Goal: Task Accomplishment & Management: Use online tool/utility

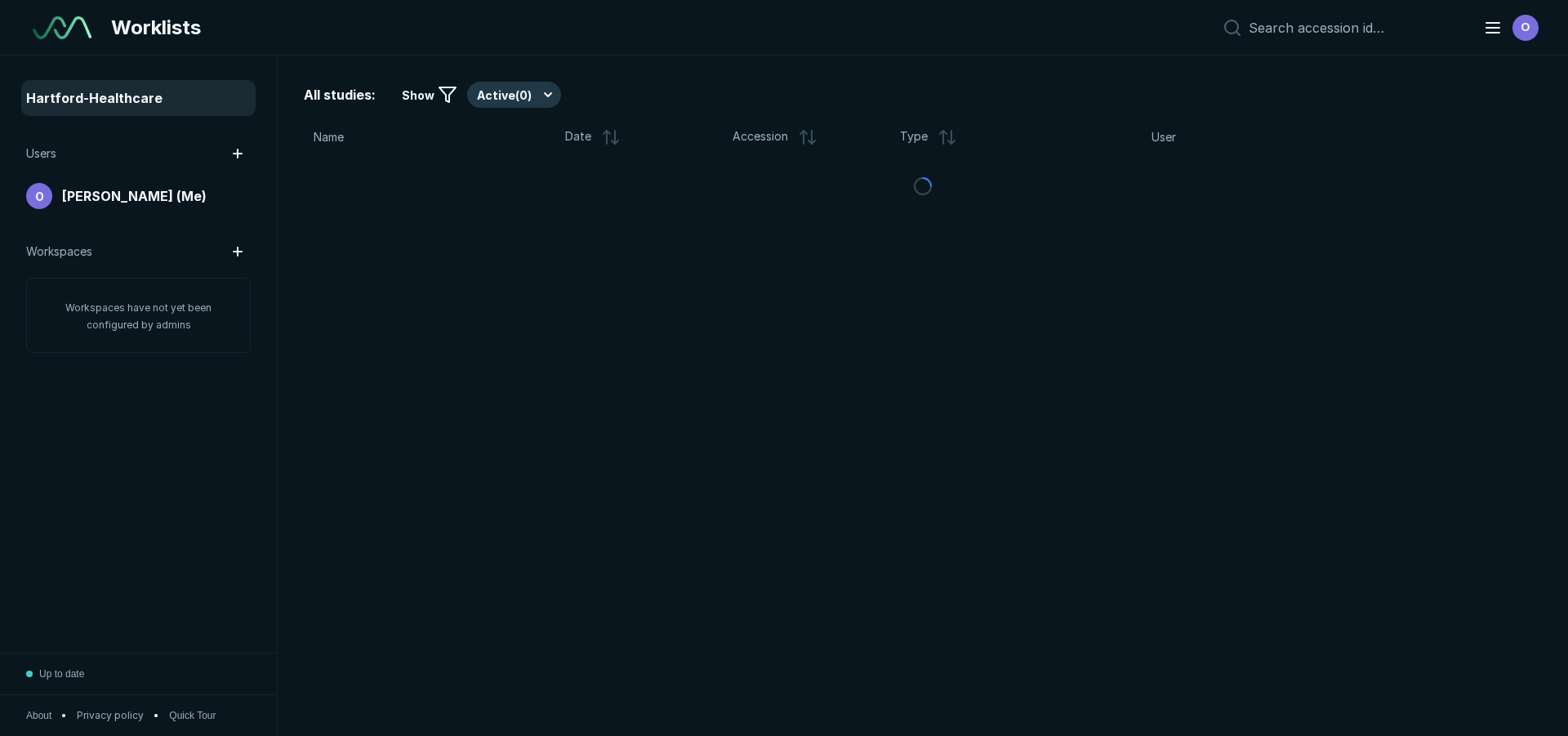
scroll to position [4863, 7645]
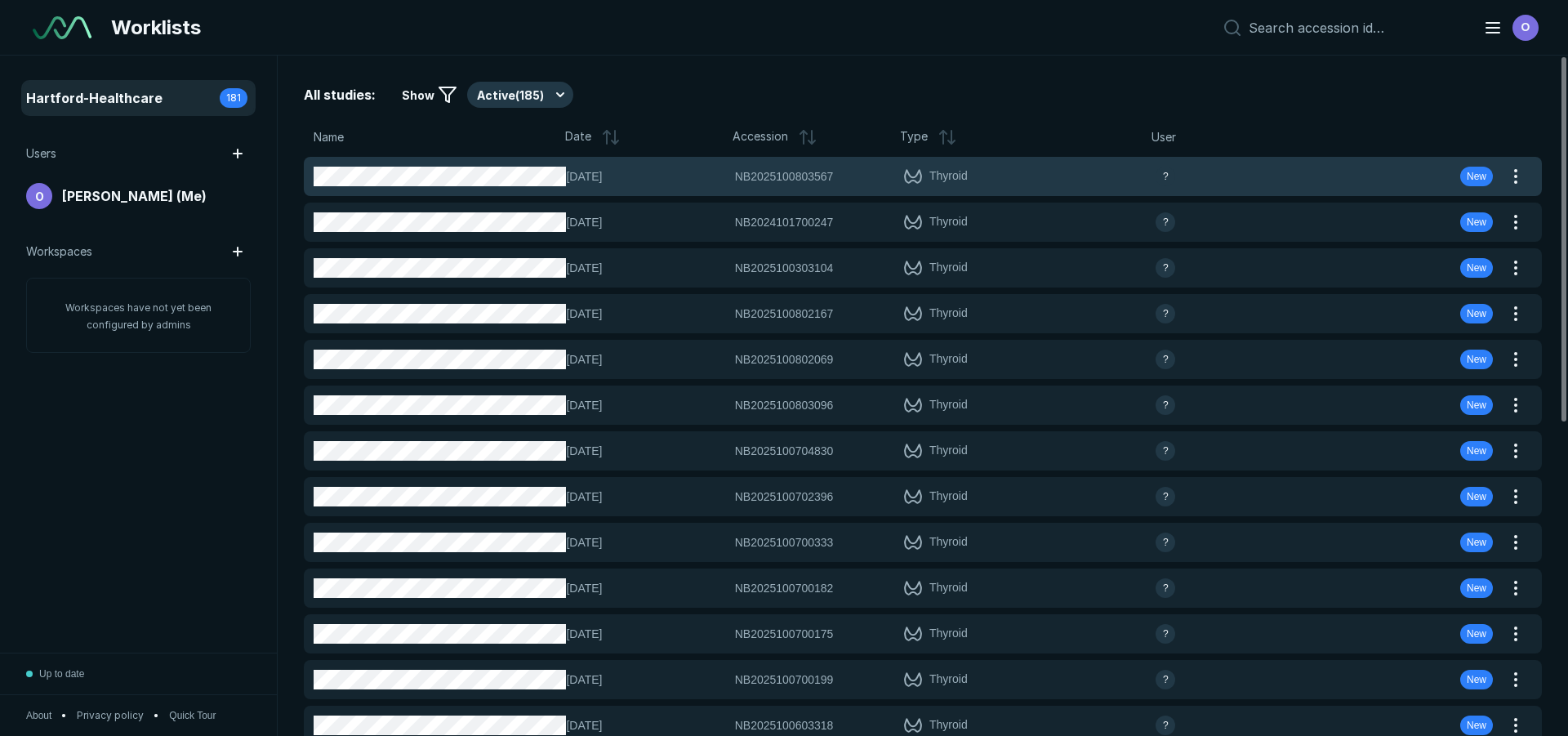
click at [559, 157] on div "08-OCT-2025 NB2025100803567 NB2025100803567 Thyroid ? New" at bounding box center [904, 177] width 1199 height 39
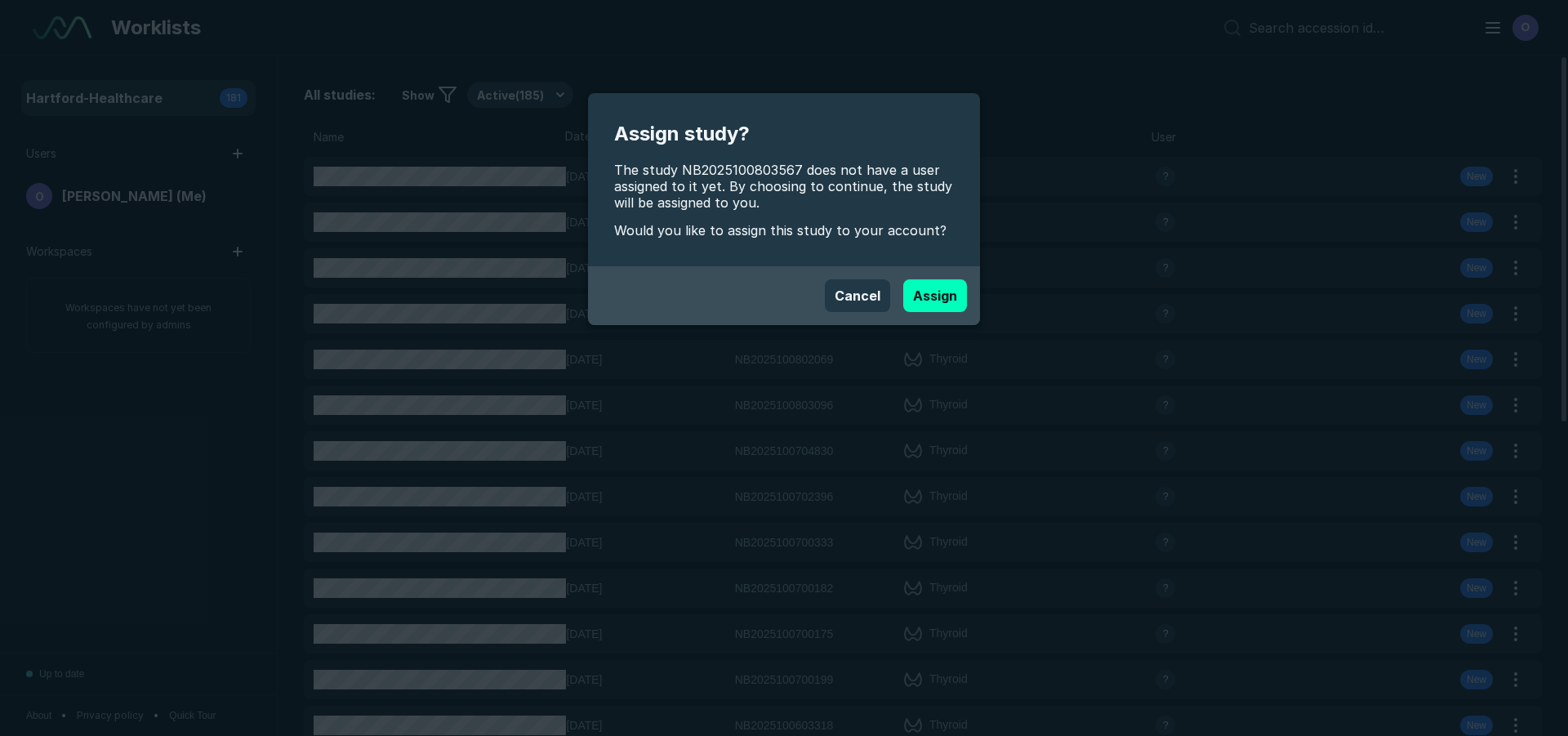
click at [906, 267] on div "Cancel Assign" at bounding box center [784, 295] width 392 height 59
click at [929, 295] on button "Assign" at bounding box center [935, 295] width 64 height 32
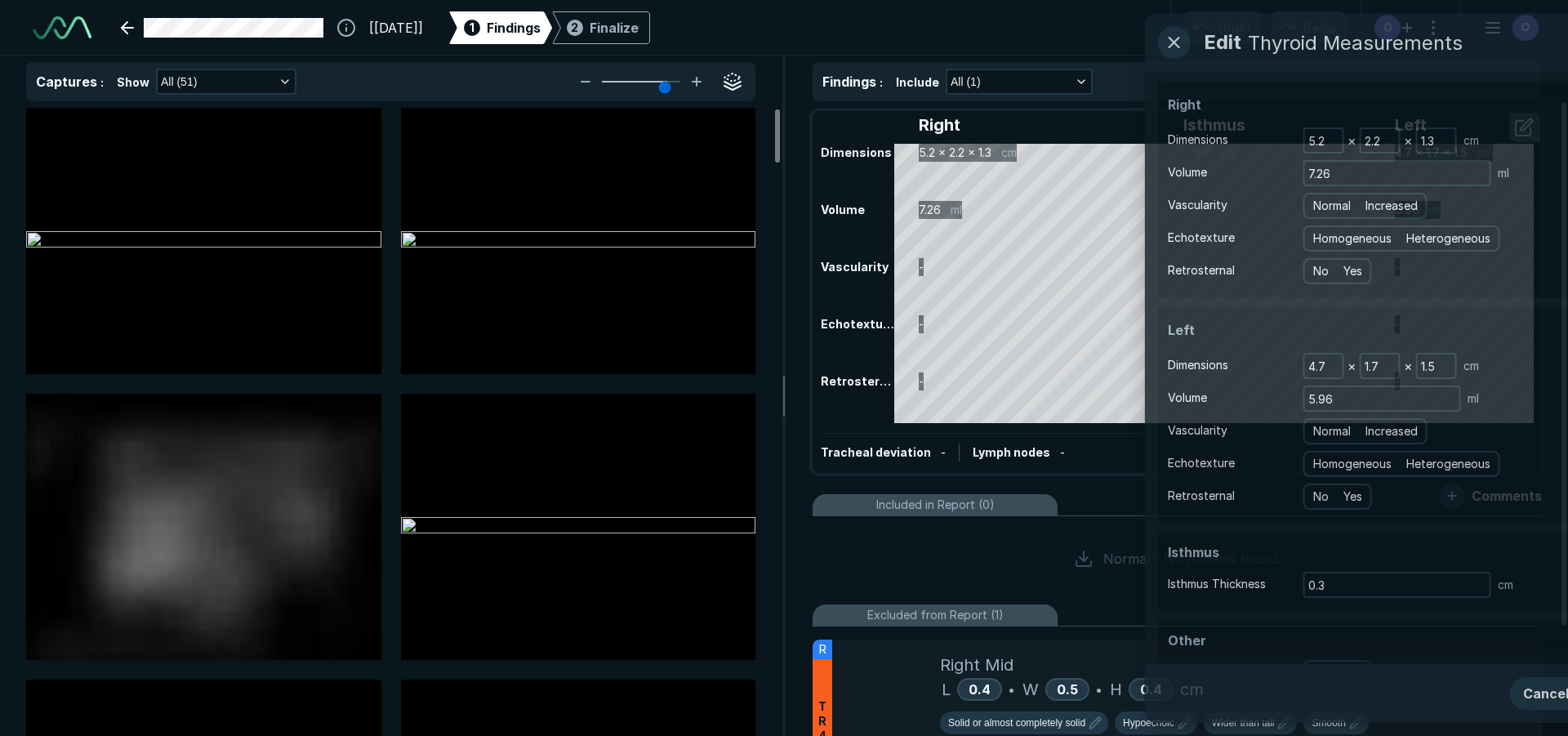
scroll to position [5125, 9156]
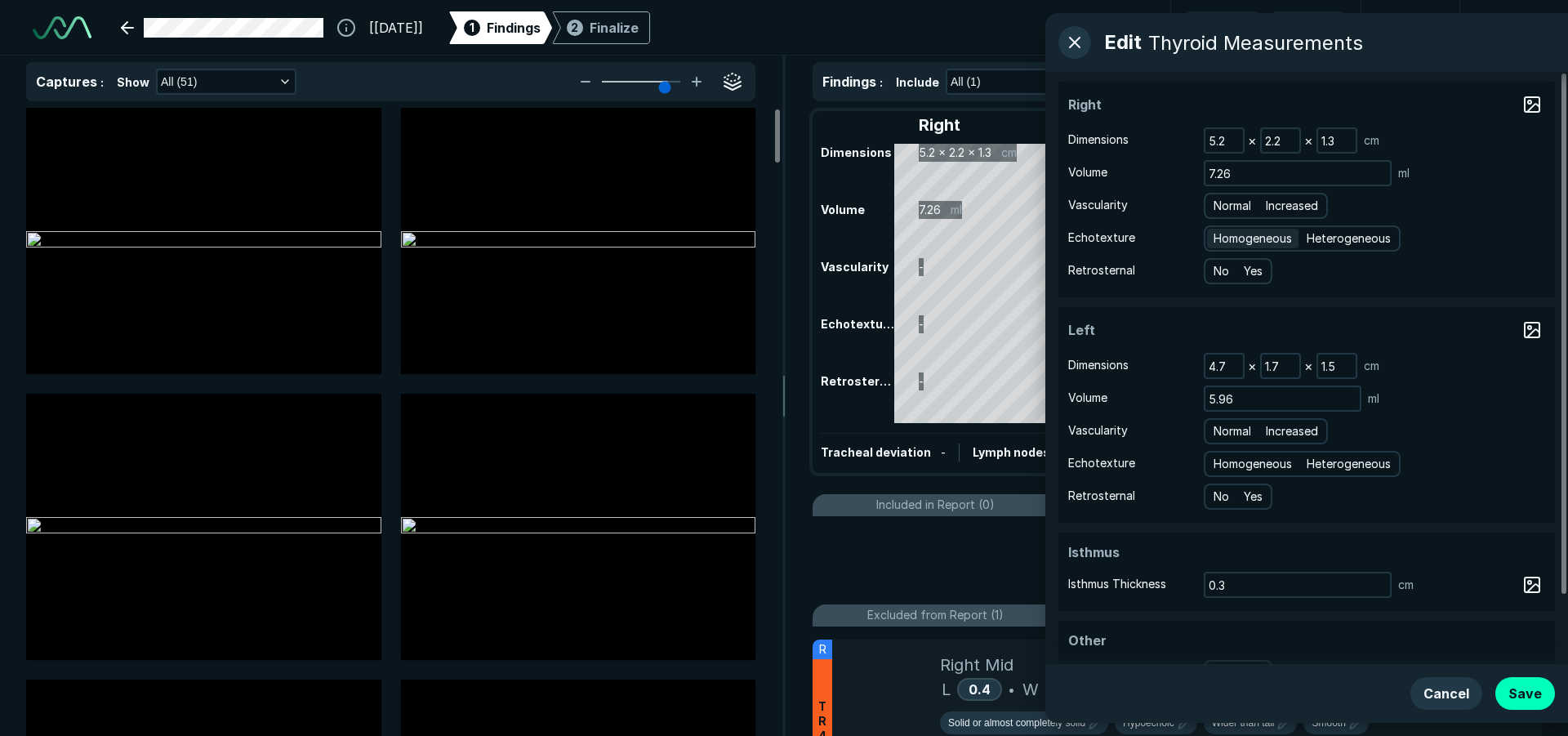
click at [1271, 246] on span "Homogeneous" at bounding box center [1253, 238] width 79 height 18
click at [1222, 242] on input "Homogeneous" at bounding box center [1216, 237] width 10 height 10
radio input "true"
click at [1226, 204] on span "Normal" at bounding box center [1232, 205] width 38 height 18
click at [1222, 204] on input "Normal" at bounding box center [1216, 203] width 10 height 10
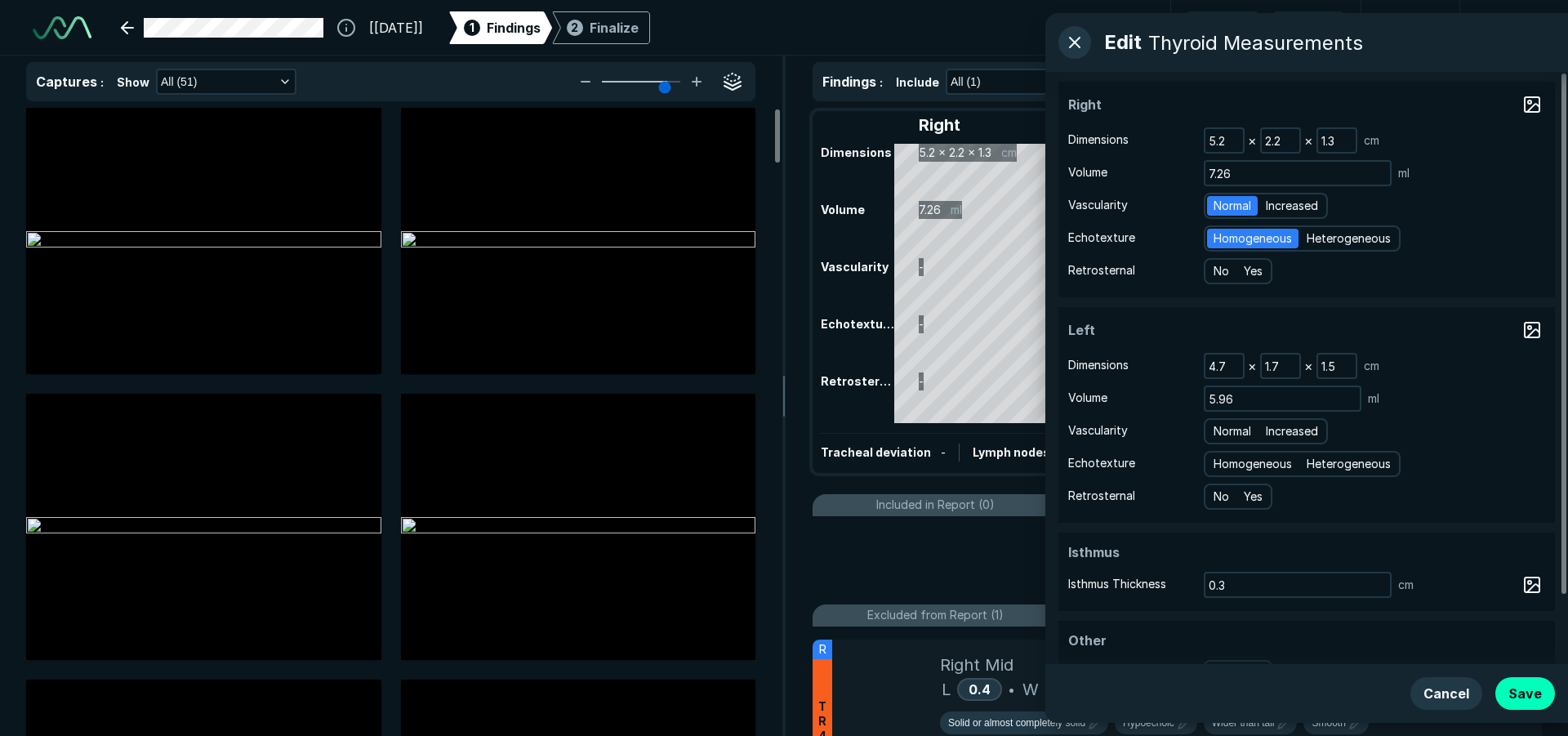
radio input "true"
click at [1240, 432] on span "Normal" at bounding box center [1232, 430] width 38 height 18
click at [1222, 432] on input "Normal" at bounding box center [1216, 429] width 10 height 10
radio input "true"
click at [1241, 466] on span "Homogeneous" at bounding box center [1253, 464] width 79 height 18
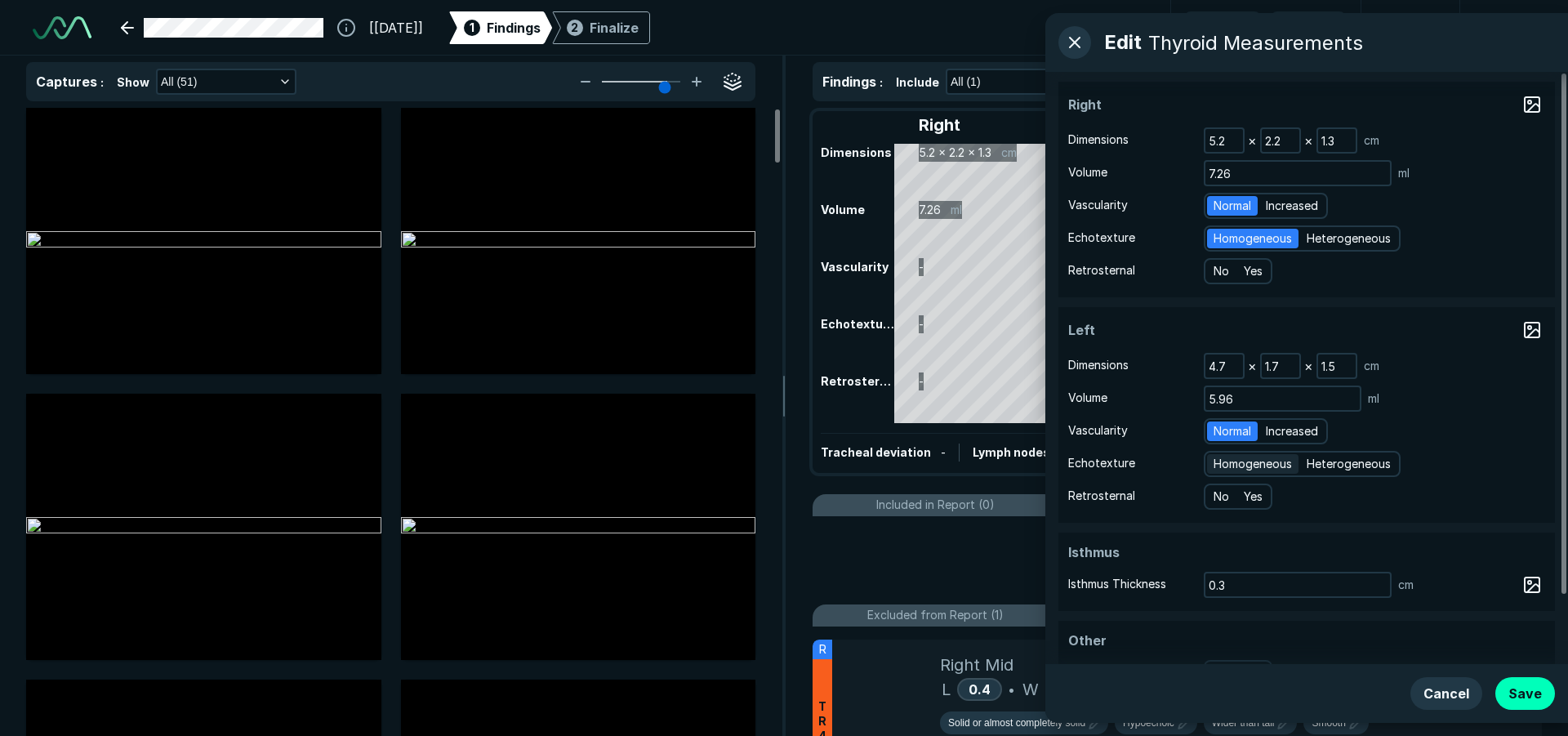
click at [1222, 466] on input "Homogeneous" at bounding box center [1216, 462] width 10 height 10
radio input "true"
click at [1523, 695] on button "Save" at bounding box center [1525, 693] width 60 height 32
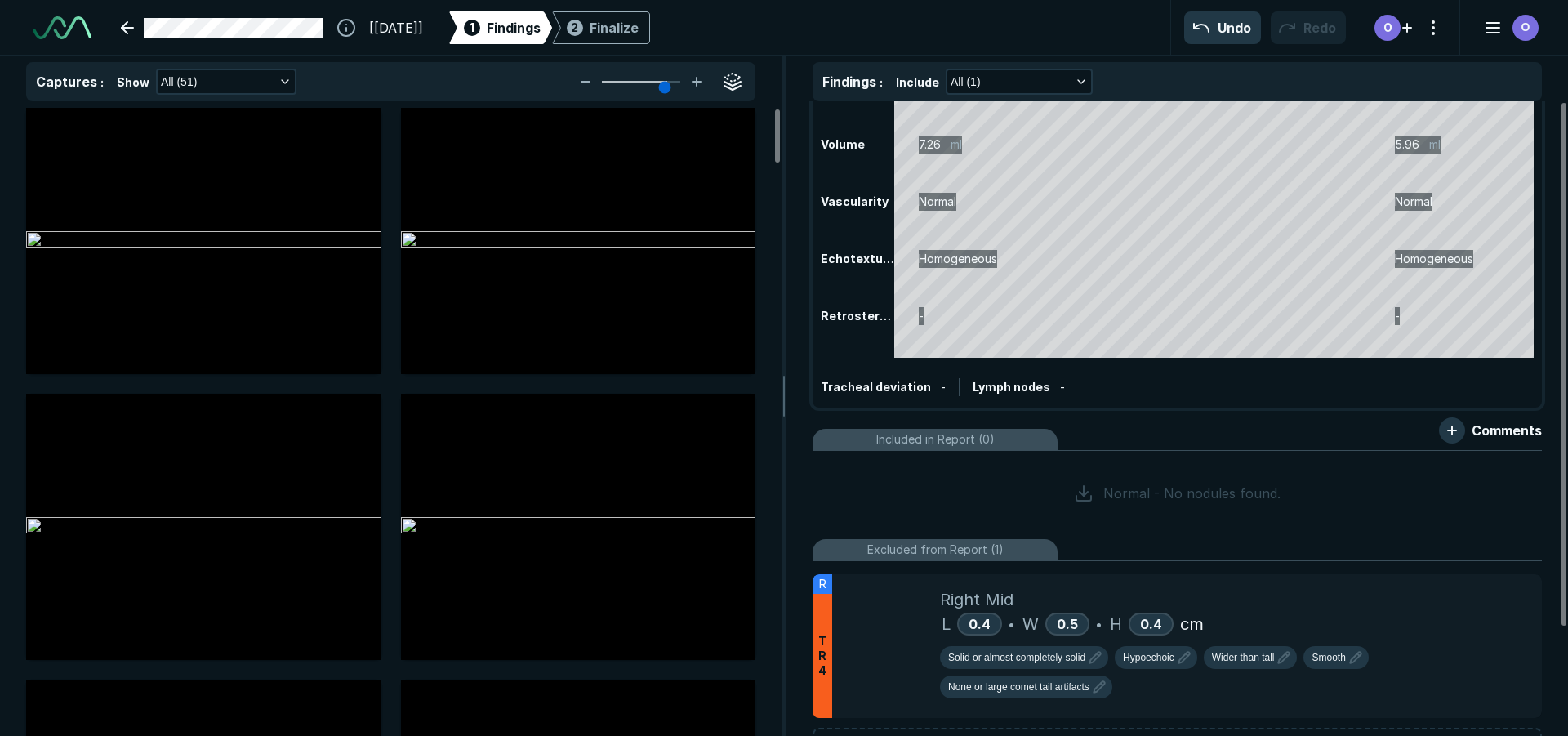
scroll to position [0, 0]
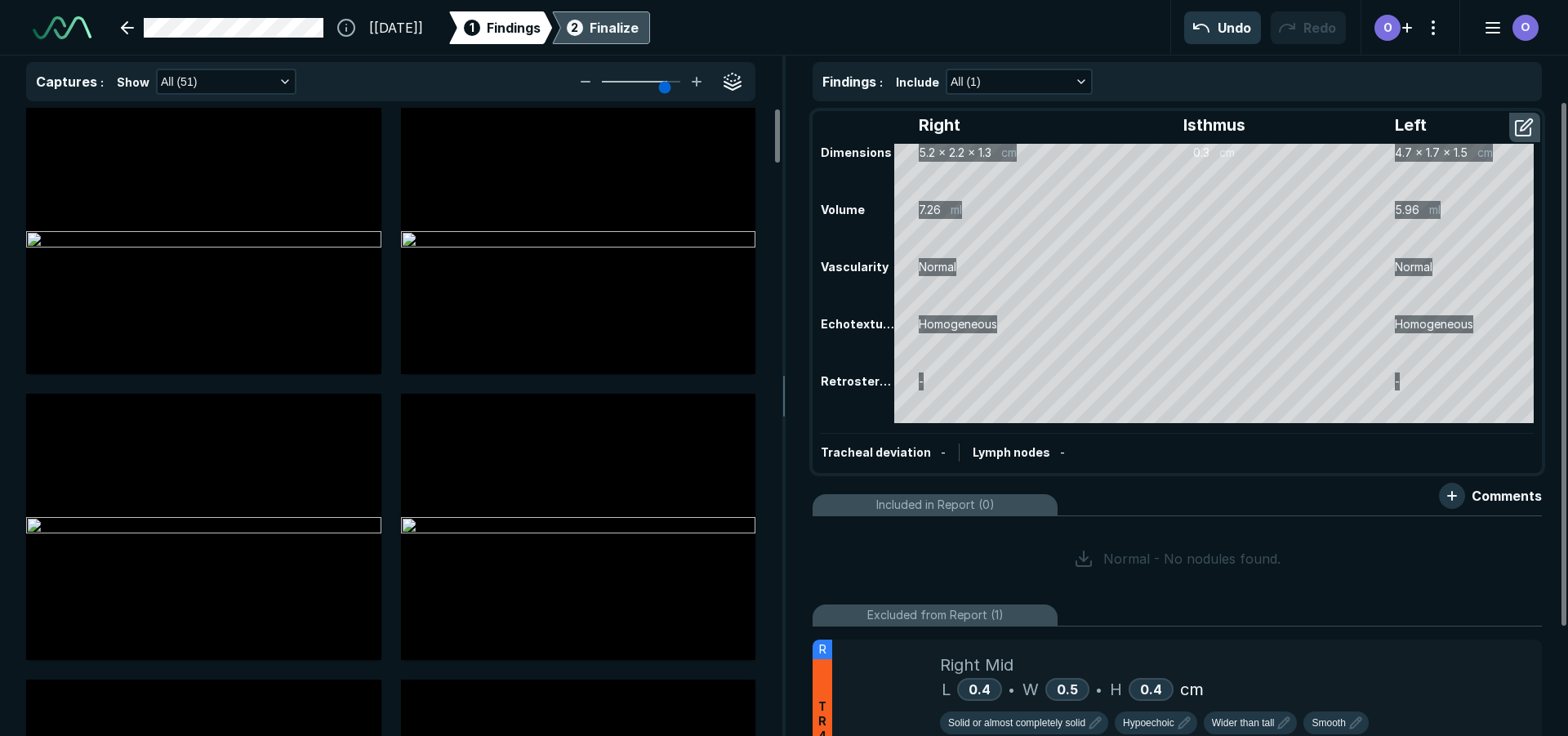
click at [578, 29] on span "2" at bounding box center [575, 27] width 8 height 17
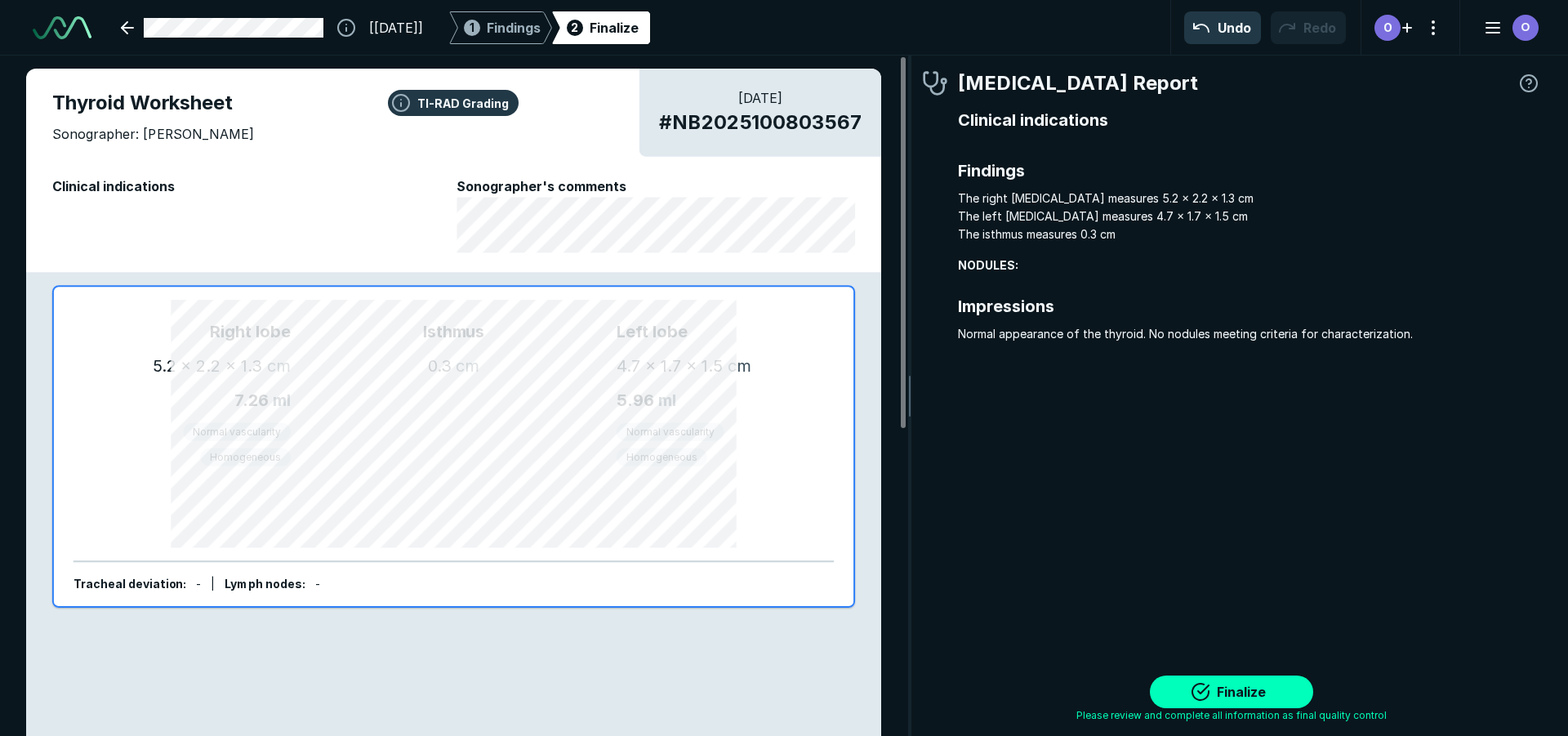
scroll to position [5066, 4863]
click at [295, 258] on div "Thyroid Worksheet Sonographer: Olivia Broadway 08-OCT-2025 # NB2025100803567 Cl…" at bounding box center [453, 172] width 855 height 207
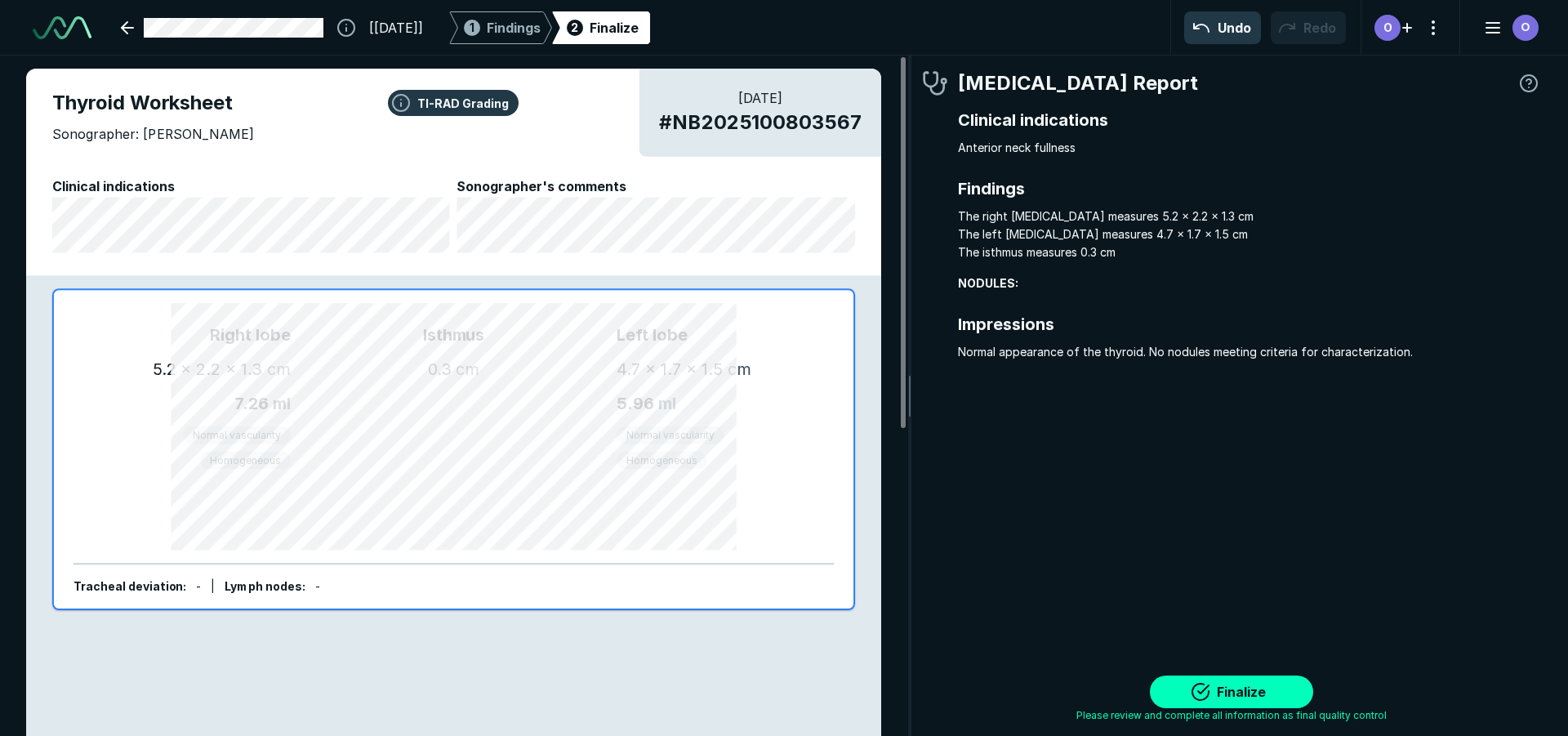
click at [1213, 688] on button "Finalize" at bounding box center [1232, 692] width 163 height 32
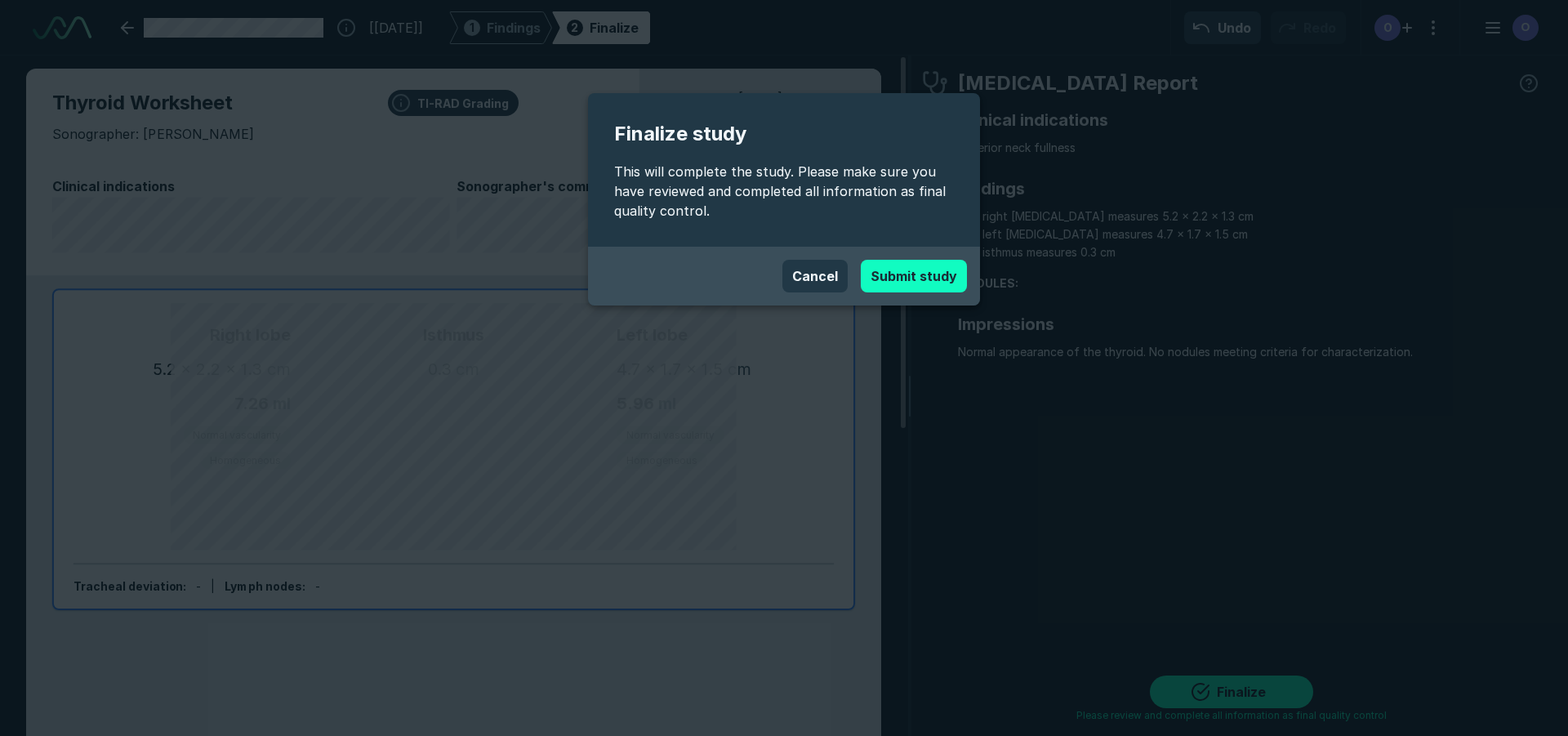
click at [909, 282] on button "Submit study" at bounding box center [914, 276] width 106 height 32
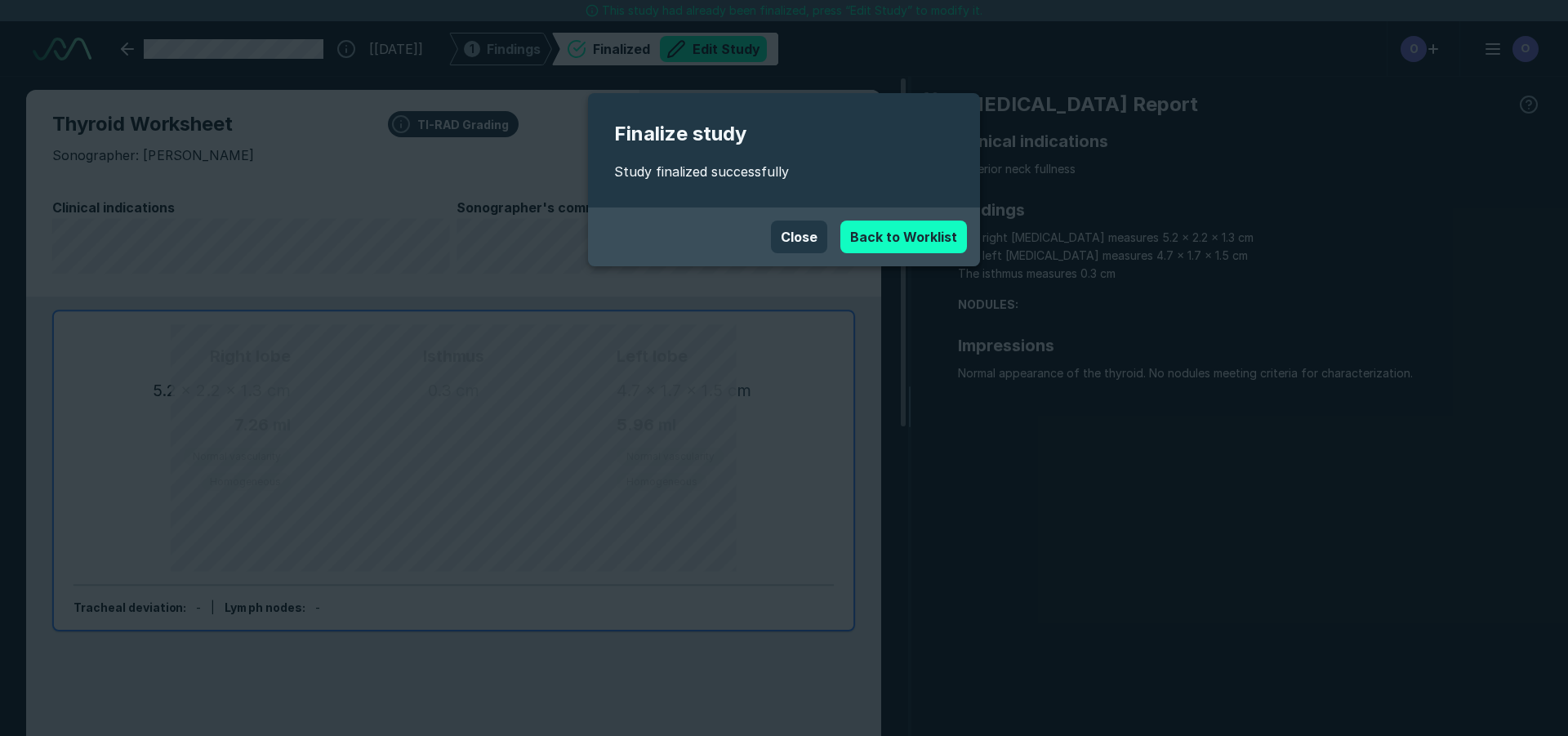
click at [884, 232] on link "Back to Worklist" at bounding box center [904, 237] width 126 height 32
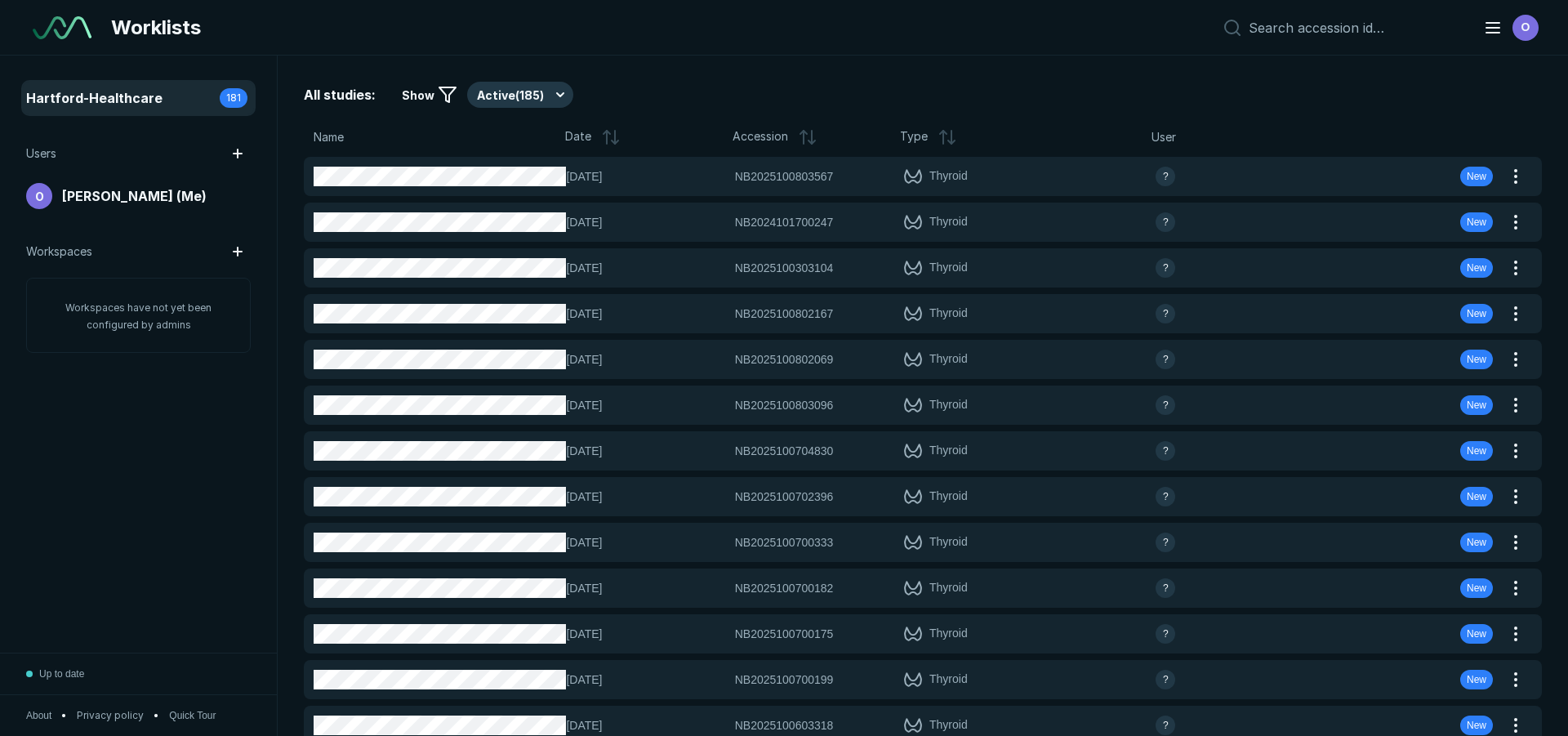
scroll to position [4863, 7645]
click at [527, 92] on button "Active ( 184 )" at bounding box center [520, 95] width 107 height 26
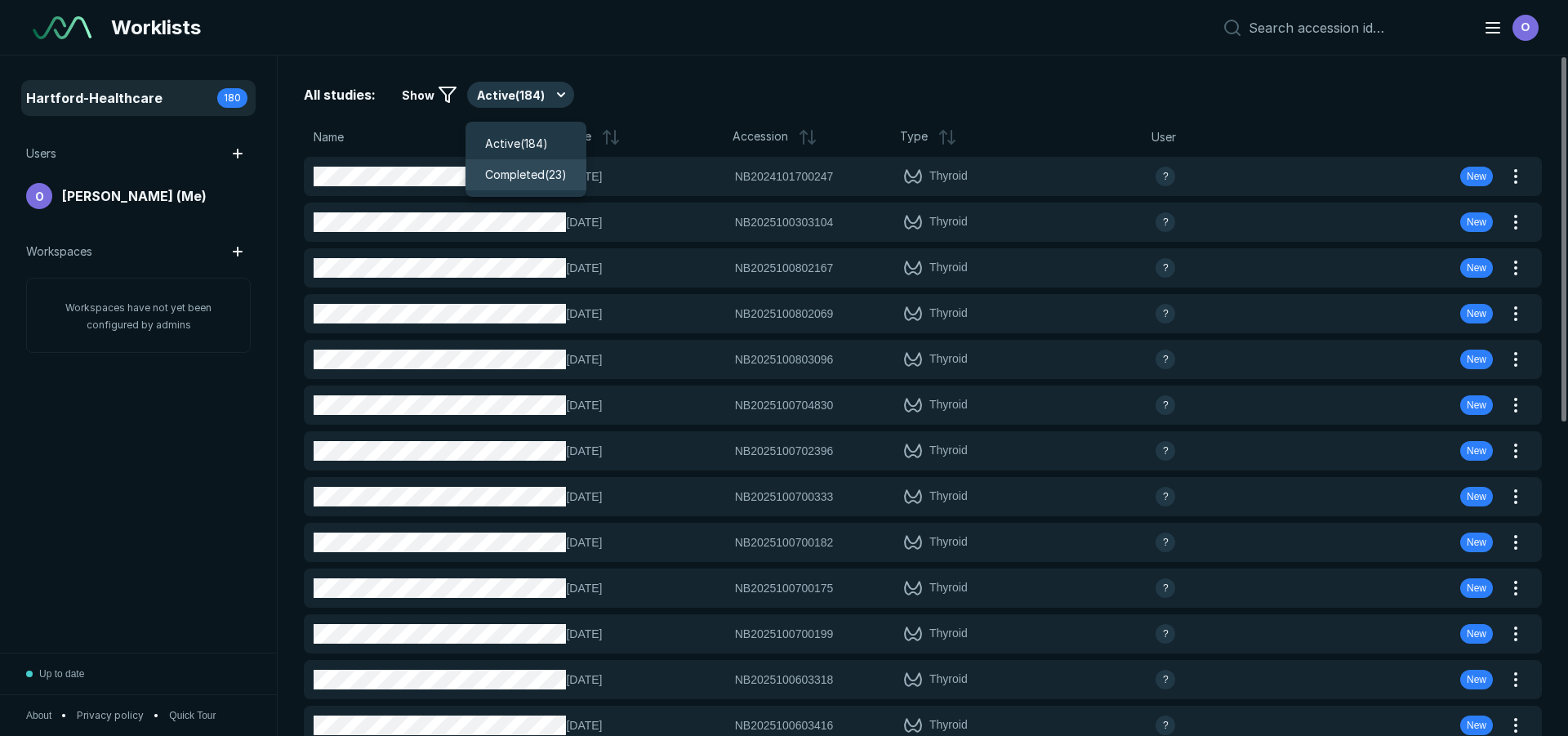
click at [532, 164] on div "Completed ( 23 )" at bounding box center [526, 174] width 121 height 31
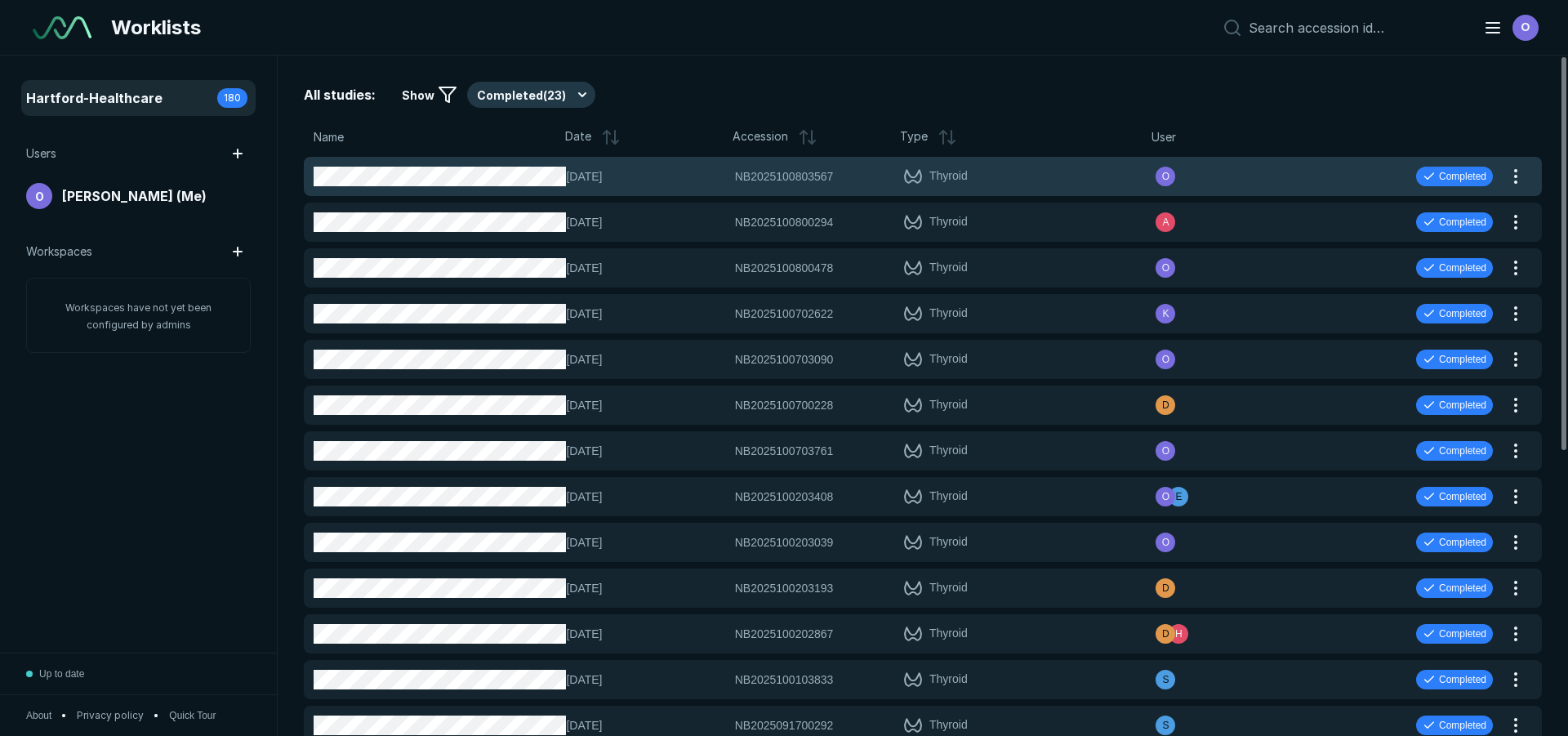
click at [707, 184] on span "[DATE]" at bounding box center [646, 176] width 159 height 18
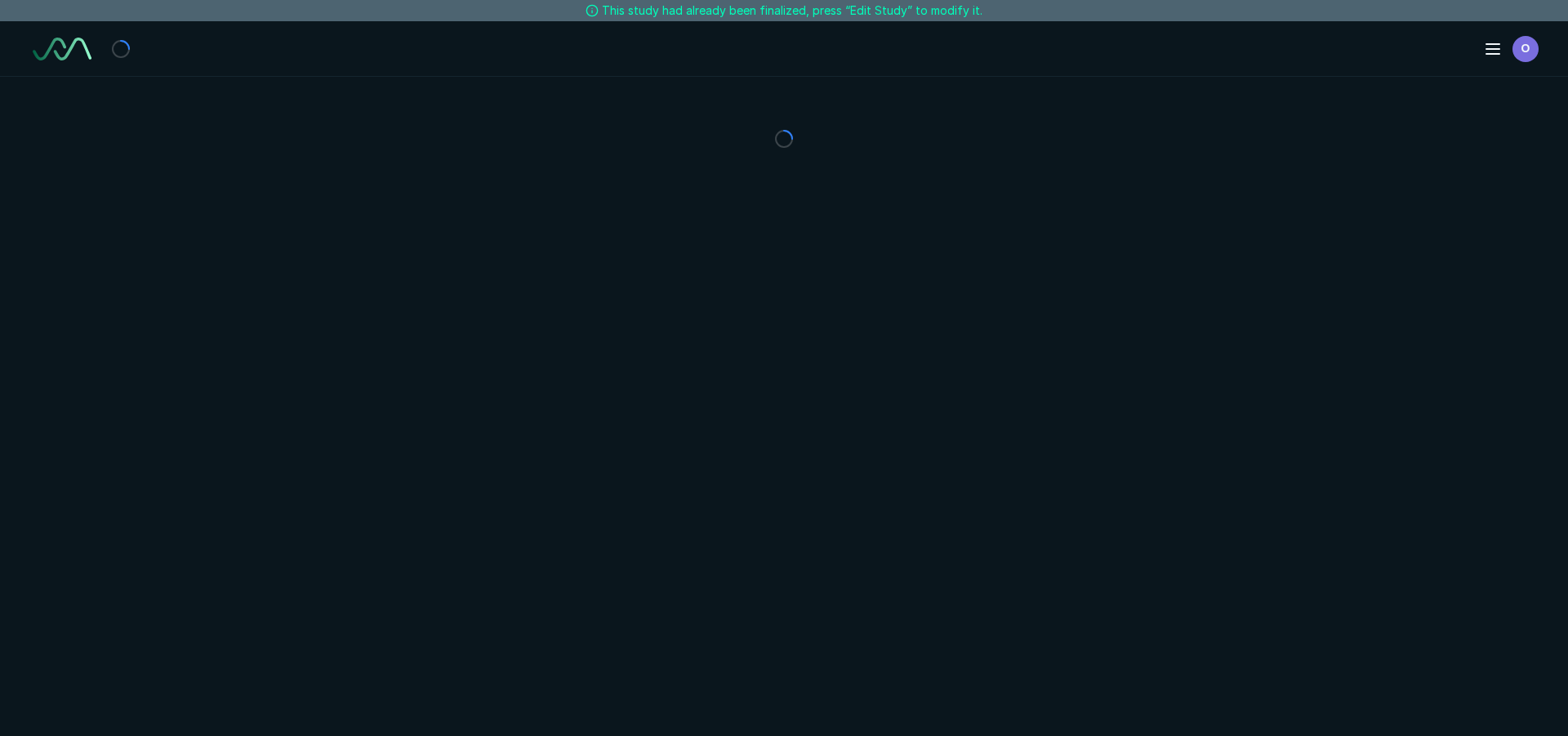
type textarea "x"
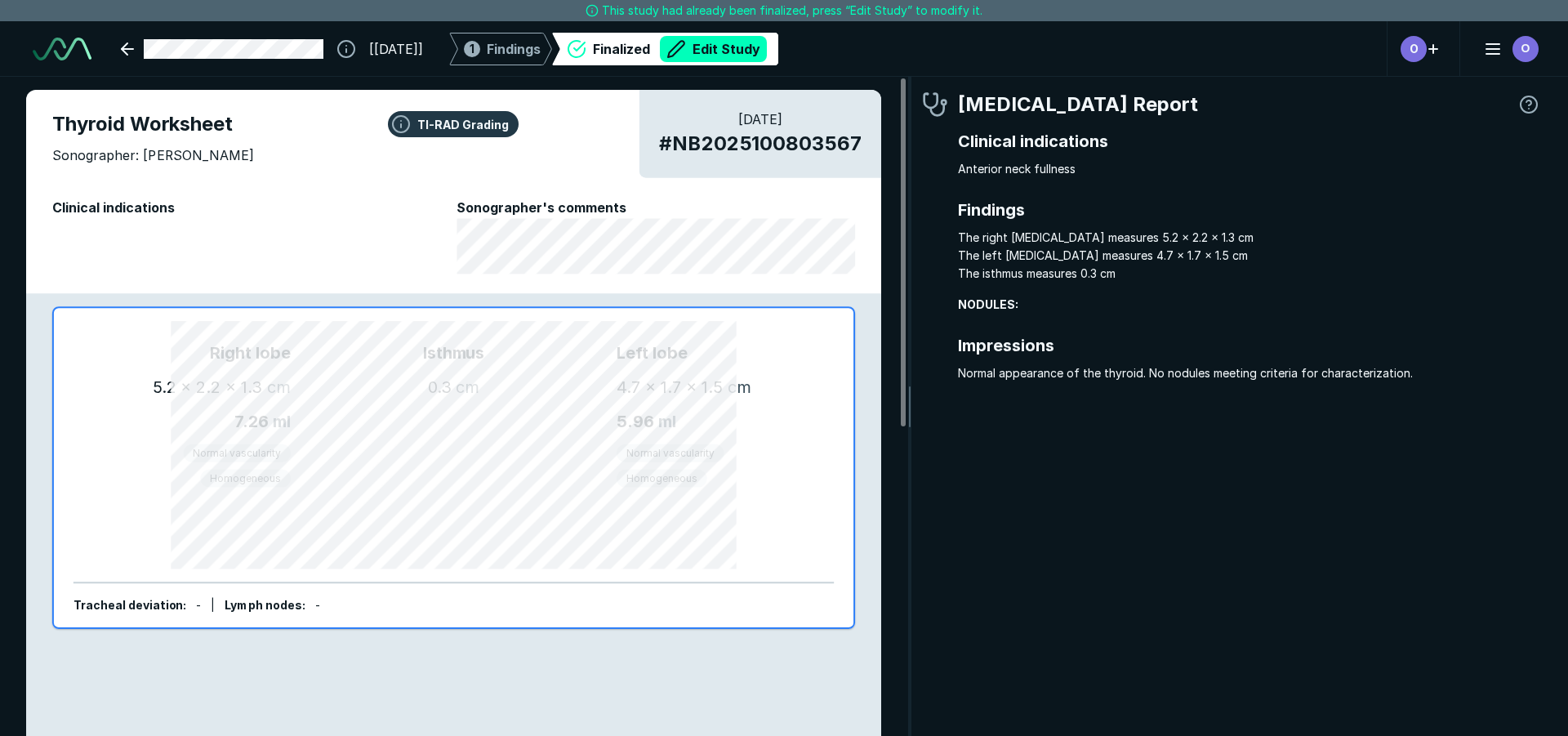
scroll to position [4971, 4863]
click at [125, 50] on link at bounding box center [222, 49] width 222 height 32
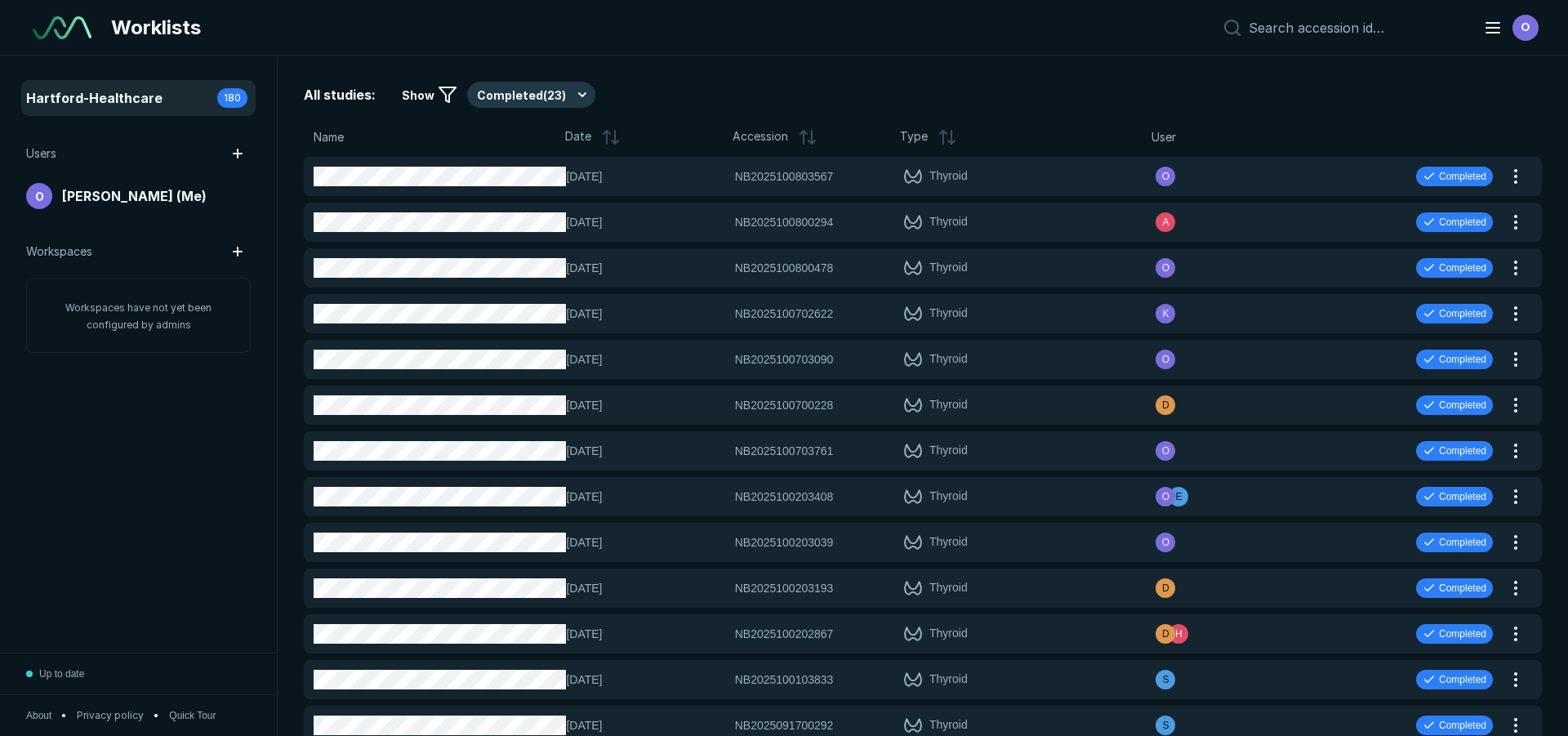
scroll to position [4863, 7645]
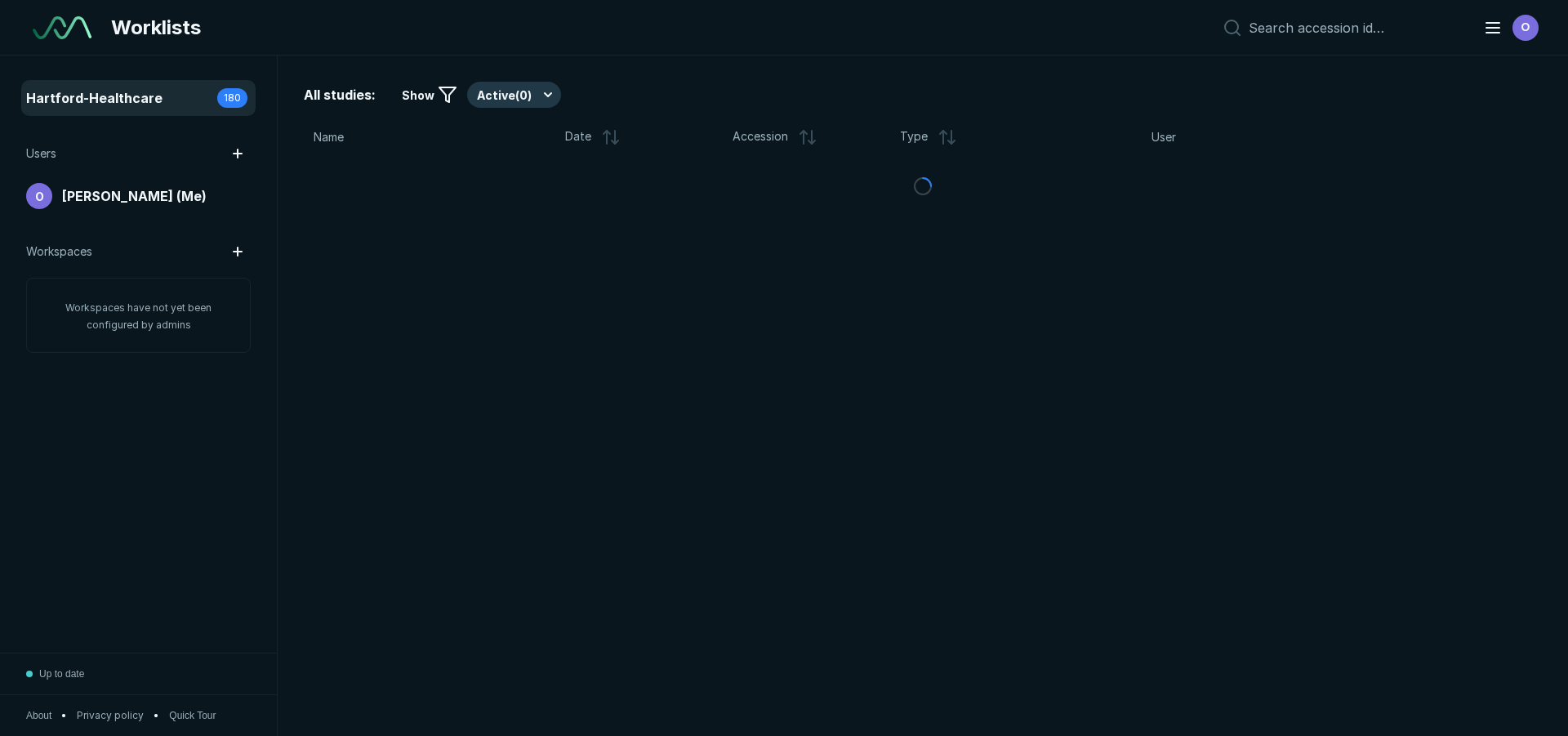
scroll to position [4863, 7645]
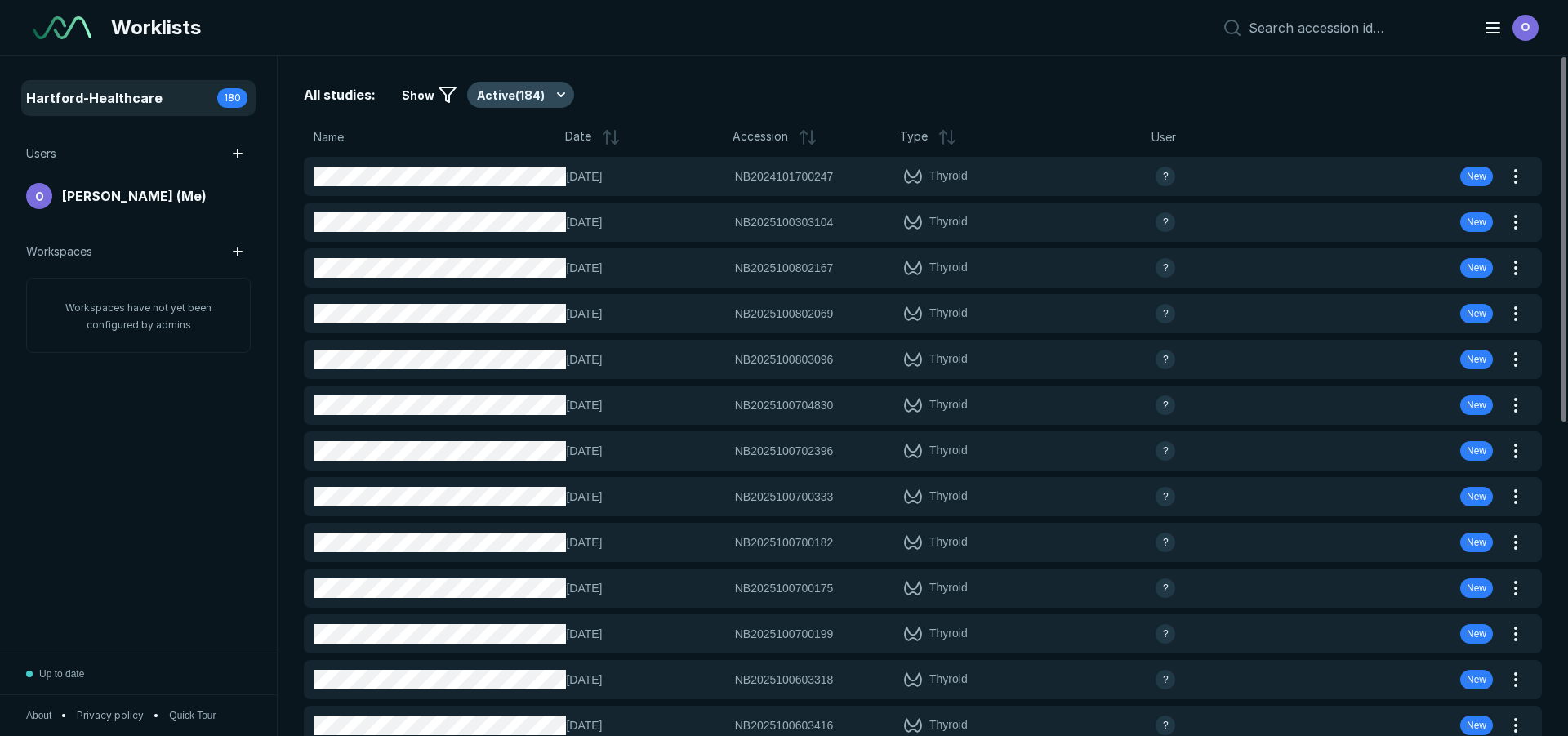
click at [471, 99] on button "Active ( 184 )" at bounding box center [520, 95] width 107 height 26
click at [510, 177] on span "Completed ( 23 )" at bounding box center [526, 174] width 82 height 18
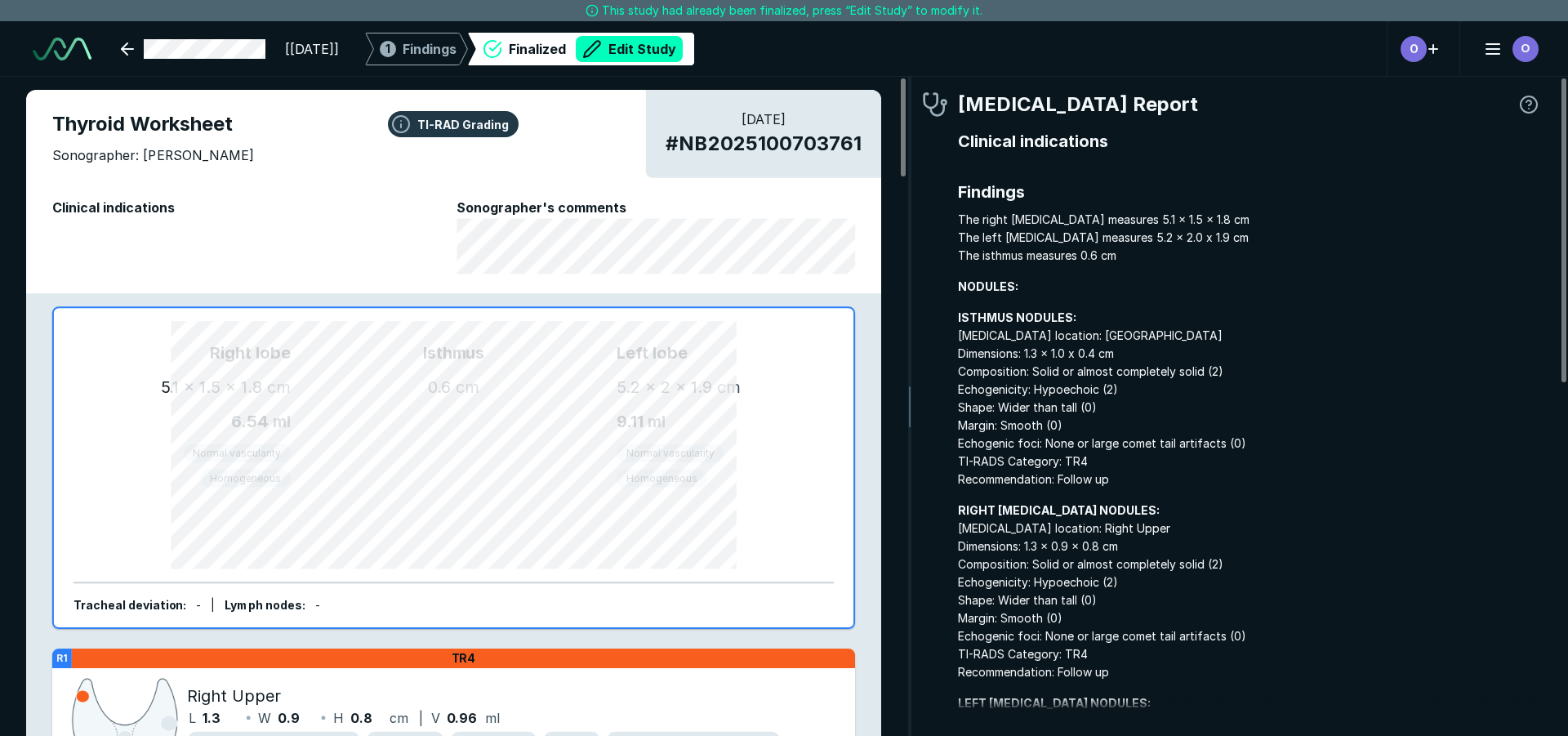
scroll to position [5029, 9156]
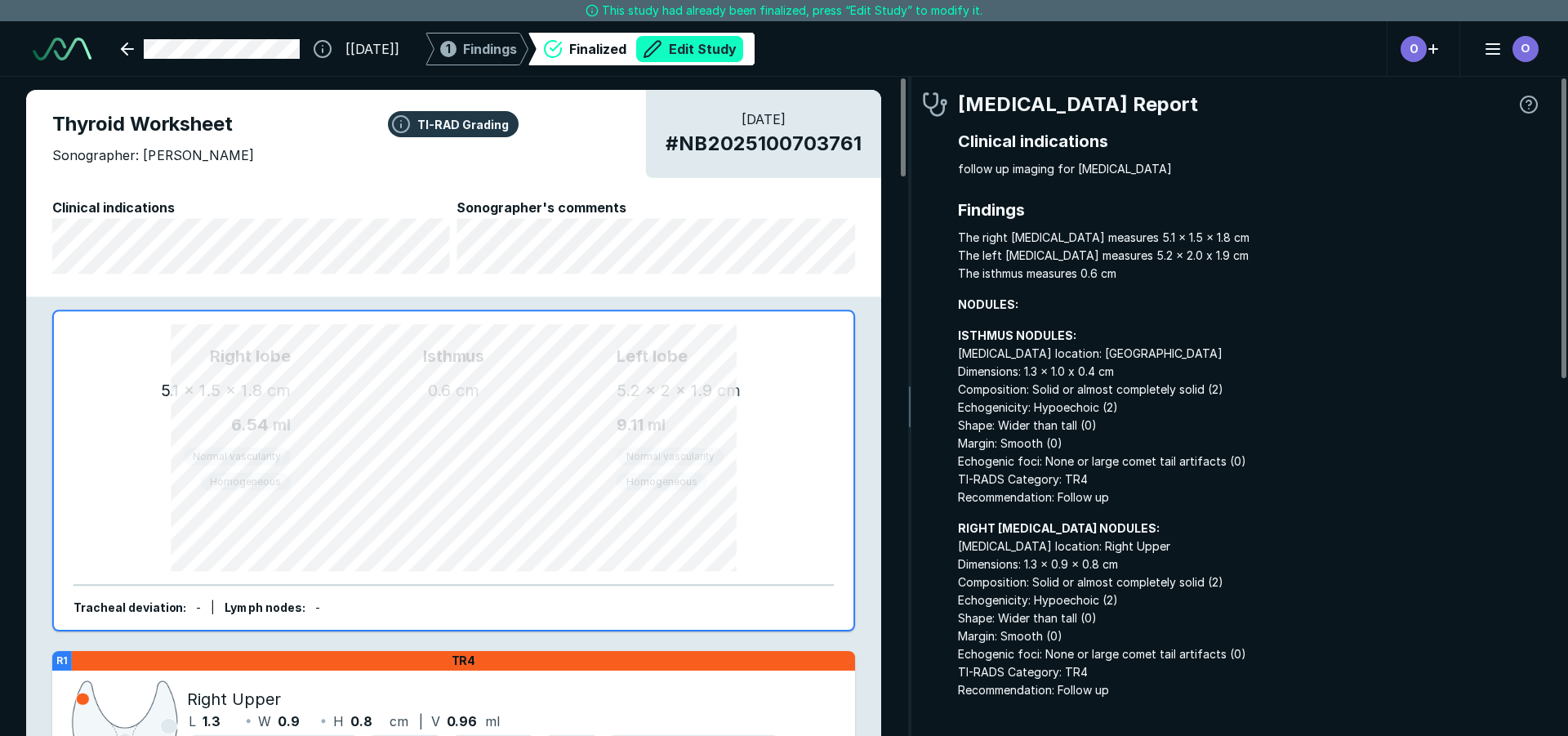
click at [743, 45] on button "Edit Study" at bounding box center [689, 49] width 107 height 26
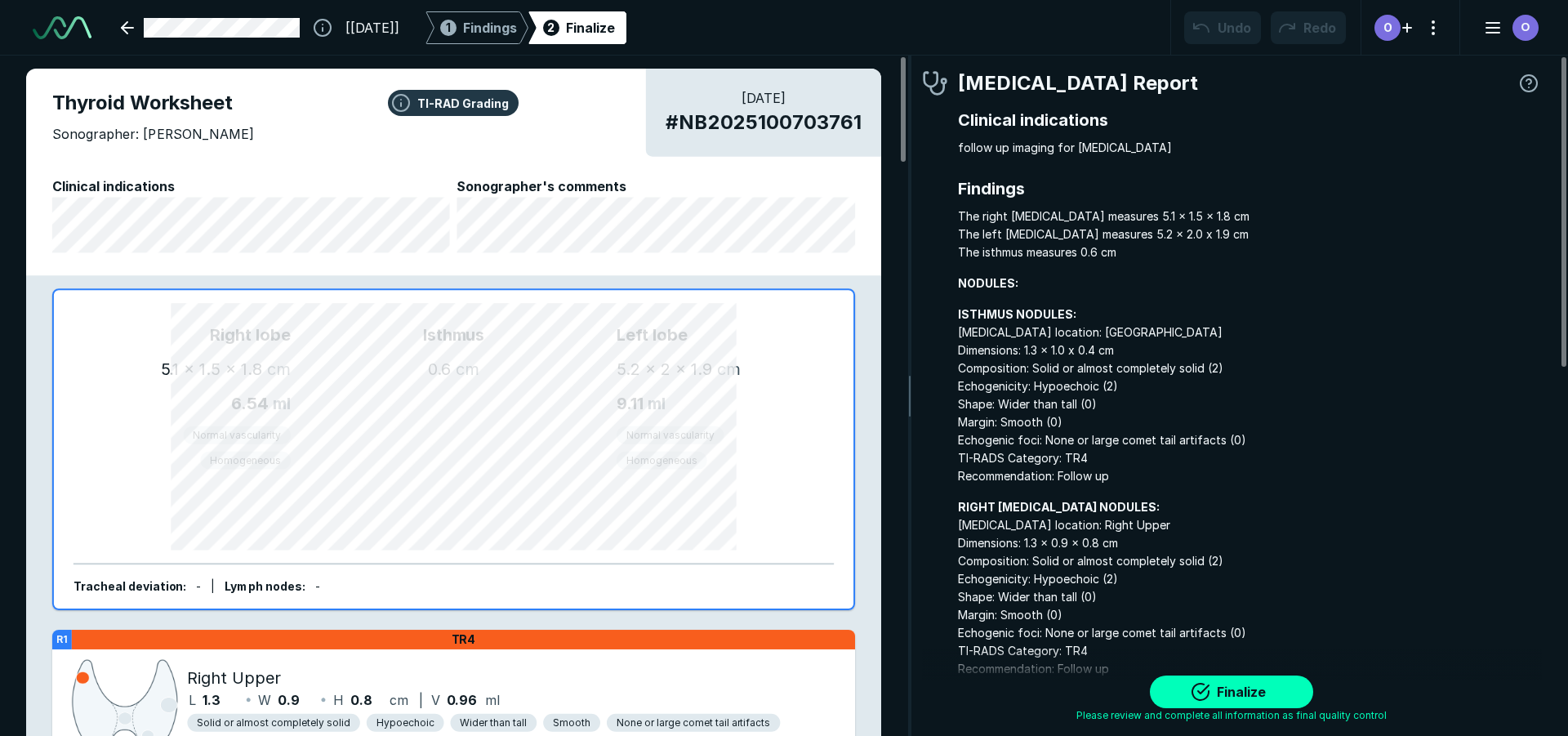
scroll to position [5125, 9156]
click at [517, 36] on span "Findings" at bounding box center [489, 27] width 54 height 20
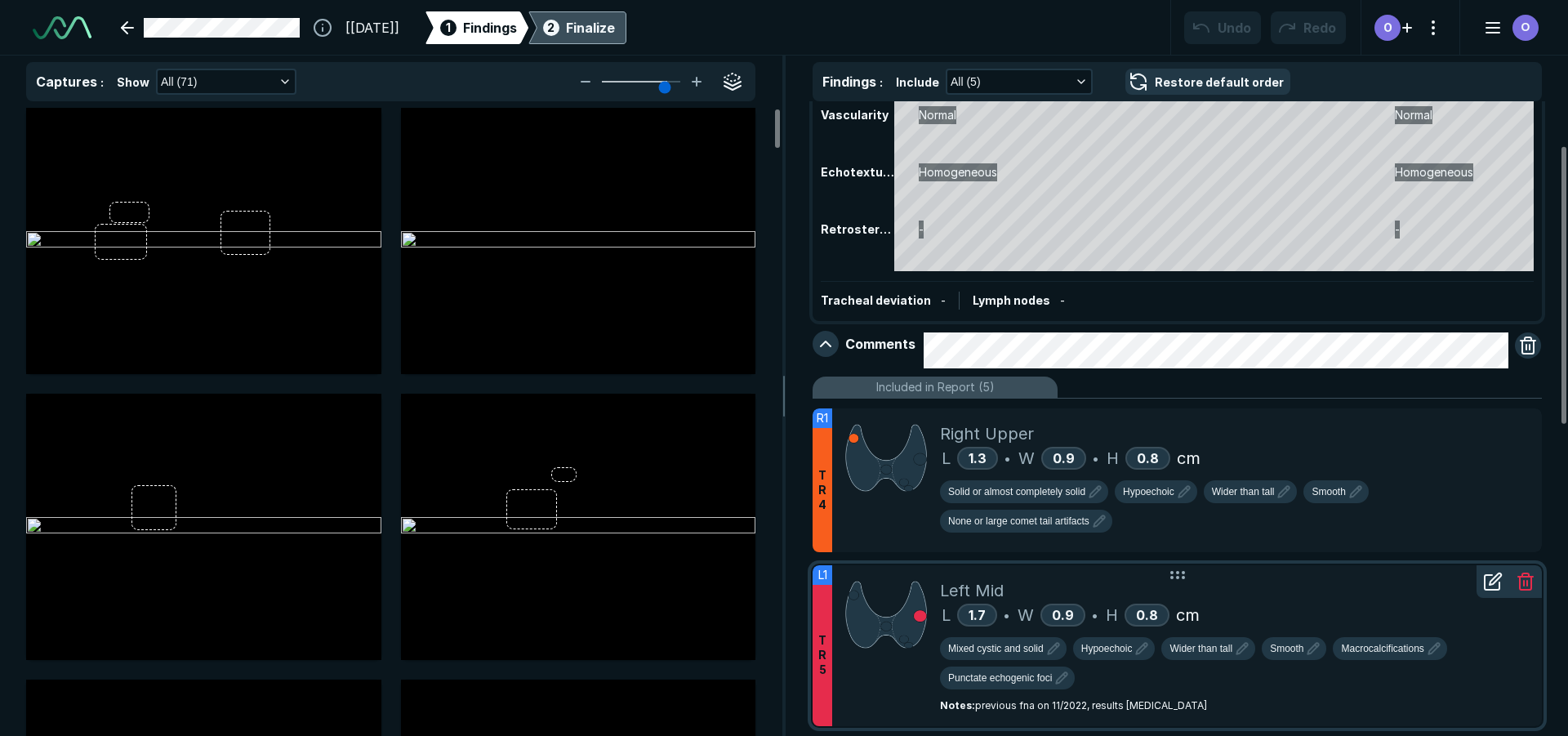
scroll to position [163, 0]
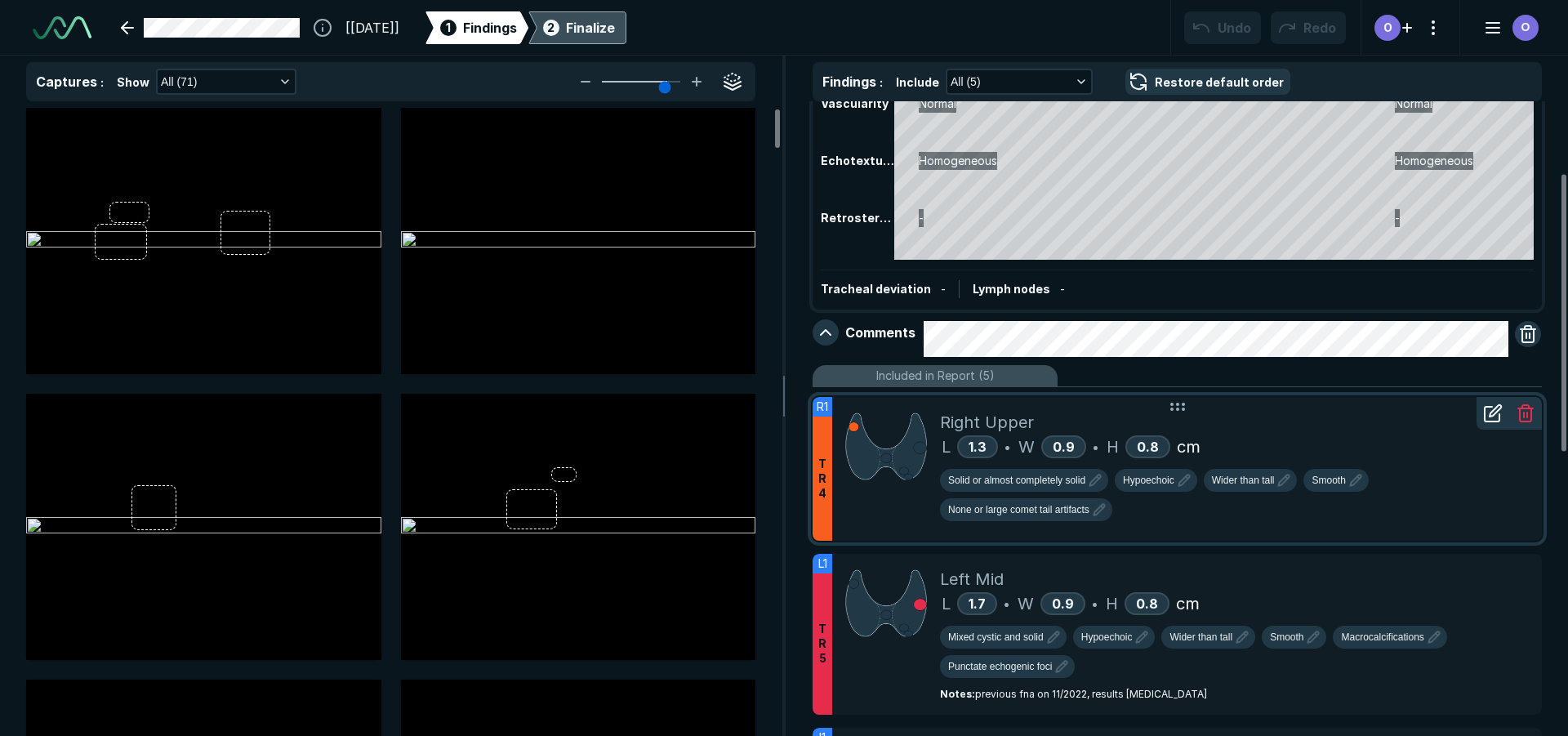
click at [1496, 423] on div at bounding box center [1493, 413] width 32 height 32
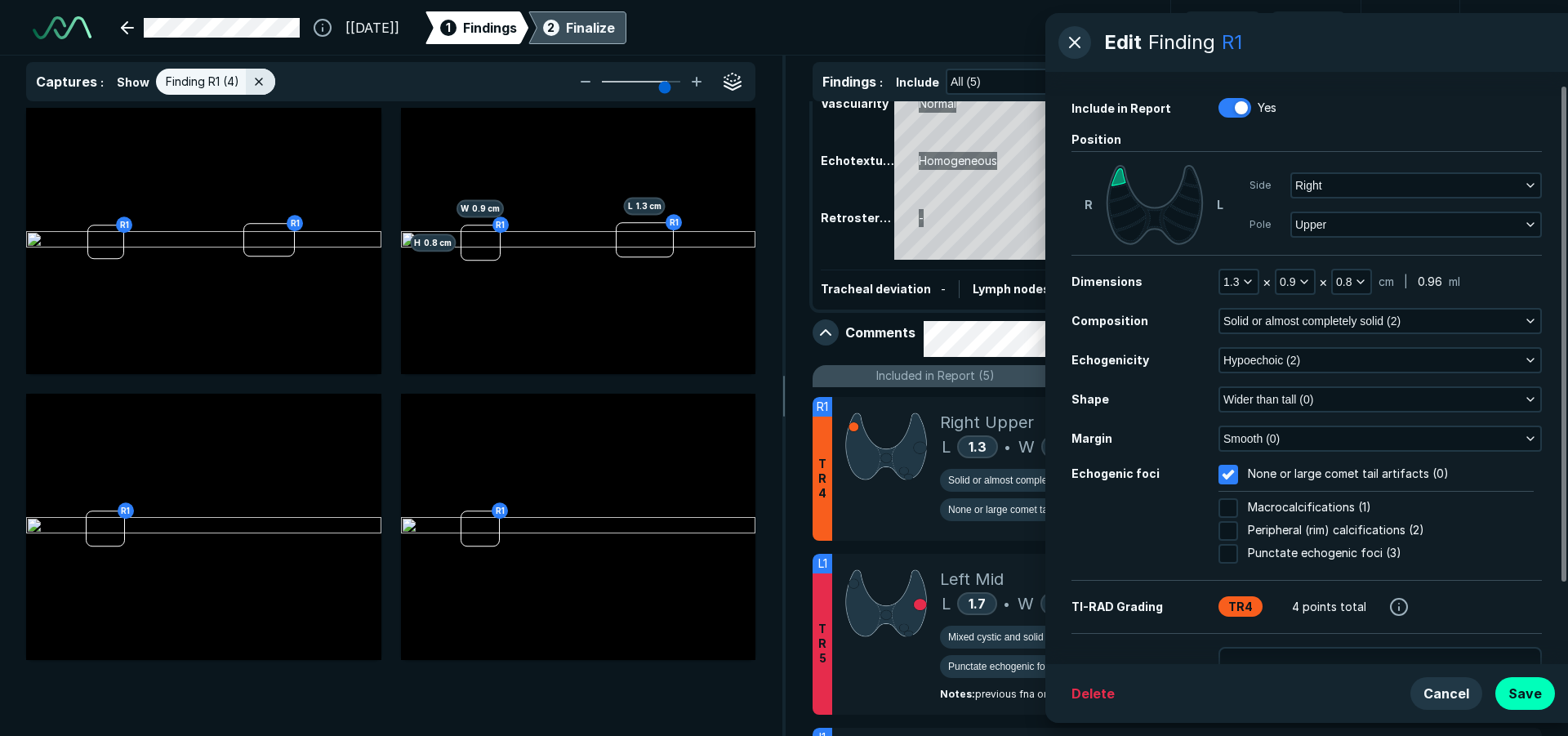
scroll to position [112, 0]
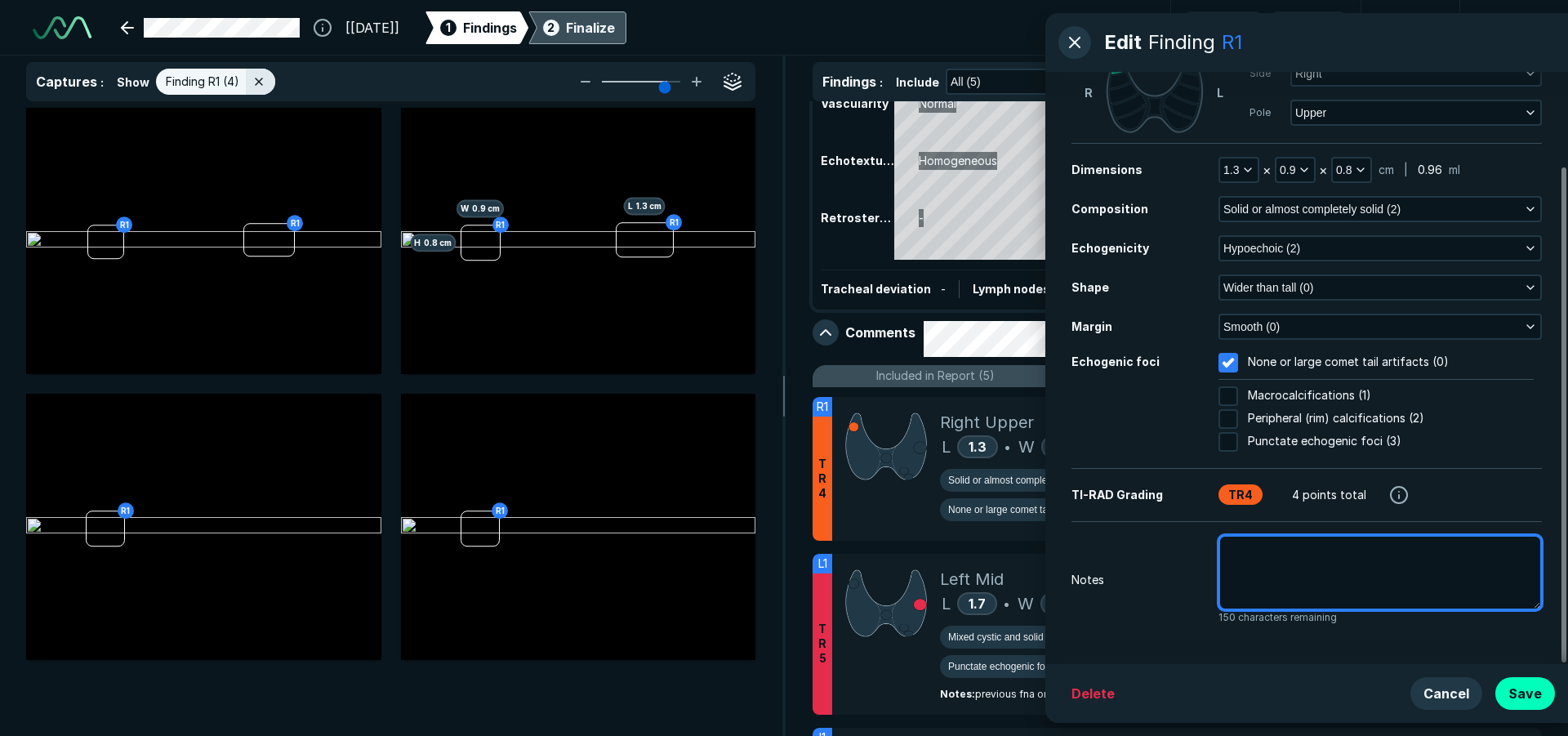
click at [1339, 571] on textarea at bounding box center [1380, 572] width 324 height 75
type textarea "x"
type textarea "P"
type textarea "x"
type textarea "Pr"
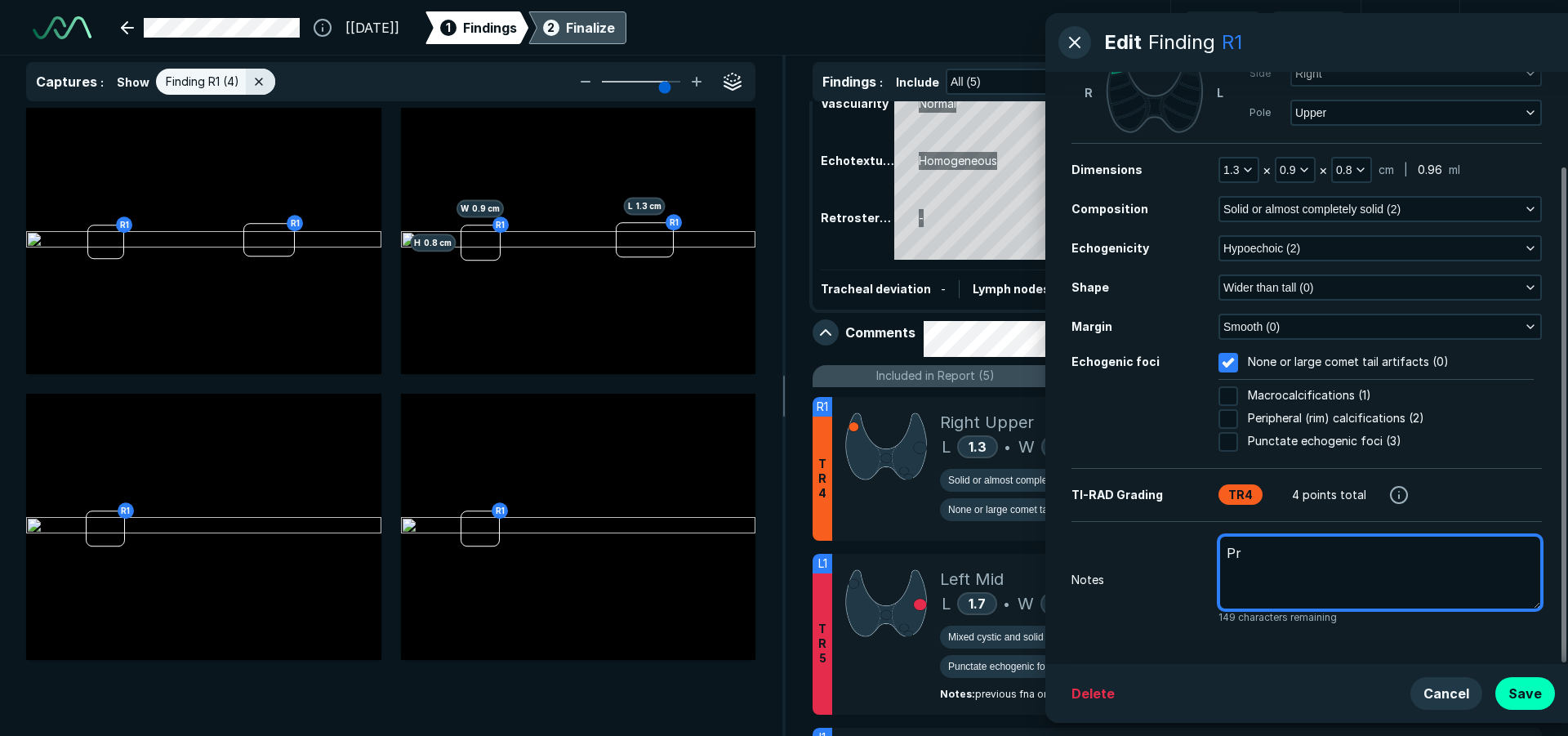
type textarea "x"
type textarea "Pri"
type textarea "x"
type textarea "Prio"
type textarea "x"
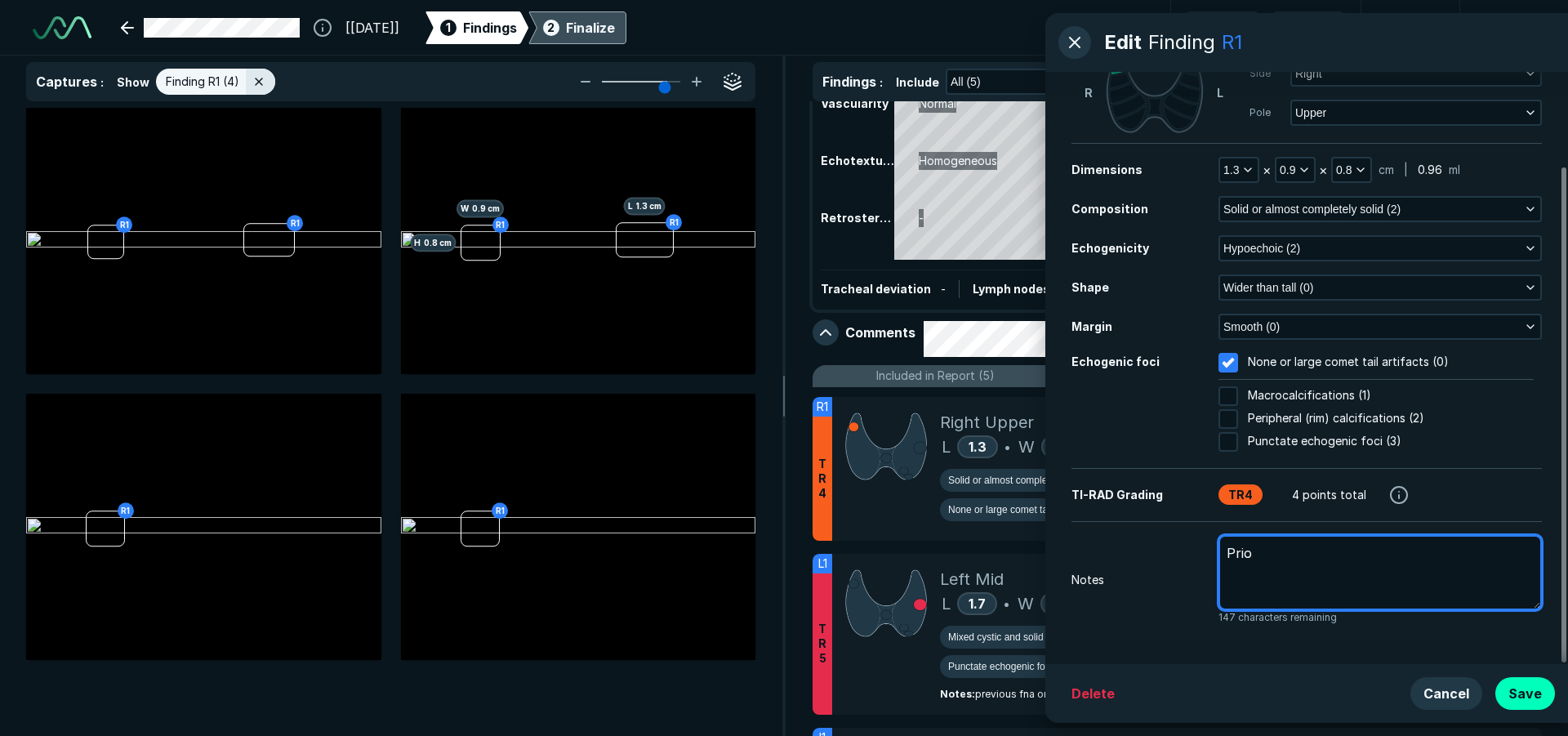
type textarea "Prior"
type textarea "x"
type textarea "Prior"
type textarea "x"
type textarea "Prior m"
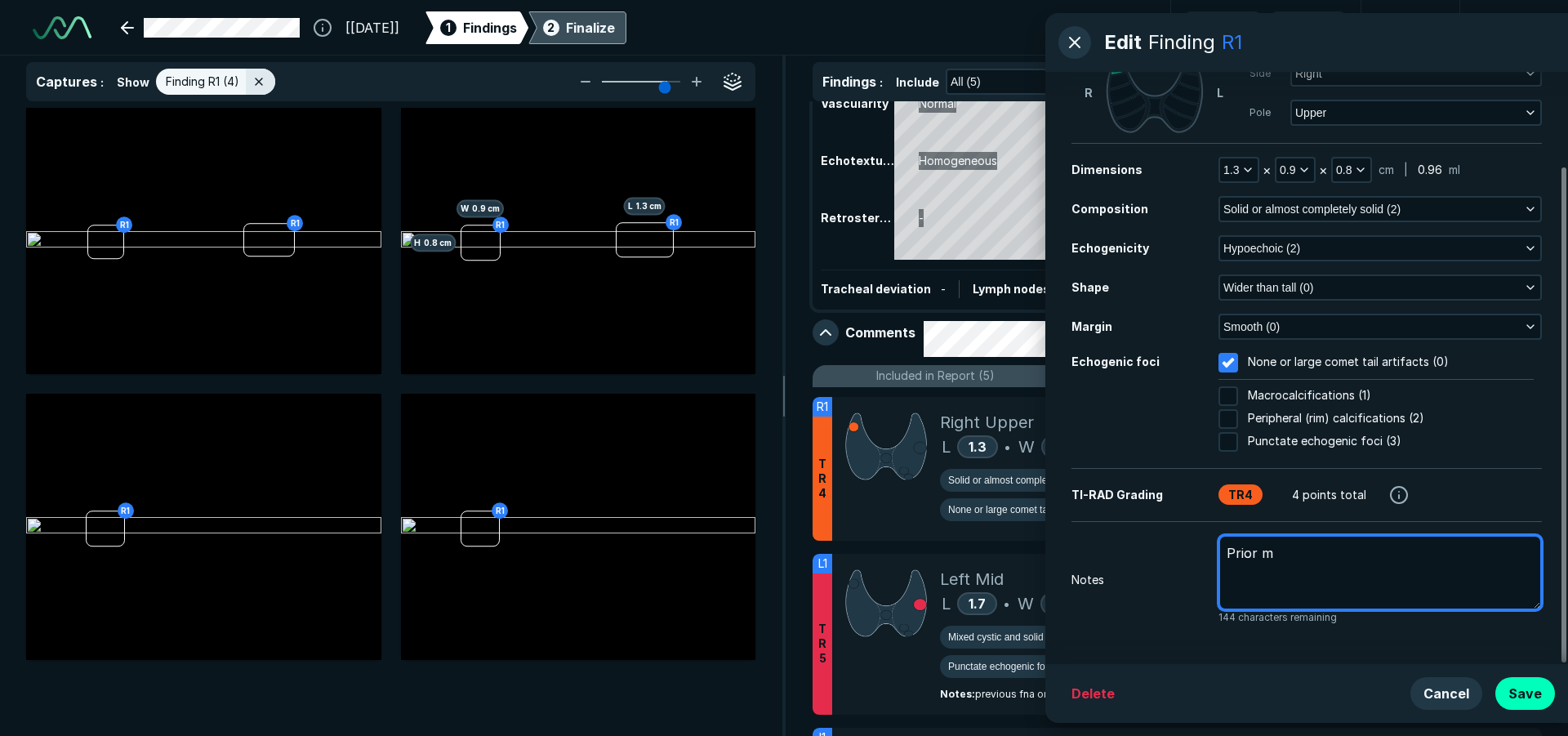
type textarea "x"
type textarea "Prior me"
type textarea "x"
type textarea "Prior mea"
type textarea "x"
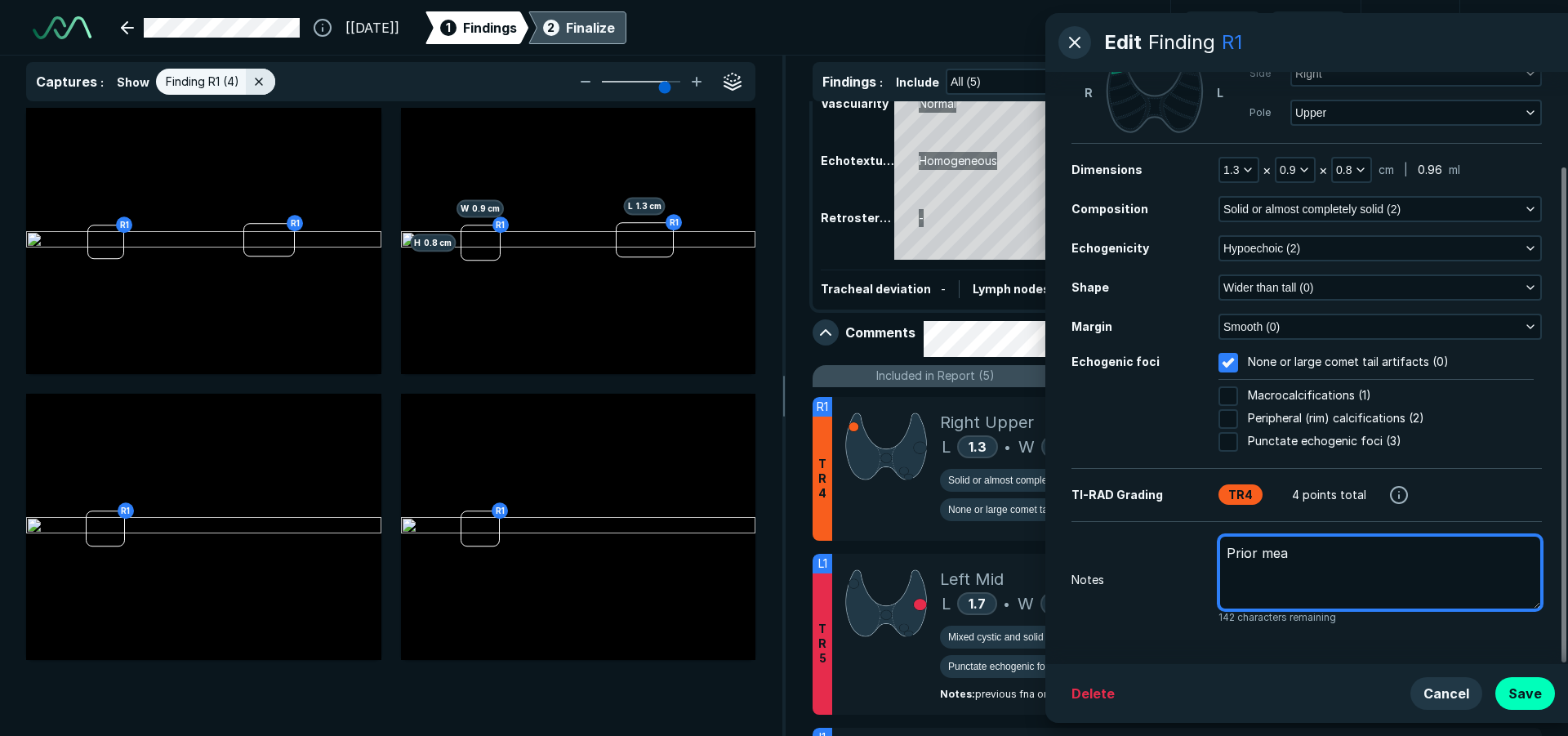
type textarea "Prior meas"
type textarea "x"
type textarea "Prior measu"
type textarea "x"
type textarea "Prior measur"
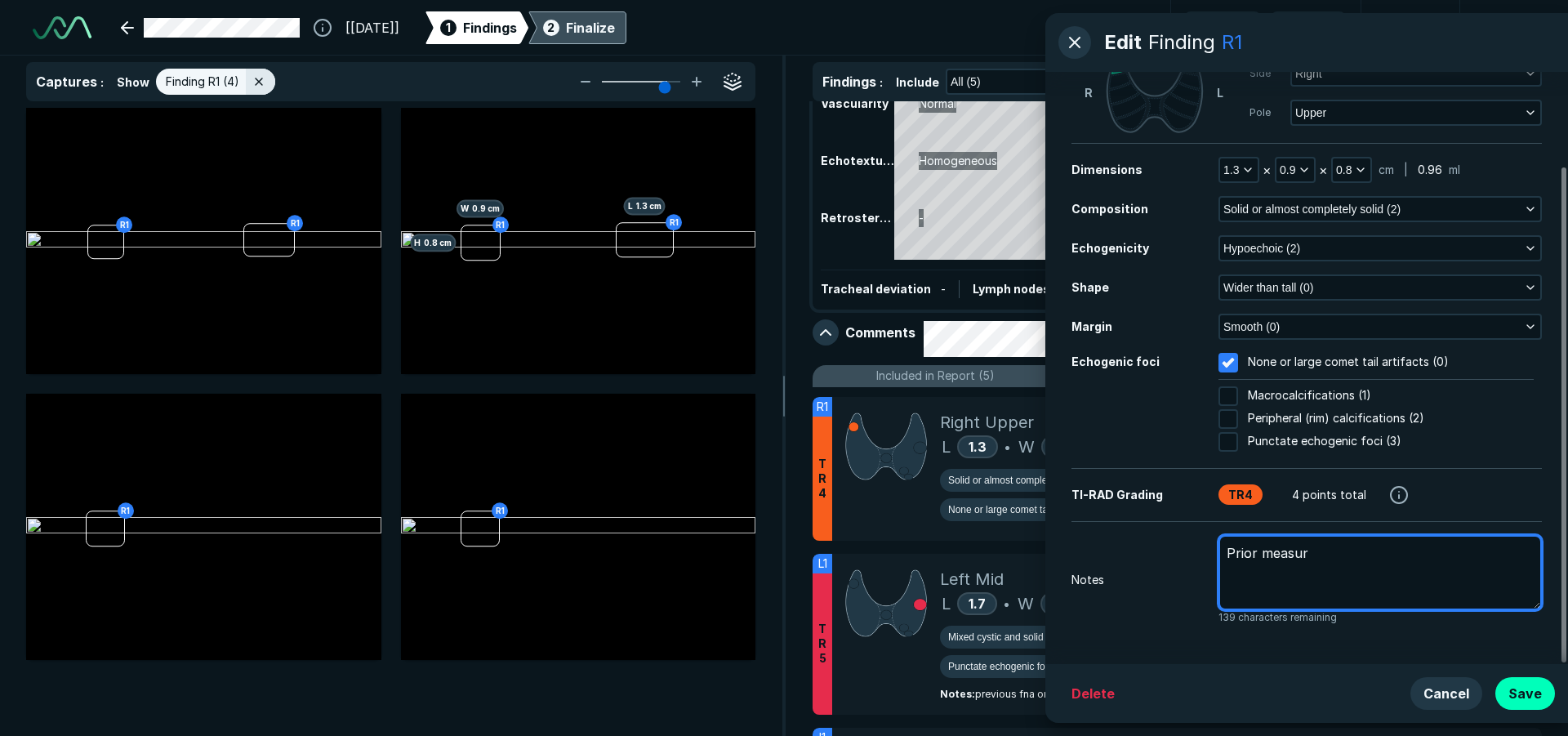
type textarea "x"
type textarea "Prior measure"
type textarea "x"
type textarea "Prior measurem"
type textarea "x"
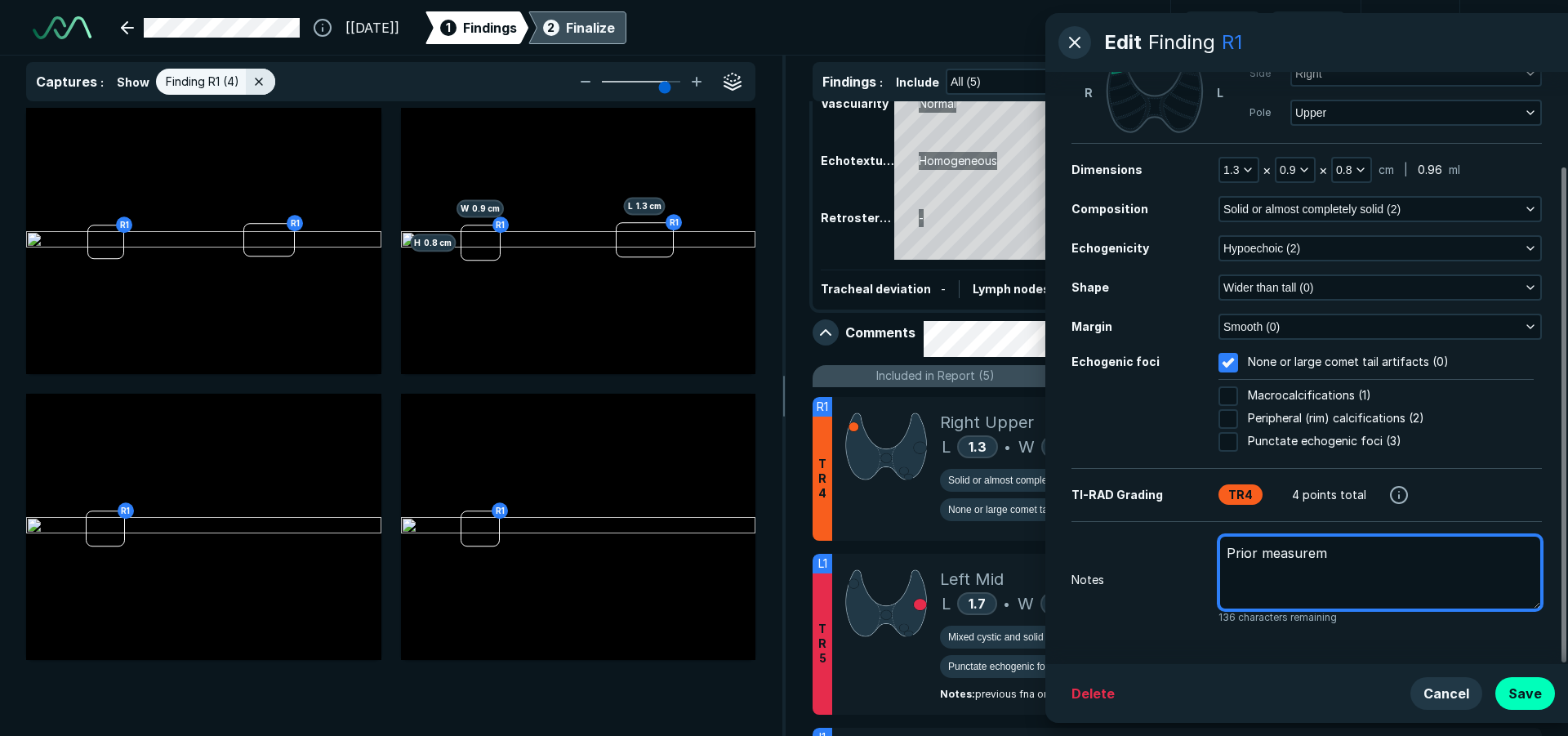
type textarea "Prior measureme"
type textarea "x"
type textarea "Prior measuremen"
type textarea "x"
type textarea "Prior measurement"
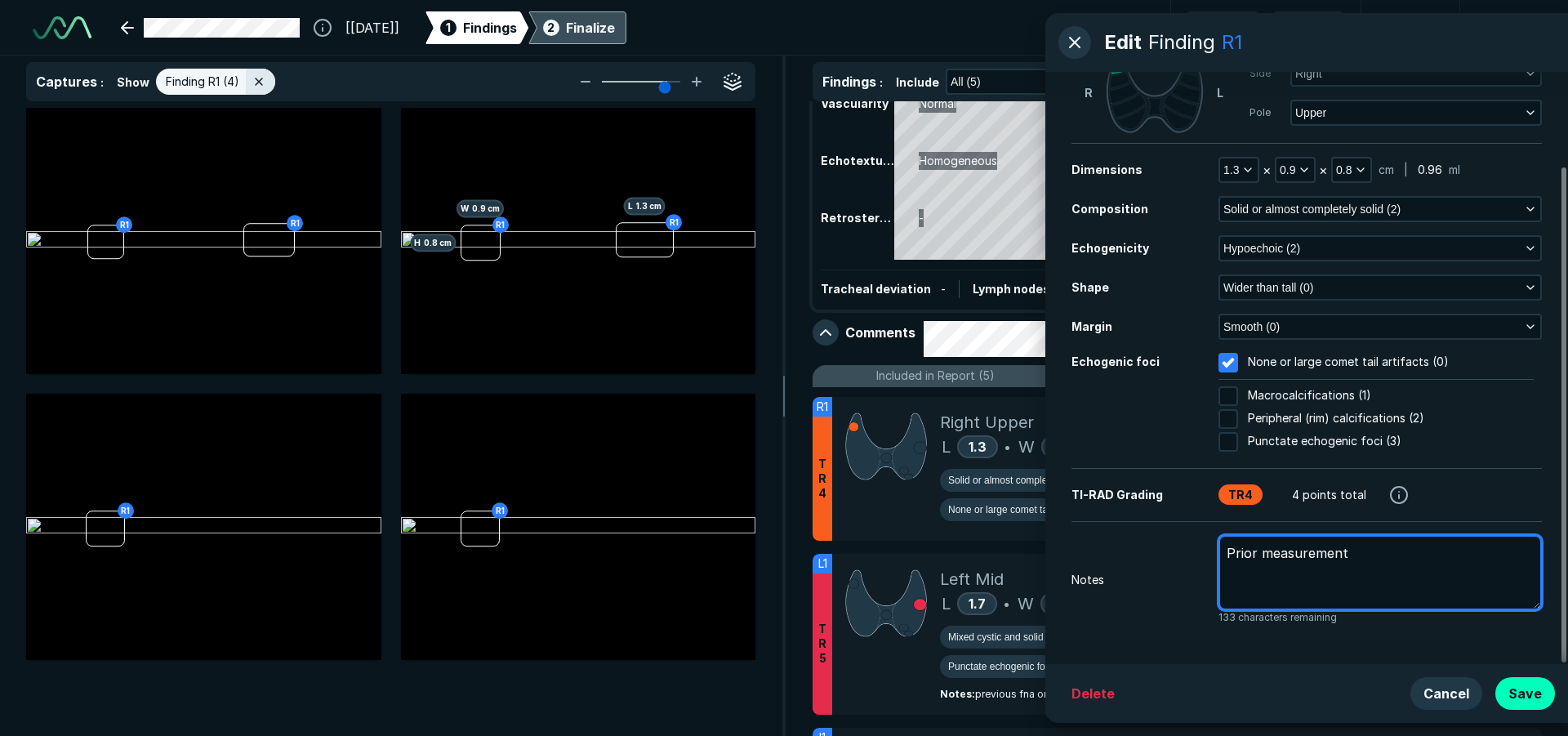
type textarea "x"
type textarea "Prior measurement:"
type textarea "x"
type textarea "Prior measurement:"
type textarea "x"
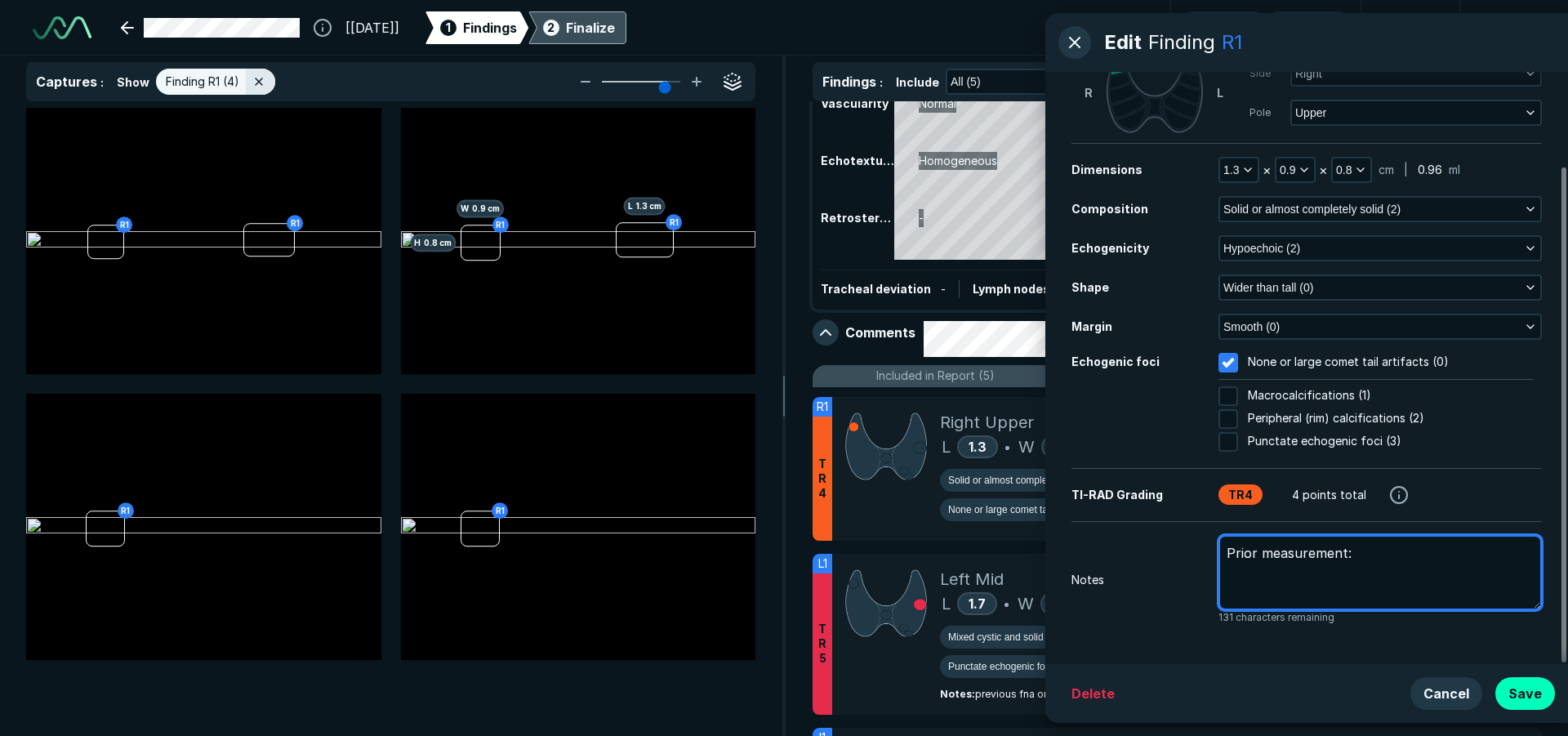
type textarea "Prior measurement: 1"
type textarea "x"
type textarea "Prior measurement: 1."
type textarea "x"
type textarea "Prior measurement: 1.2"
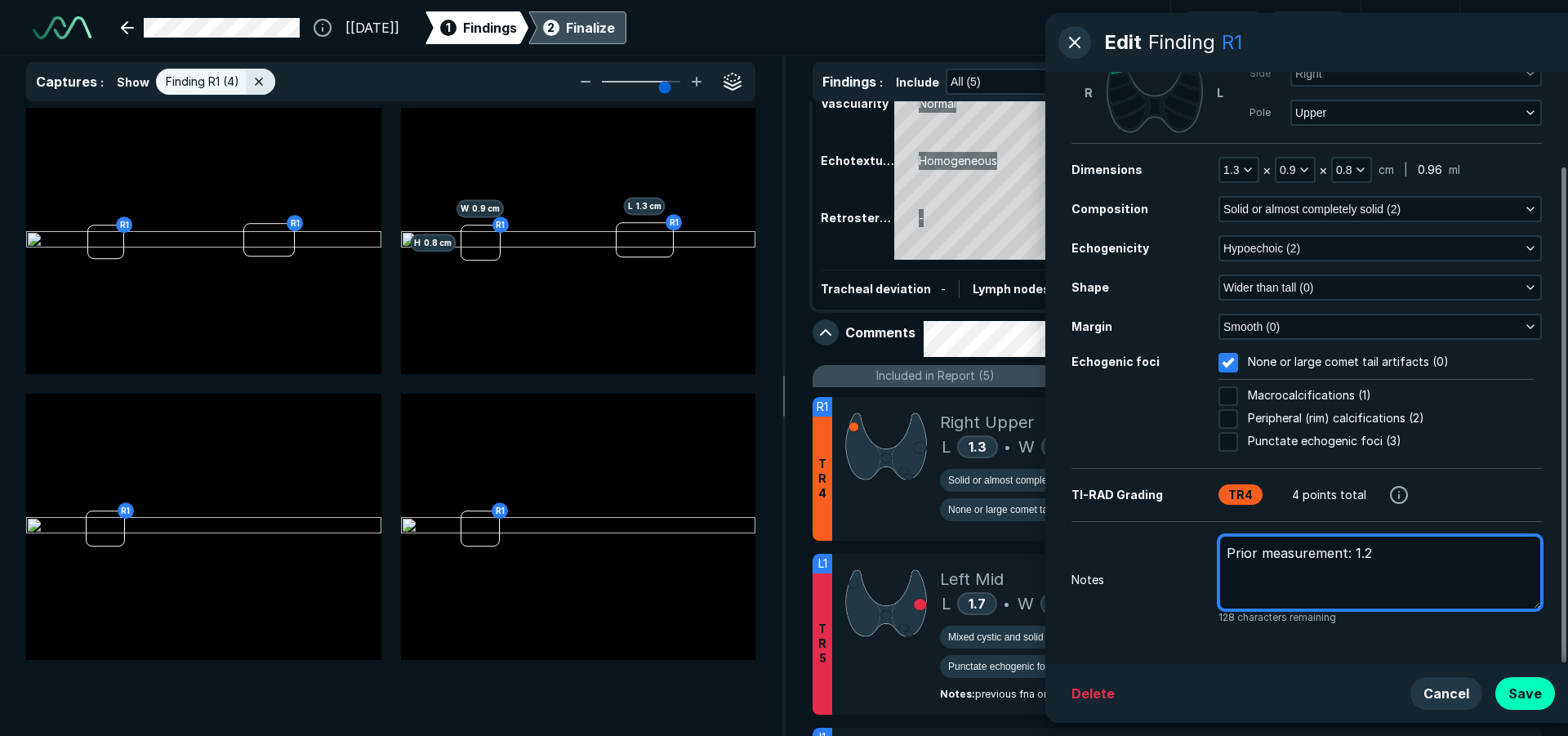
type textarea "x"
type textarea "Prior measurement: 1.2"
type textarea "x"
type textarea "Prior measurement: 1.2 x"
type textarea "x"
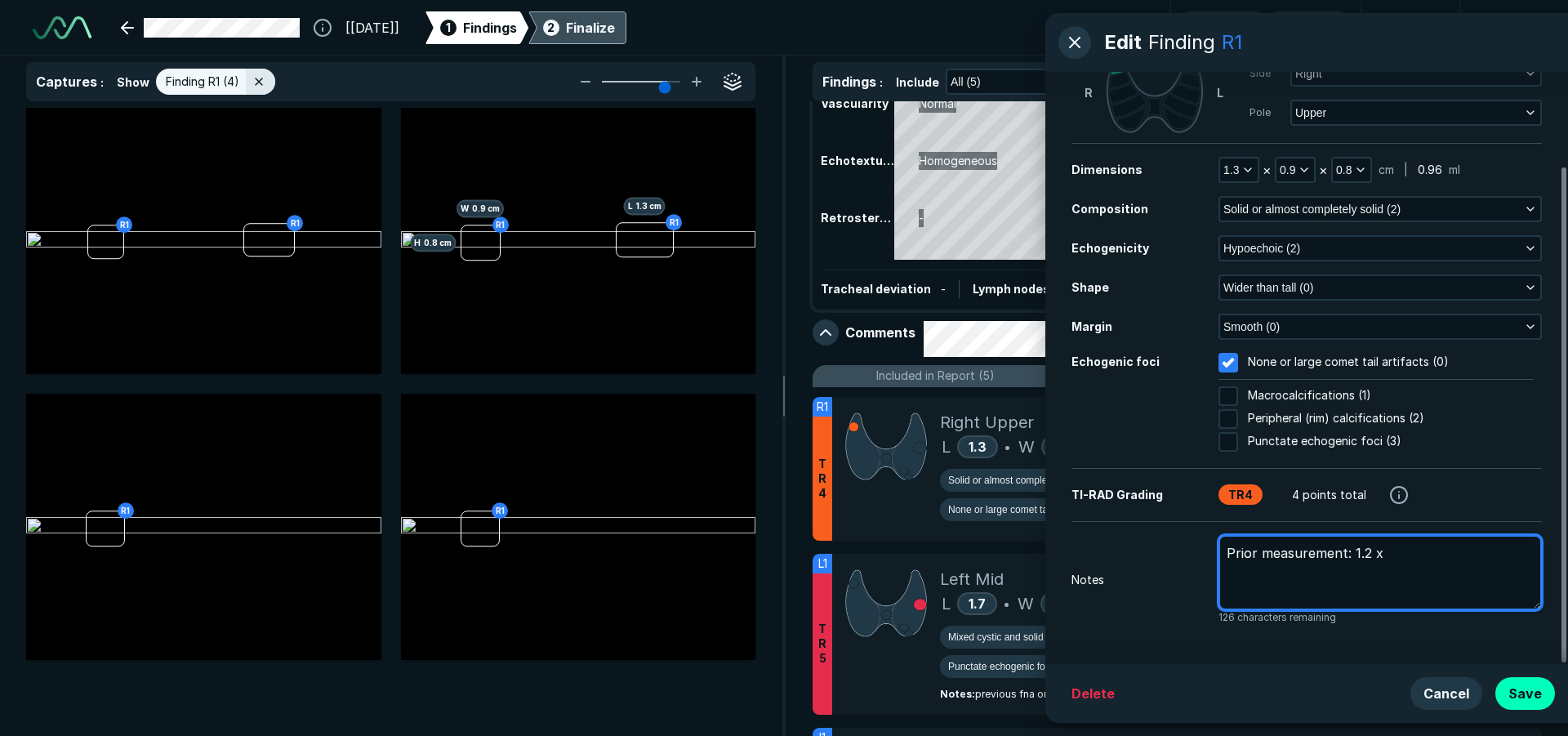
type textarea "Prior measurement: 1.2 x"
type textarea "x"
type textarea "Prior measurement: 1.2 x 1"
type textarea "x"
type textarea "Prior measurement: 1.2 x 1."
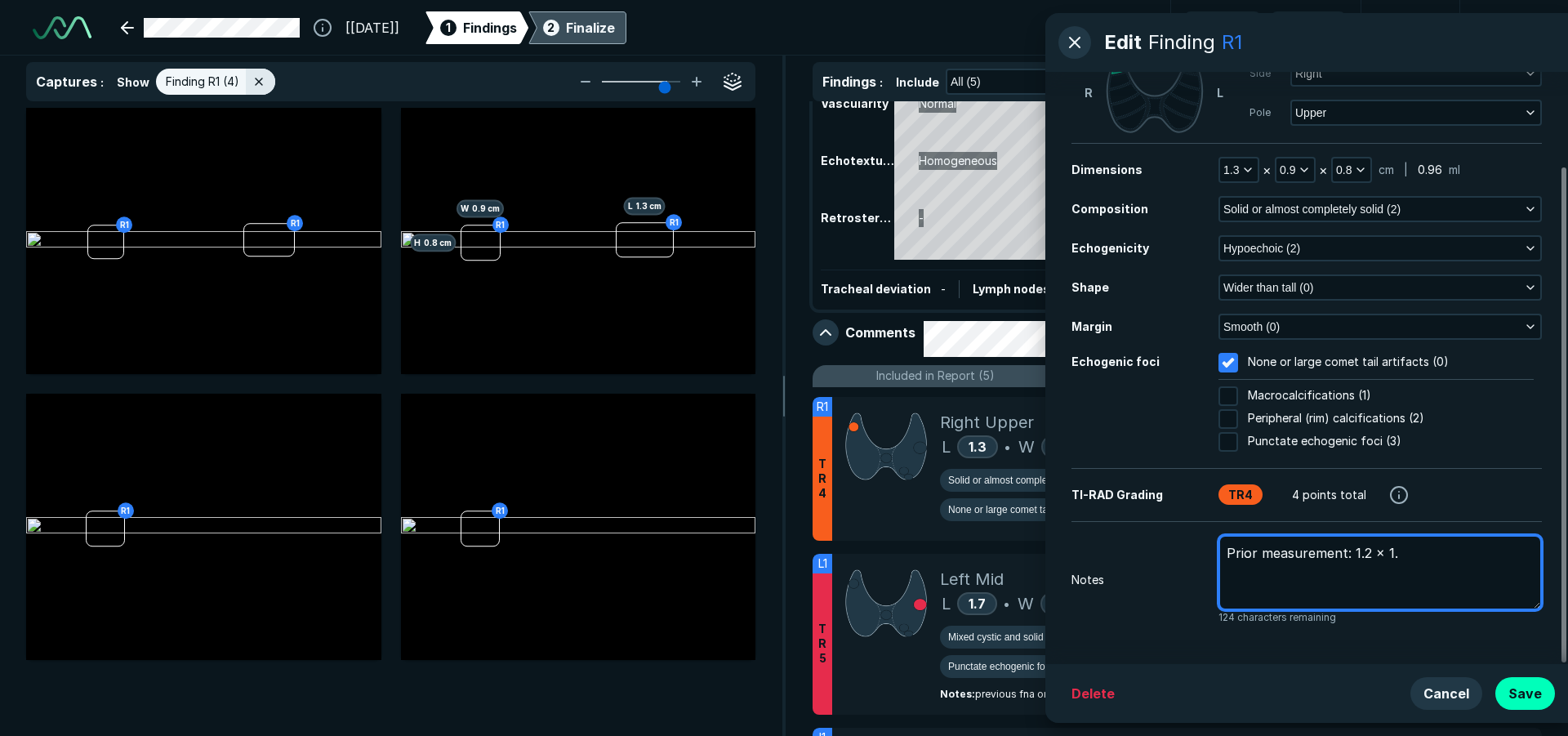
type textarea "x"
type textarea "Prior measurement: 1.2 x 1.0"
type textarea "x"
type textarea "Prior measurement: 1.2 x 1.0"
type textarea "x"
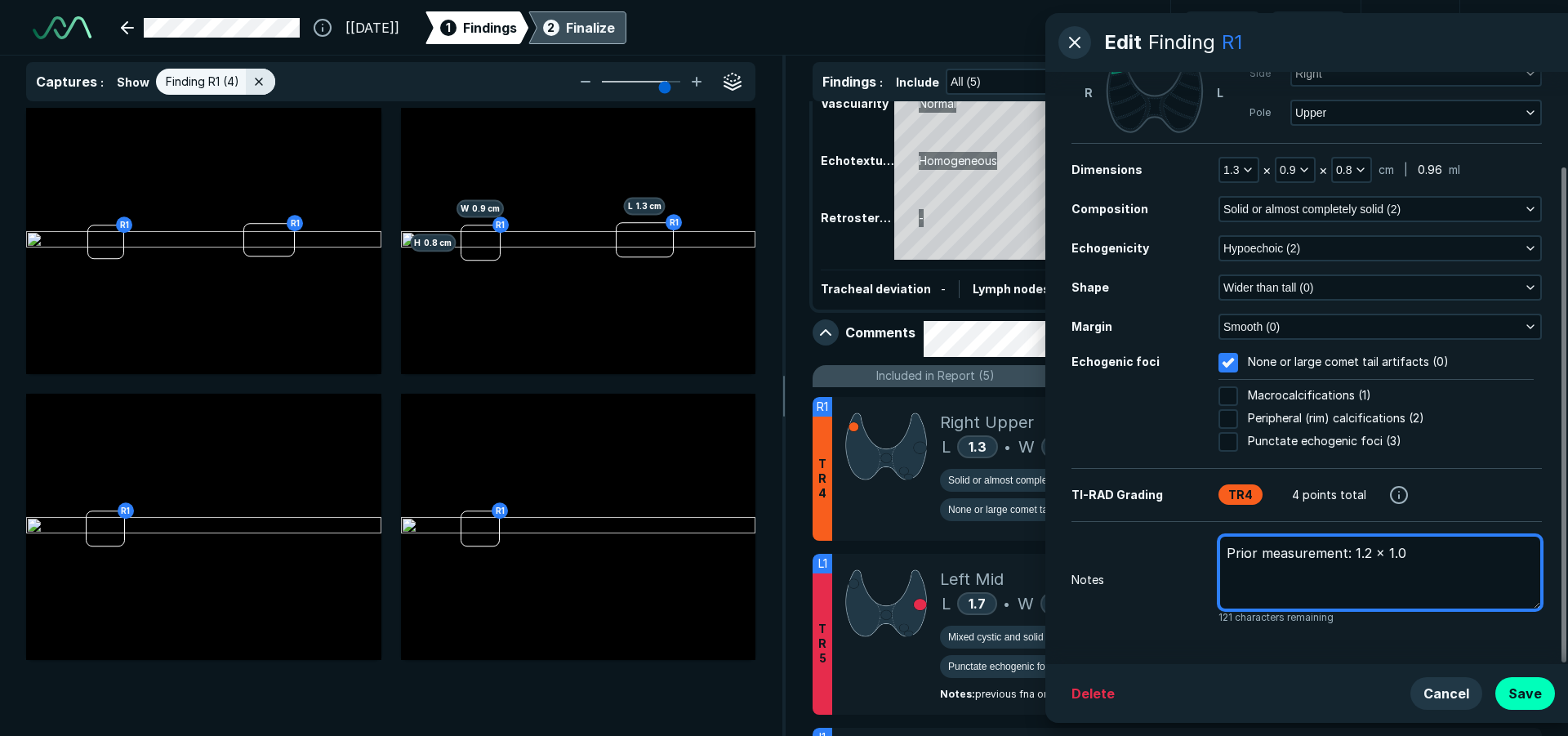
type textarea "Prior measurement: 1.2 x 1.0 x"
type textarea "x"
type textarea "Prior measurement: 1.2 x 1.0 x"
type textarea "x"
type textarea "Prior measurement: 1.2 x 1.0 x 0"
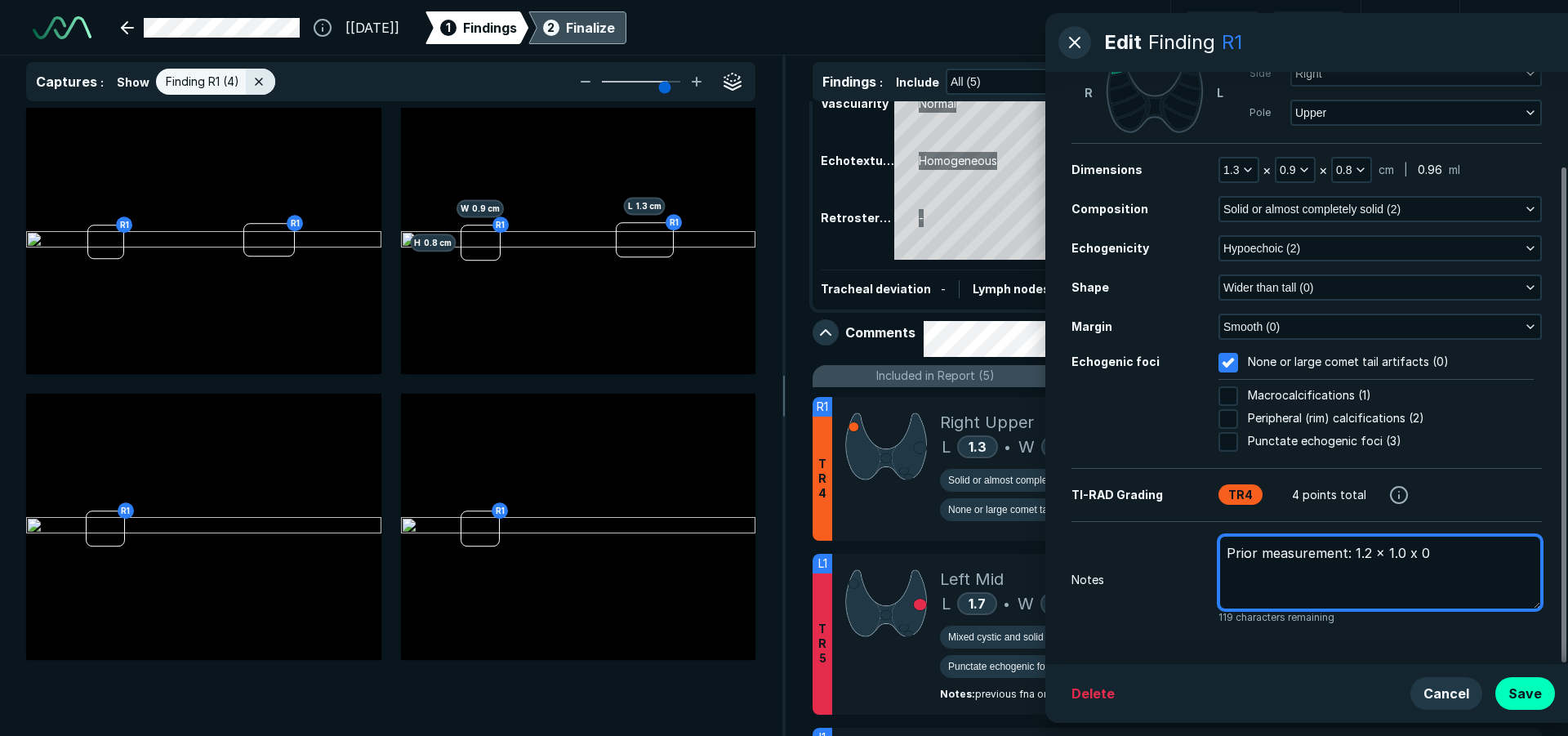
type textarea "x"
type textarea "Prior measurement: 1.2 x 1.0 x 0."
type textarea "x"
type textarea "Prior measurement: 1.2 x 1.0 x 0.5"
type textarea "x"
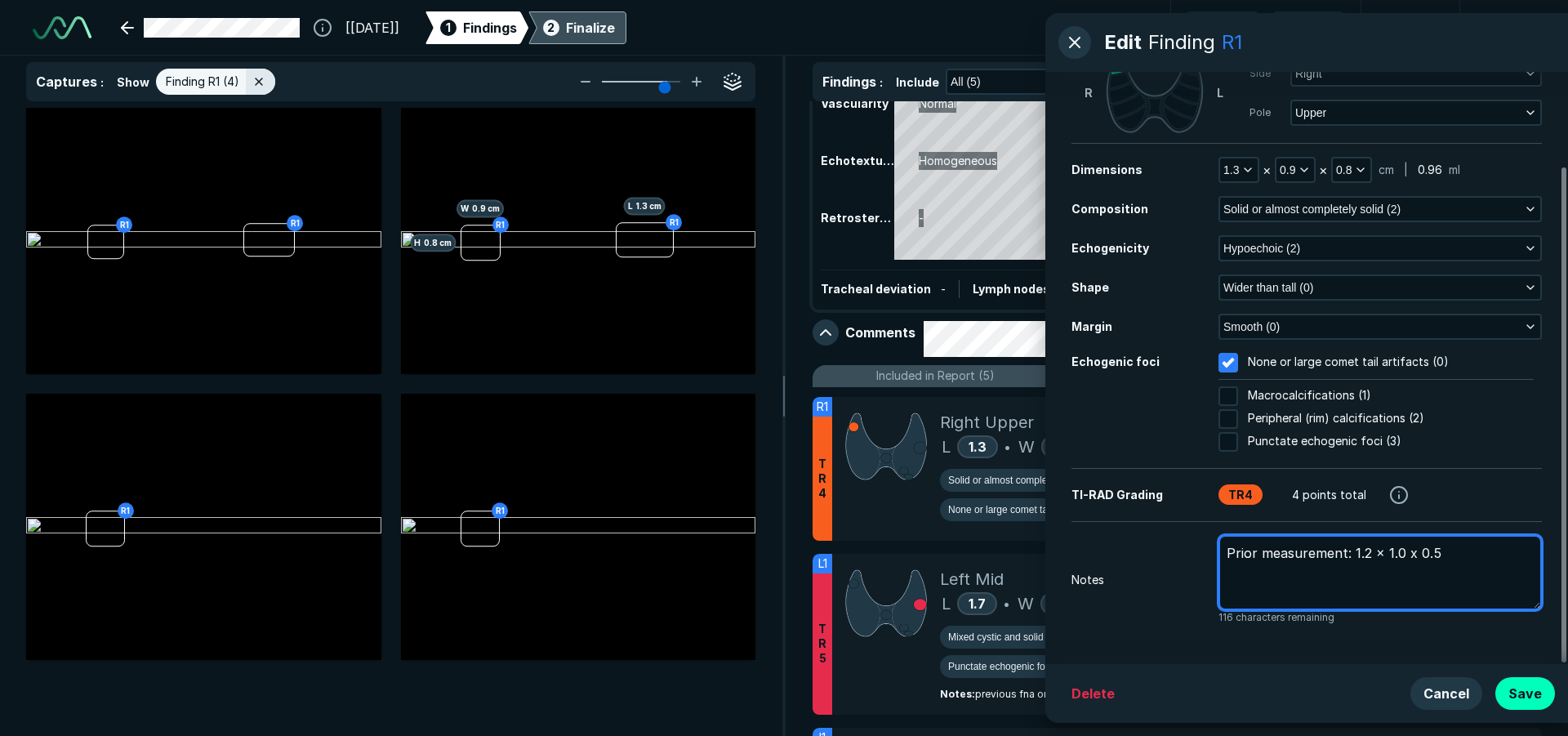
type textarea "Prior measurement: 1.2 x 1.0 x 0.5"
type textarea "x"
type textarea "Prior measurement: 1.2 x 1.0 x 0.5 c"
type textarea "x"
type textarea "Prior measurement: 1.2 x 1.0 x 0.5 cm"
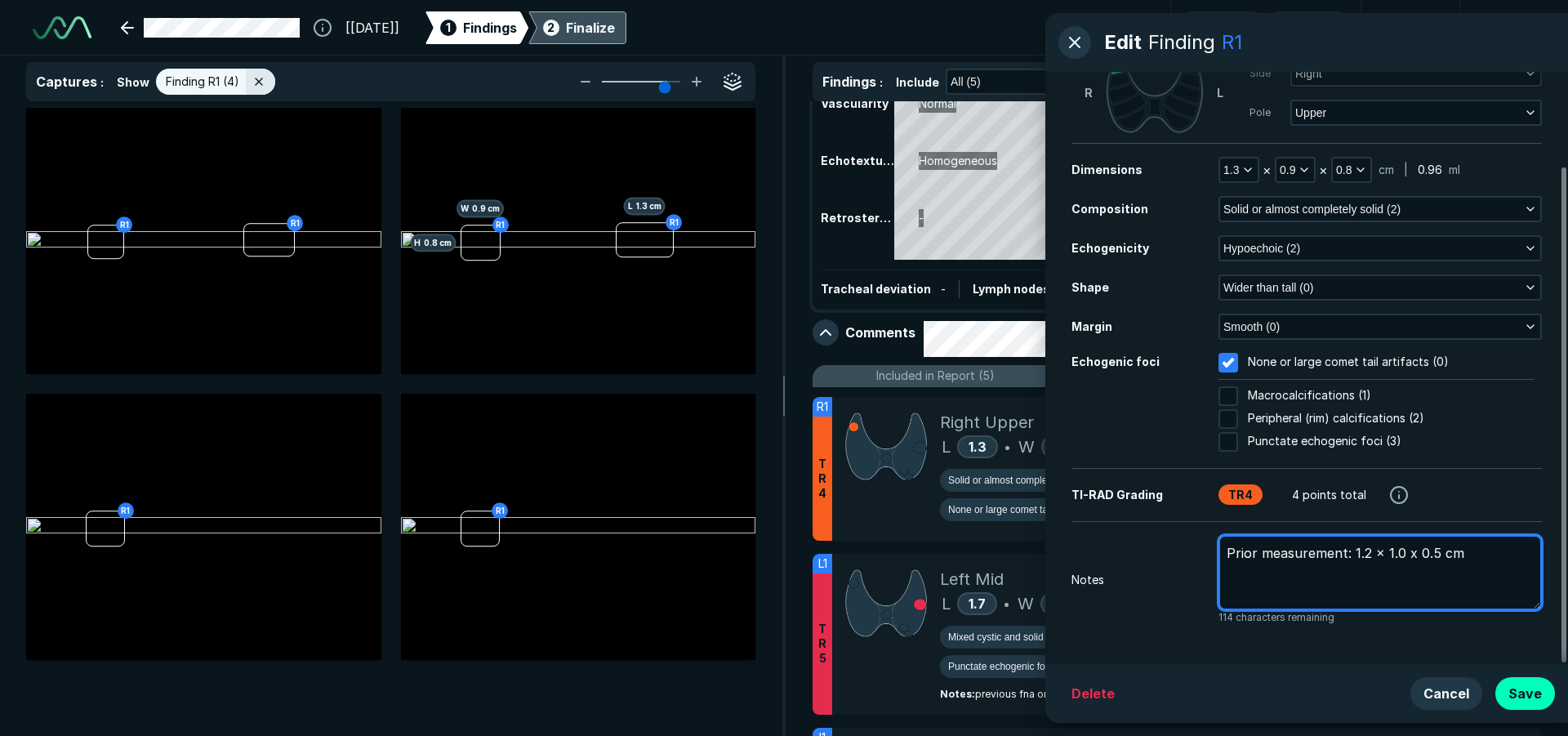
type textarea "x"
type textarea "Prior measurement: 1.2 x 1.0 x 0.5 cm"
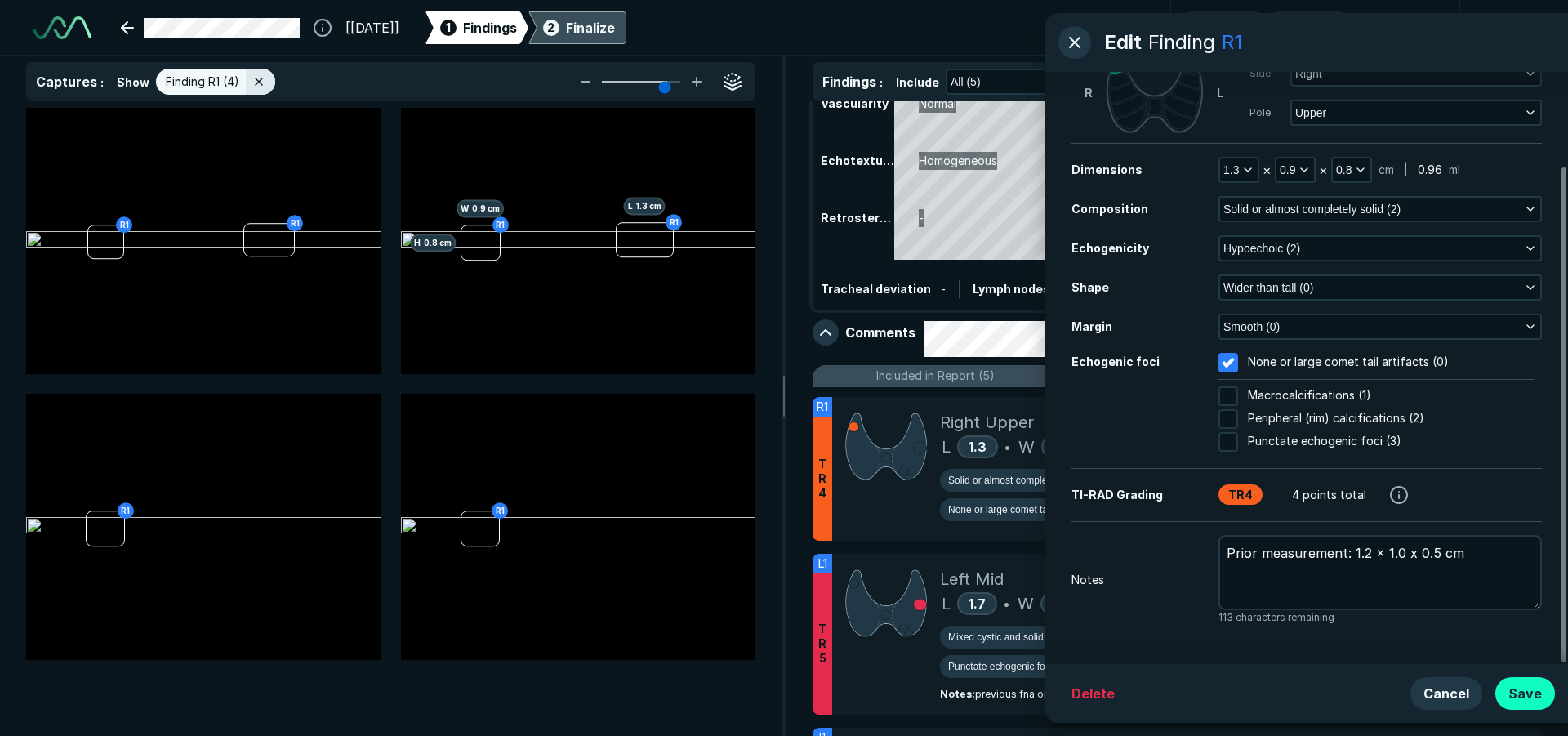
click at [1523, 692] on button "Save" at bounding box center [1525, 693] width 60 height 32
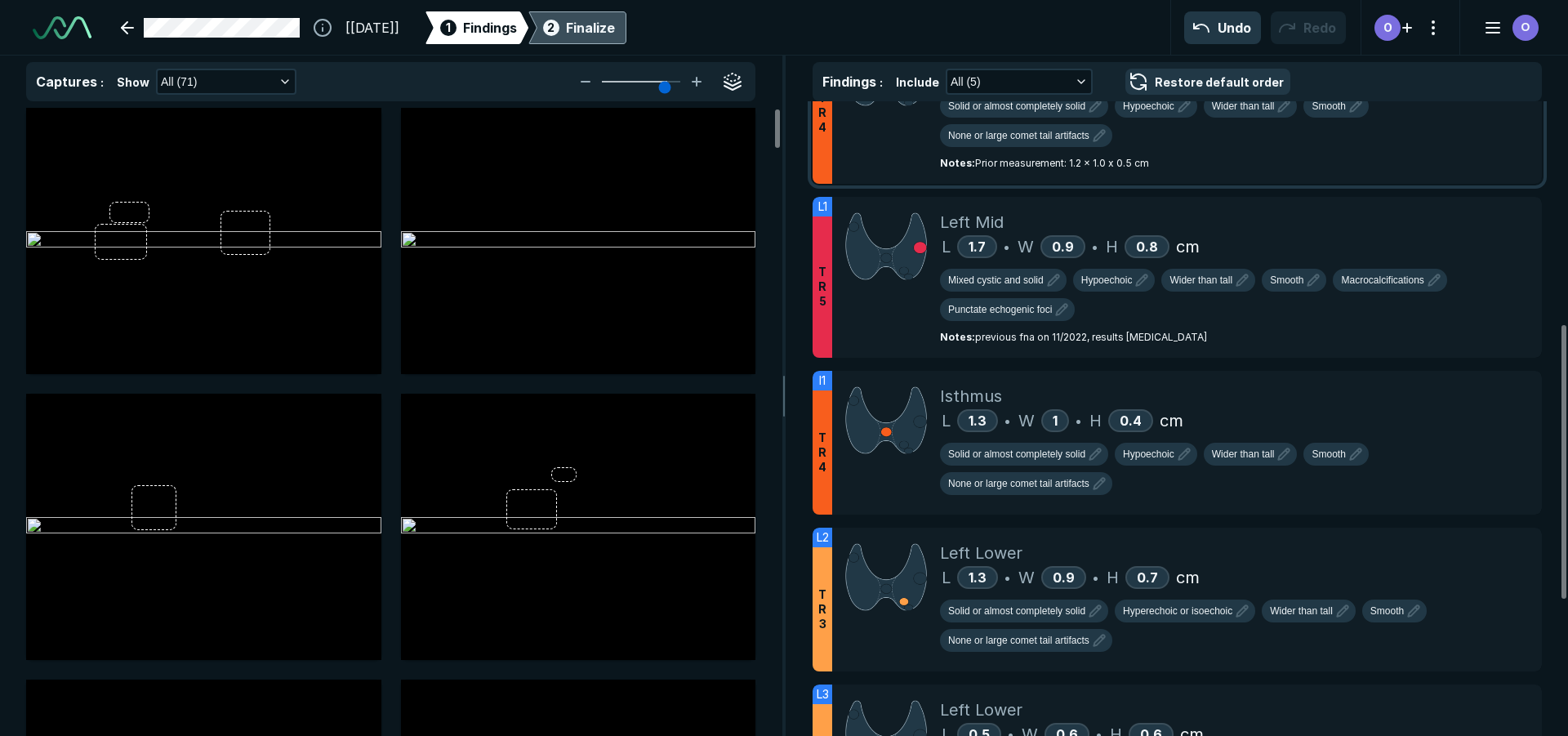
scroll to position [571, 0]
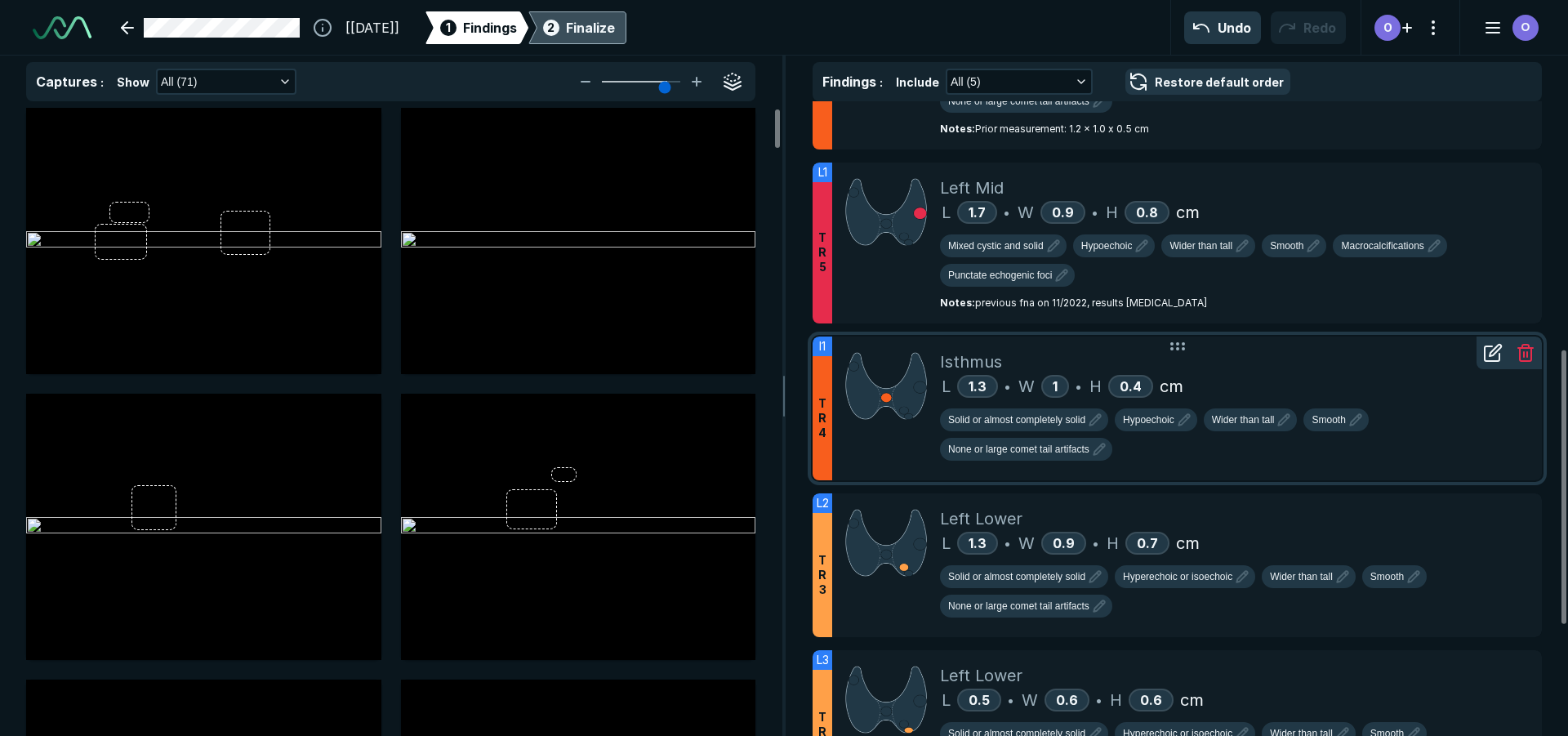
click at [1489, 347] on icon at bounding box center [1492, 353] width 15 height 15
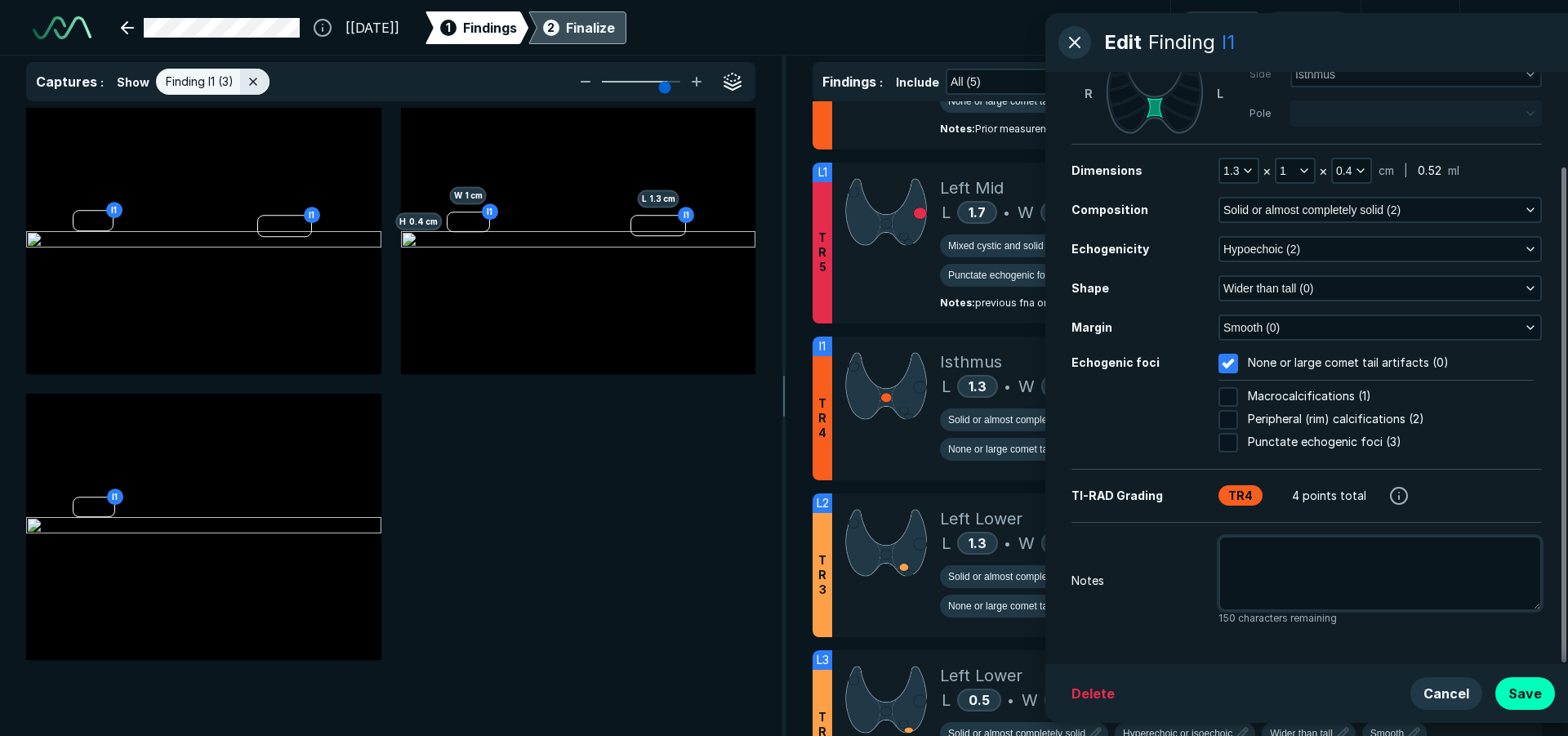
scroll to position [112, 0]
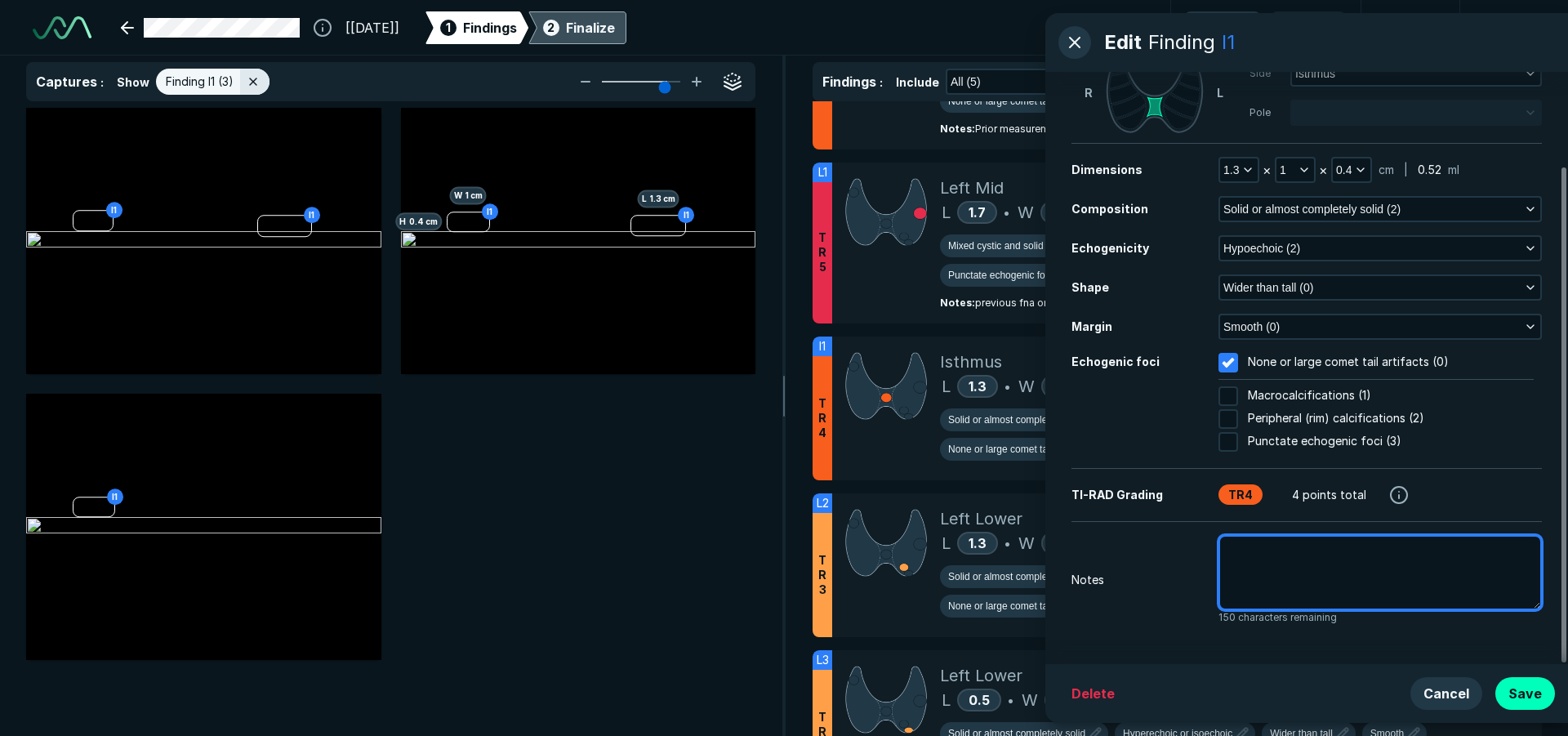
click at [1296, 552] on textarea at bounding box center [1380, 572] width 324 height 75
type textarea "x"
type textarea "P"
type textarea "x"
type textarea "Pr"
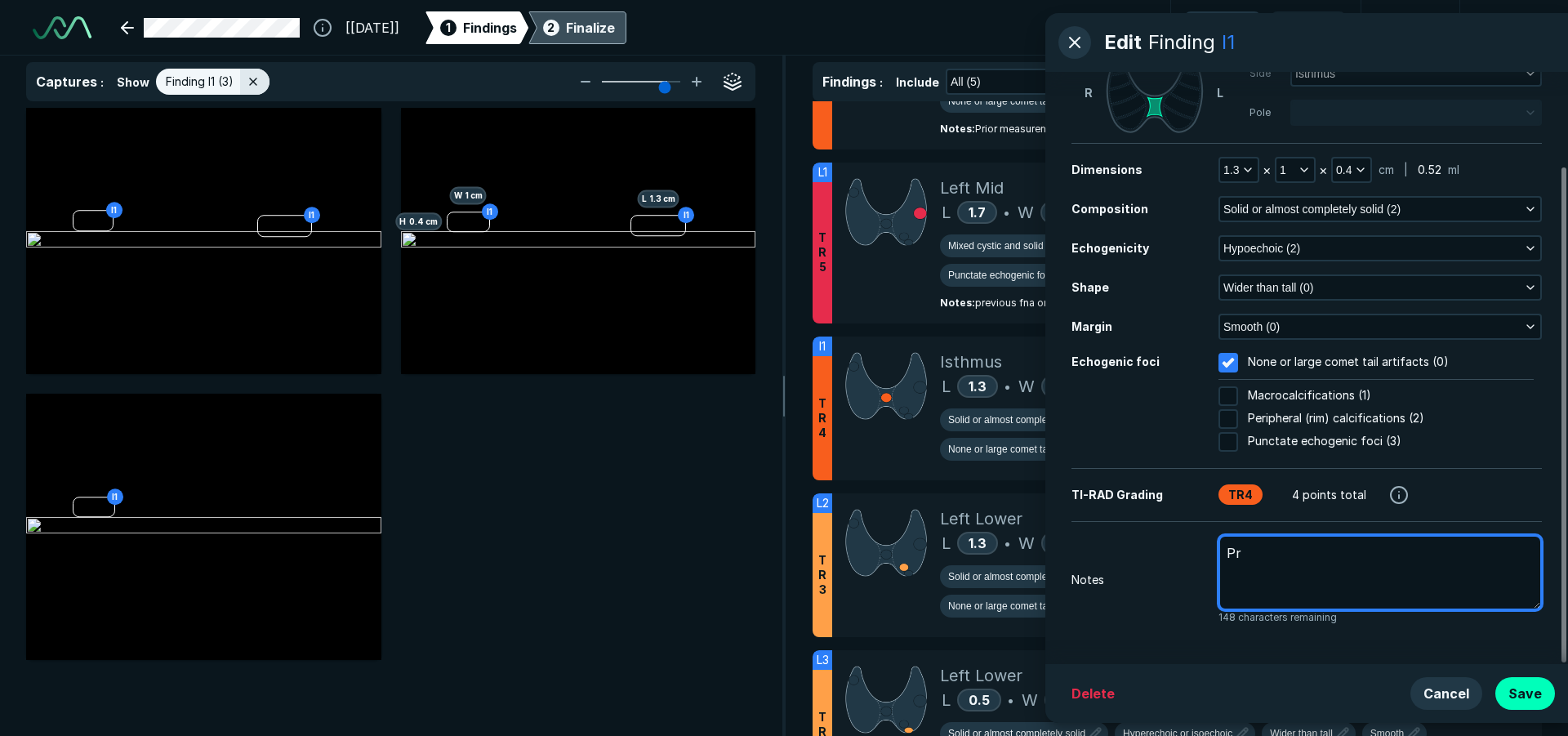
type textarea "x"
type textarea "Pri"
type textarea "x"
type textarea "Prio"
type textarea "x"
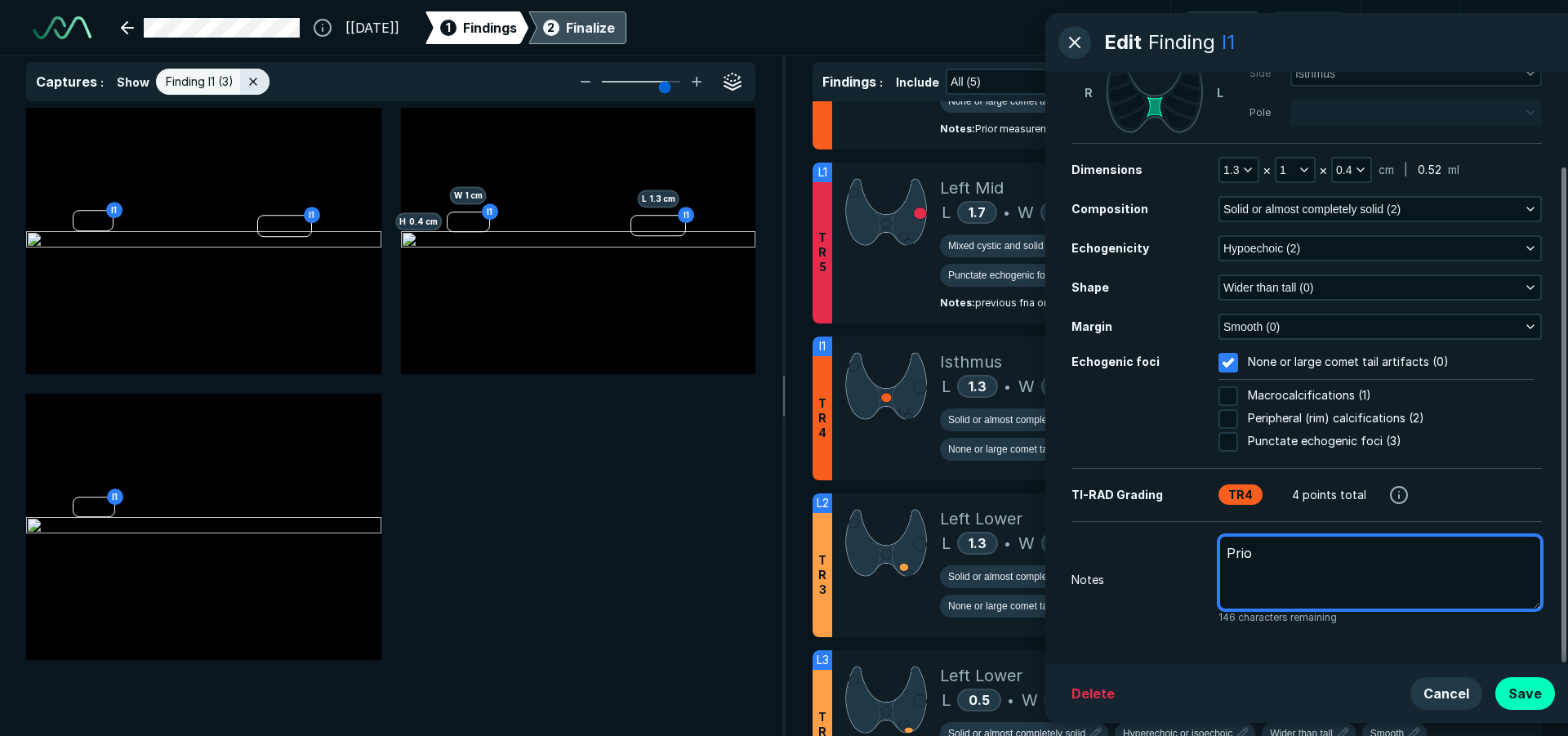
type textarea "Prior"
type textarea "x"
type textarea "Prior"
type textarea "x"
type textarea "Prior m"
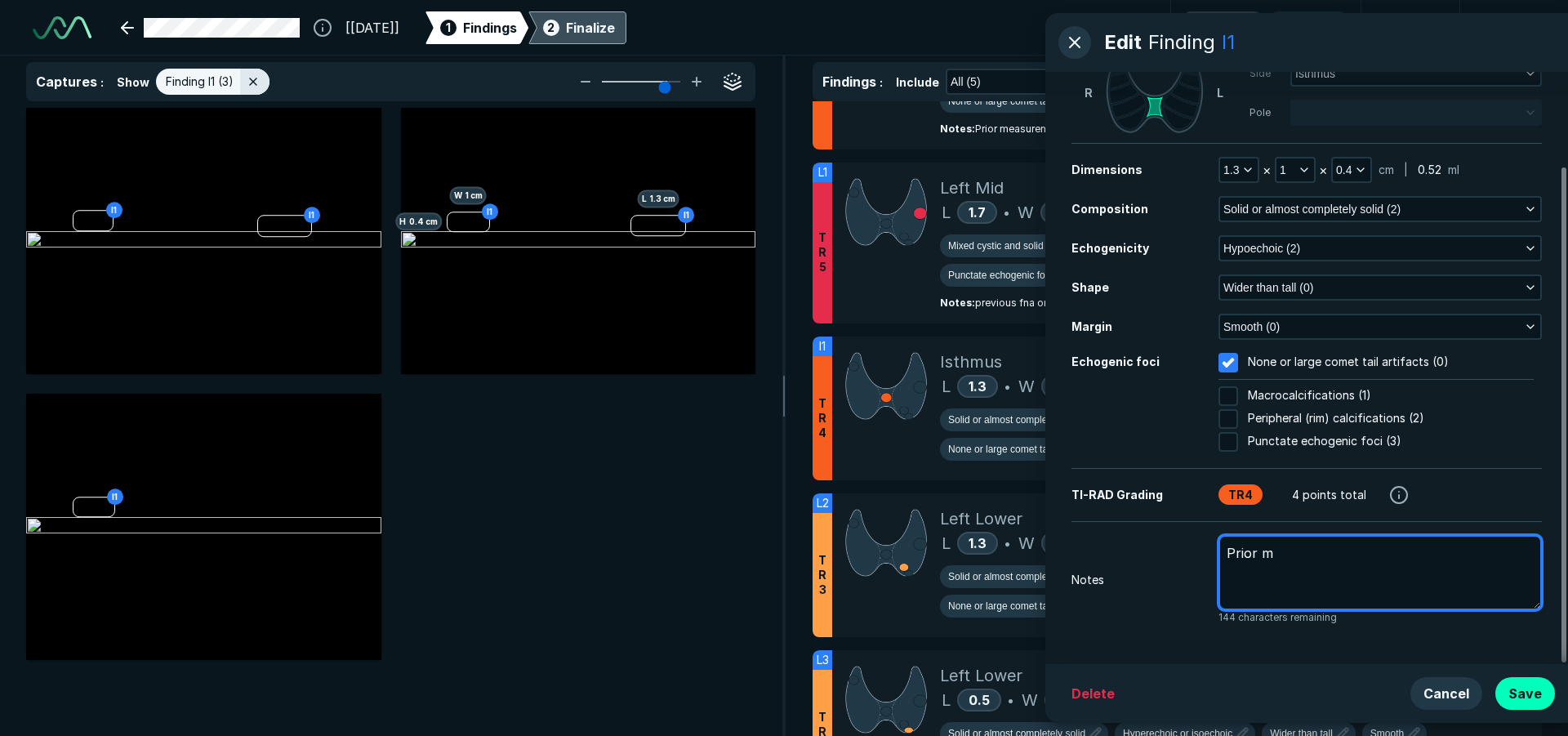
type textarea "x"
type textarea "Prior me"
type textarea "x"
type textarea "Prior mea"
type textarea "x"
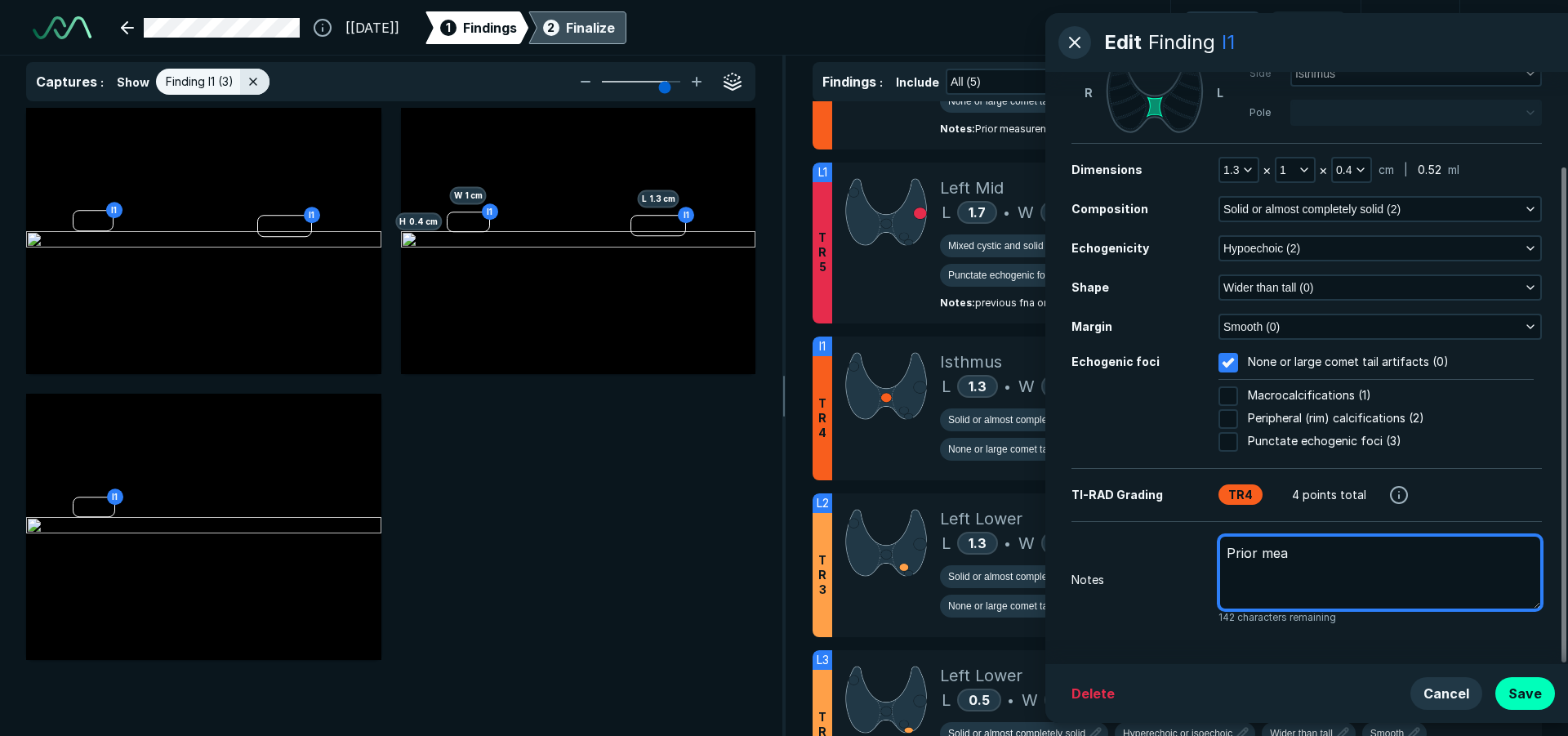
type textarea "Prior meas"
type textarea "x"
type textarea "Prior measu"
type textarea "x"
type textarea "Prior measur"
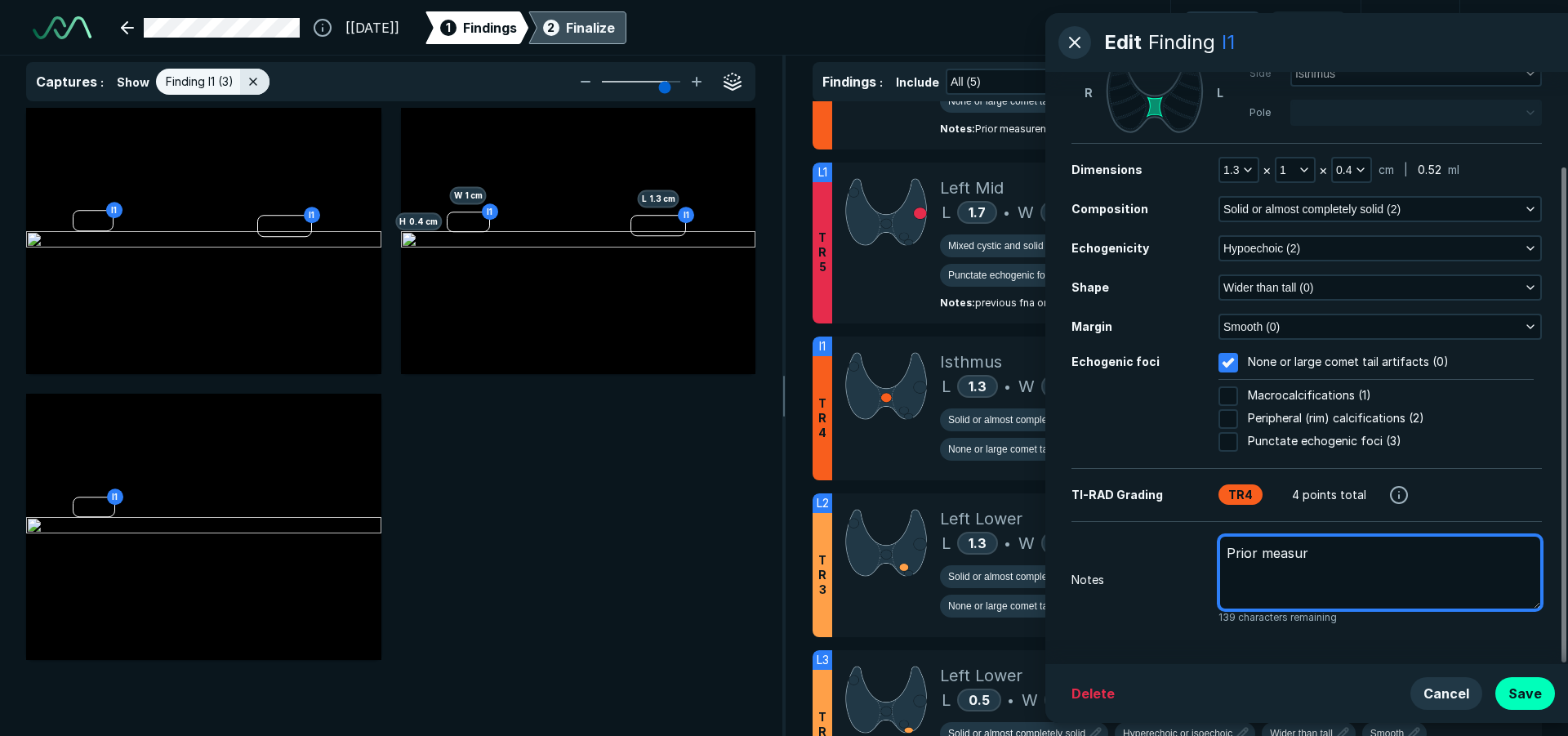
type textarea "x"
type textarea "Prior measure"
type textarea "x"
type textarea "Prior measurem"
type textarea "x"
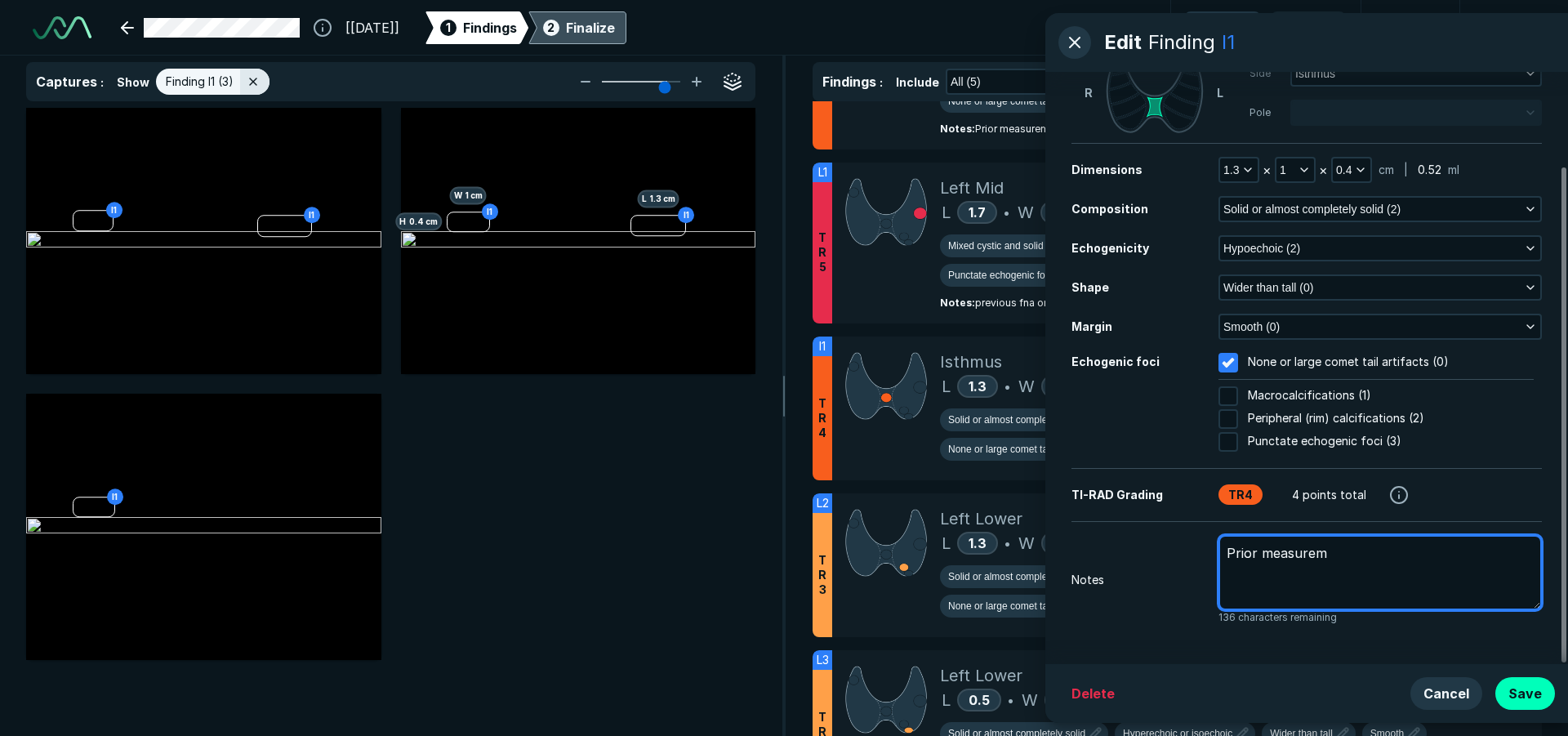
type textarea "Prior measureme"
type textarea "x"
type textarea "Prior measurement"
type textarea "x"
type textarea "Prior measurement:"
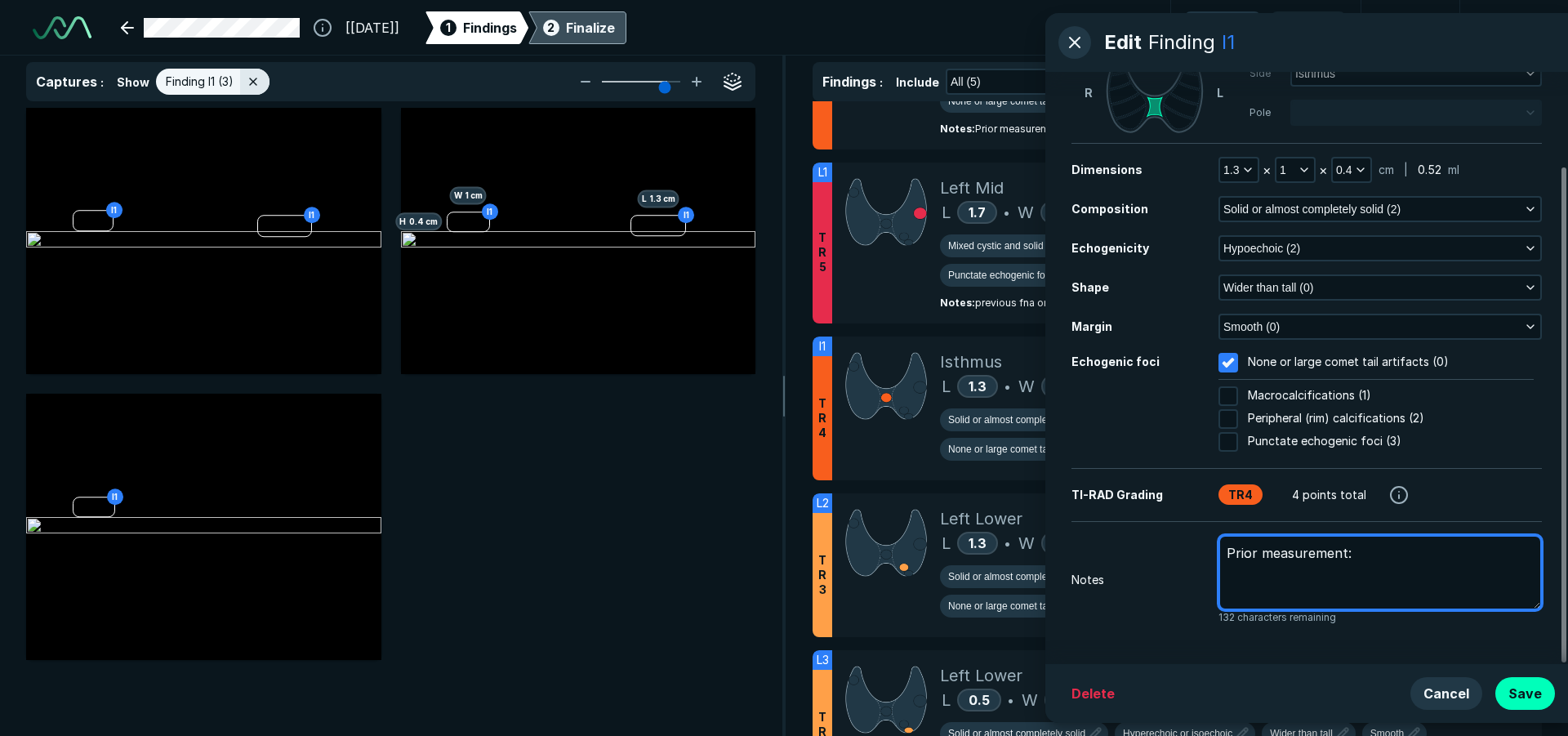
type textarea "x"
type textarea "Prior measurement:"
type textarea "x"
type textarea "Prior measurement: 0"
type textarea "x"
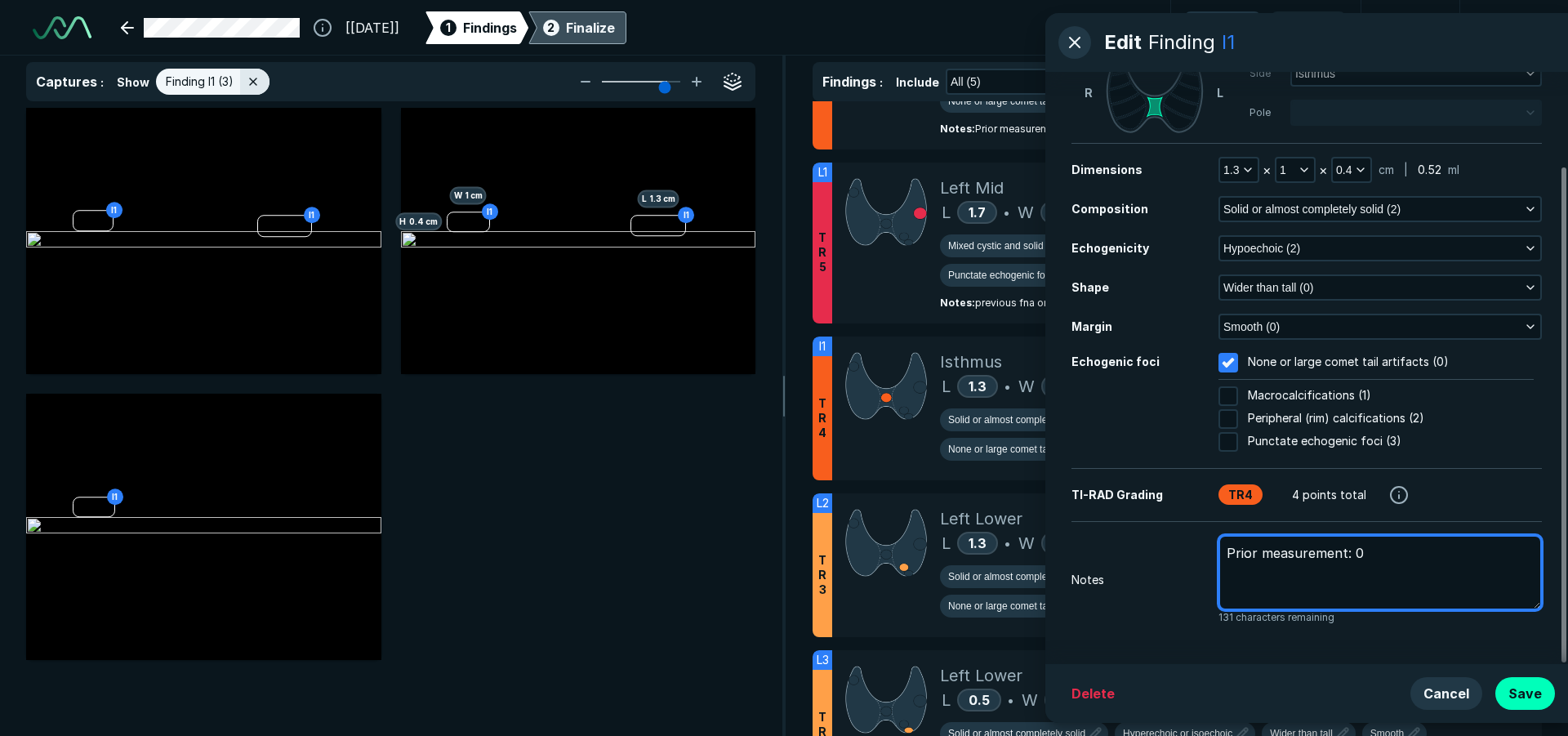
type textarea "Prior measurement: 0."
type textarea "x"
type textarea "Prior measurement: 0.9"
type textarea "x"
type textarea "Prior measurement: 0.9"
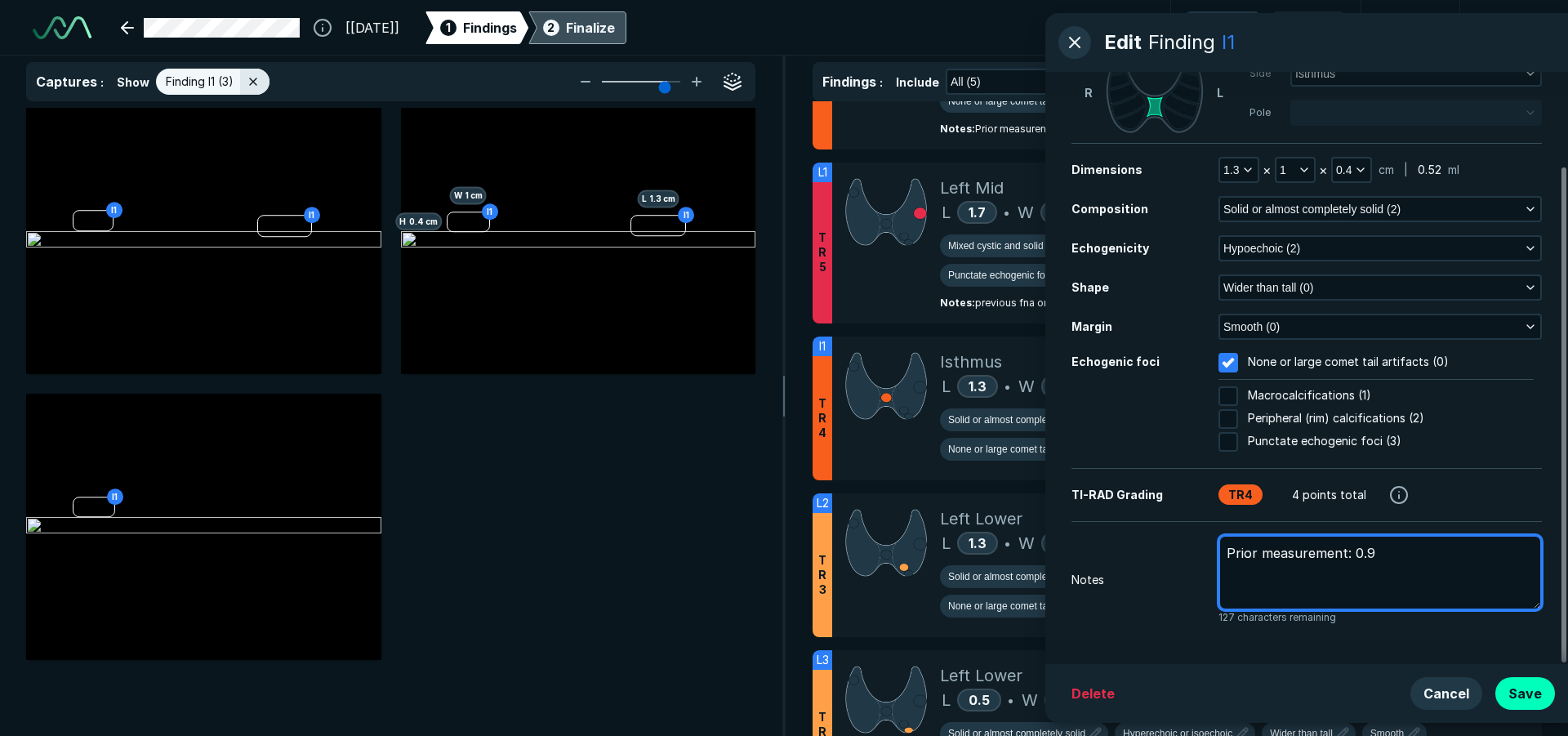
type textarea "x"
type textarea "Prior measurement: 0.9 x"
type textarea "x"
type textarea "Prior measurement: 0.9 x"
type textarea "x"
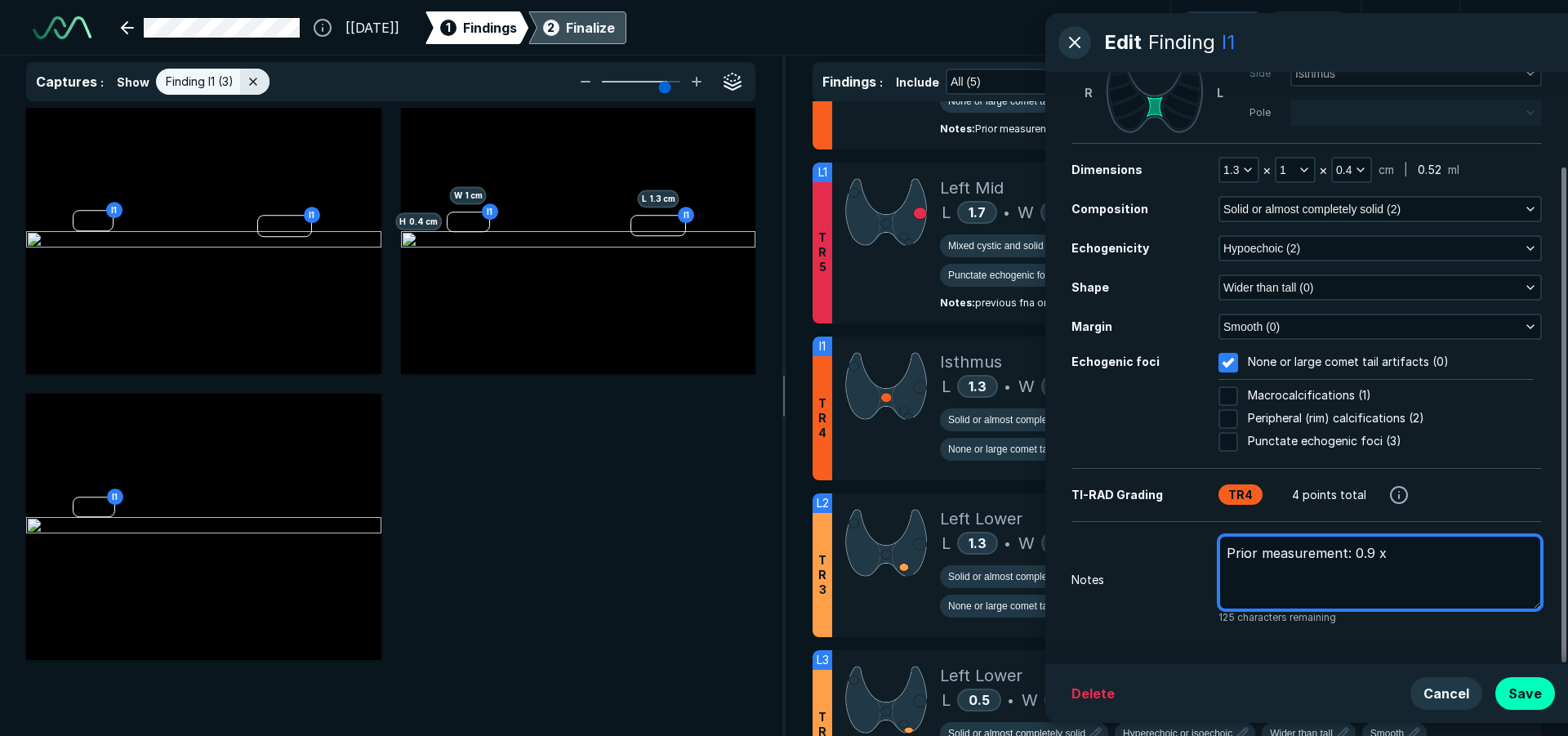
type textarea "Prior measurement: 0.9 x 1"
type textarea "x"
type textarea "Prior measurement: 0.9 x 1."
type textarea "x"
type textarea "Prior measurement: 0.9 x 1.0"
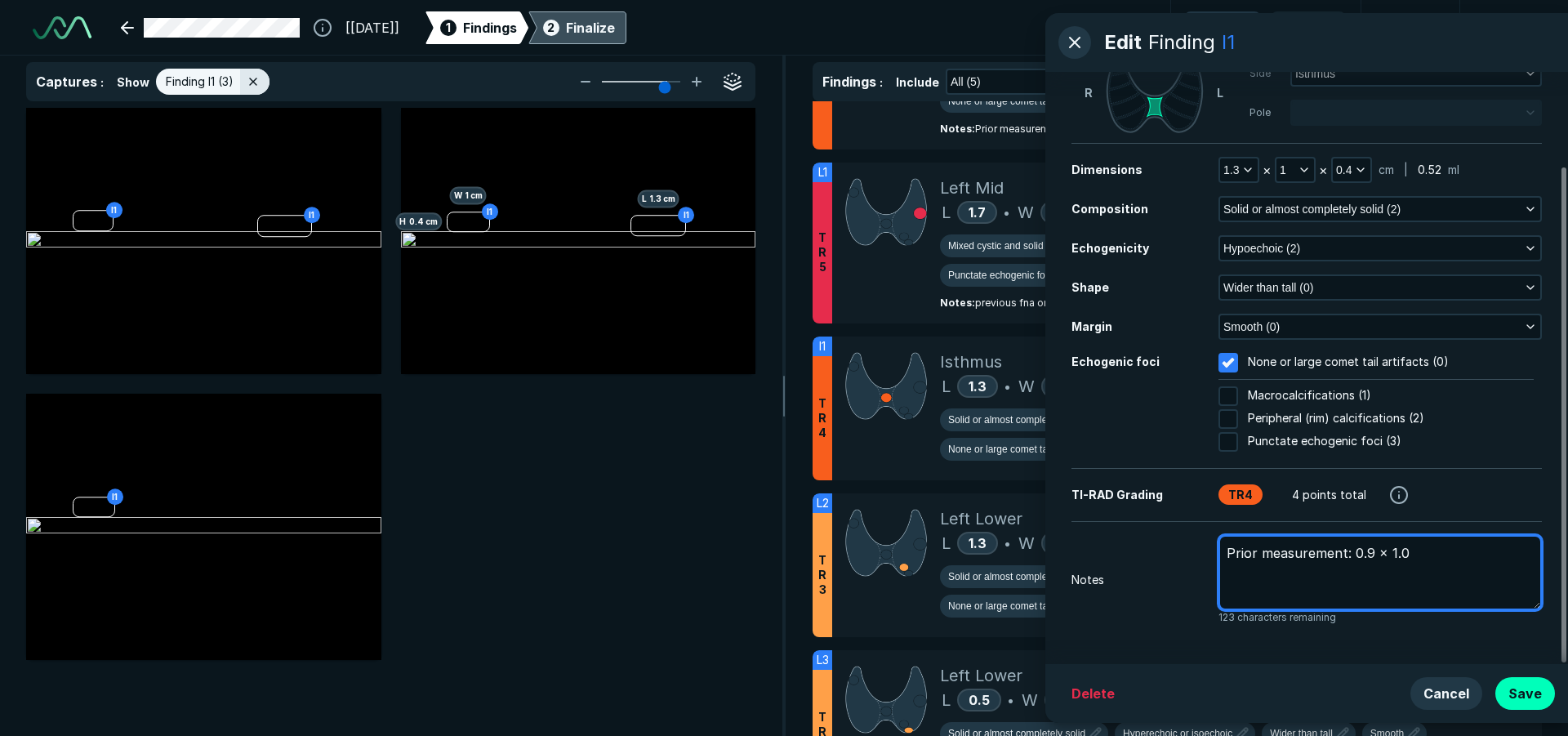
type textarea "x"
type textarea "Prior measurement: 0.9 x 1.0"
type textarea "x"
type textarea "Prior measurement: 0.9 x 1.0 x"
type textarea "x"
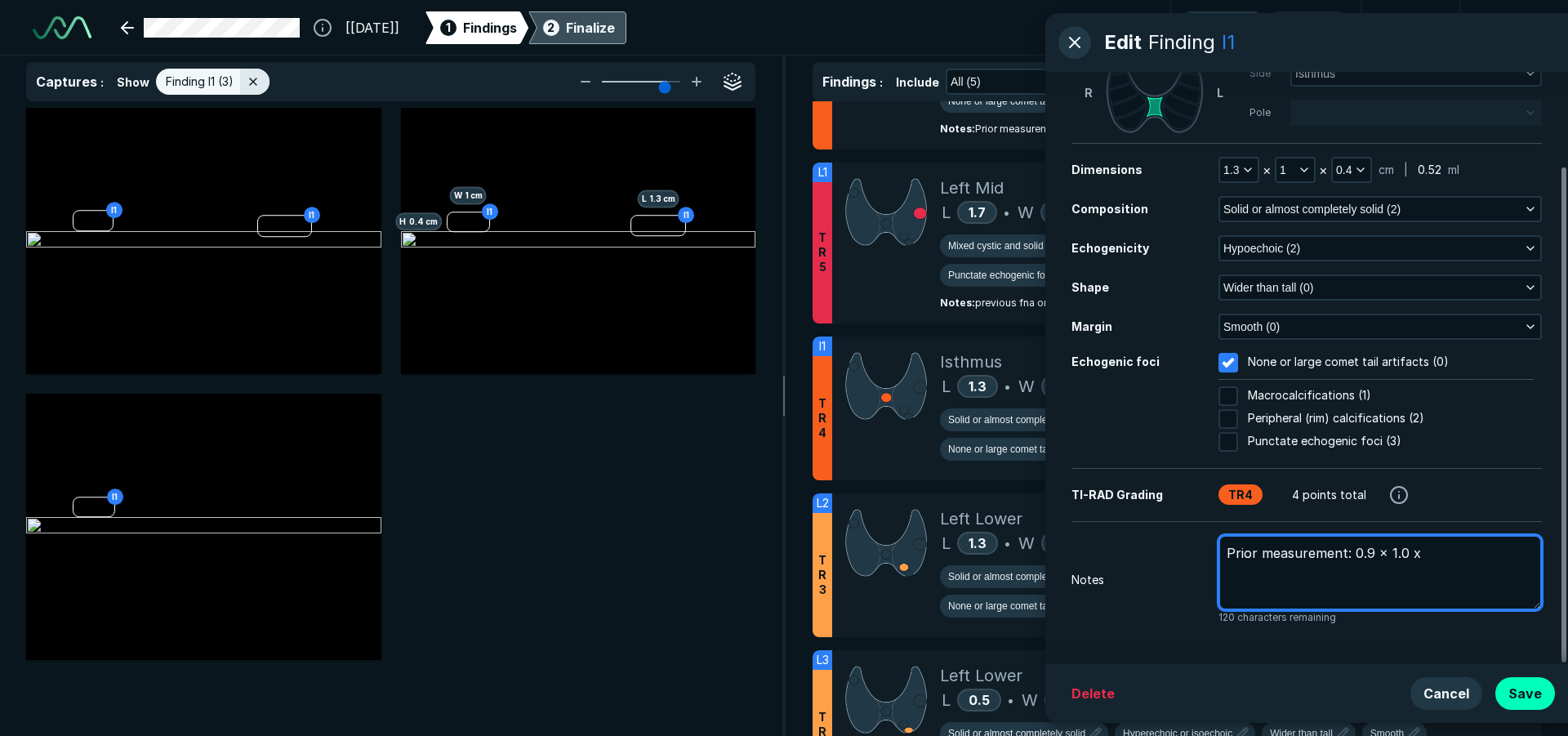
type textarea "Prior measurement: 0.9 x 1.0 x"
type textarea "x"
type textarea "Prior measurement: 0.9 x 1.0 x 0"
type textarea "x"
type textarea "Prior measurement: 0.9 x 1.0 x 0."
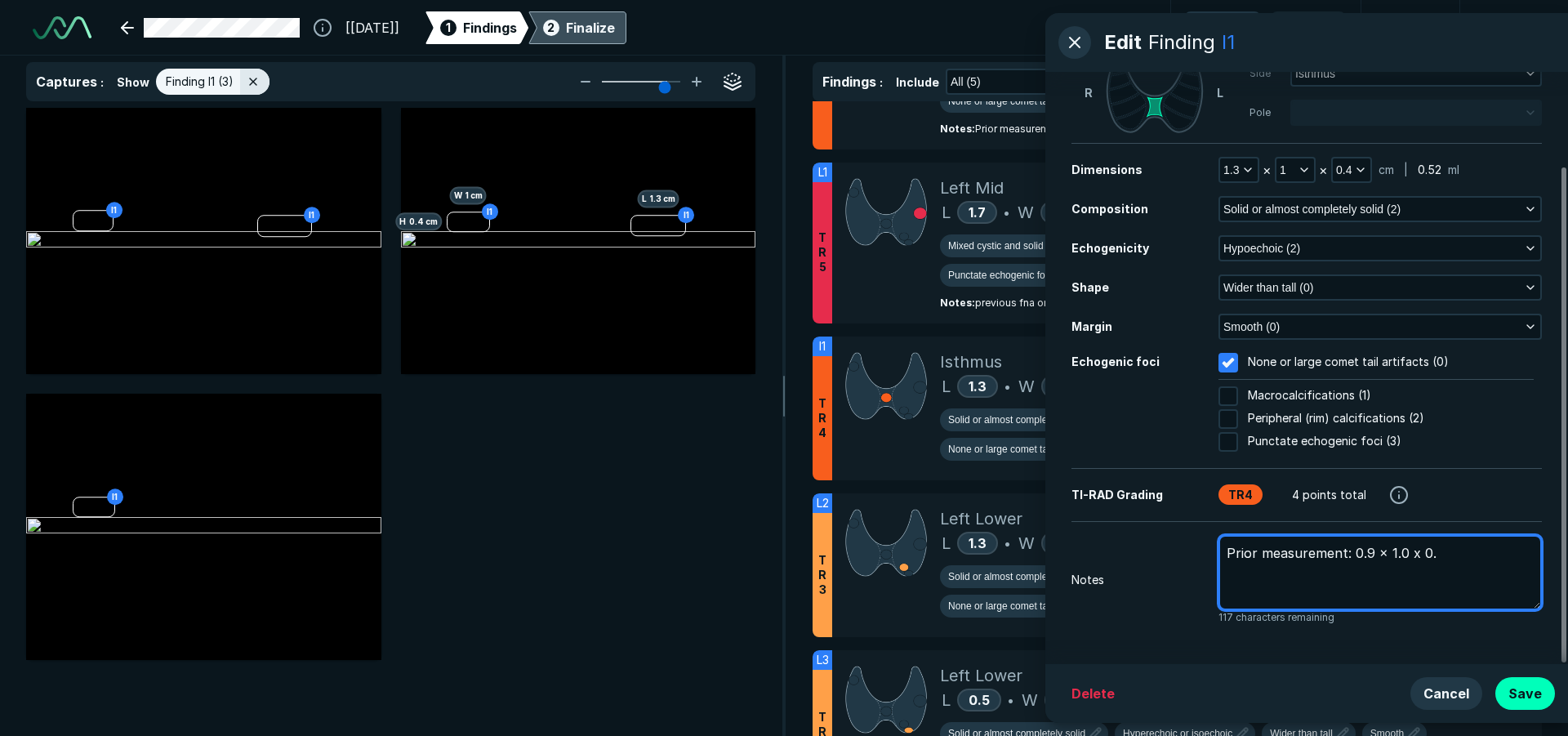
type textarea "x"
type textarea "Prior measurement: 0.9 x 1.0 x 0.4"
type textarea "x"
type textarea "Prior measurement: 0.9 x 1.0 x 0.4"
type textarea "x"
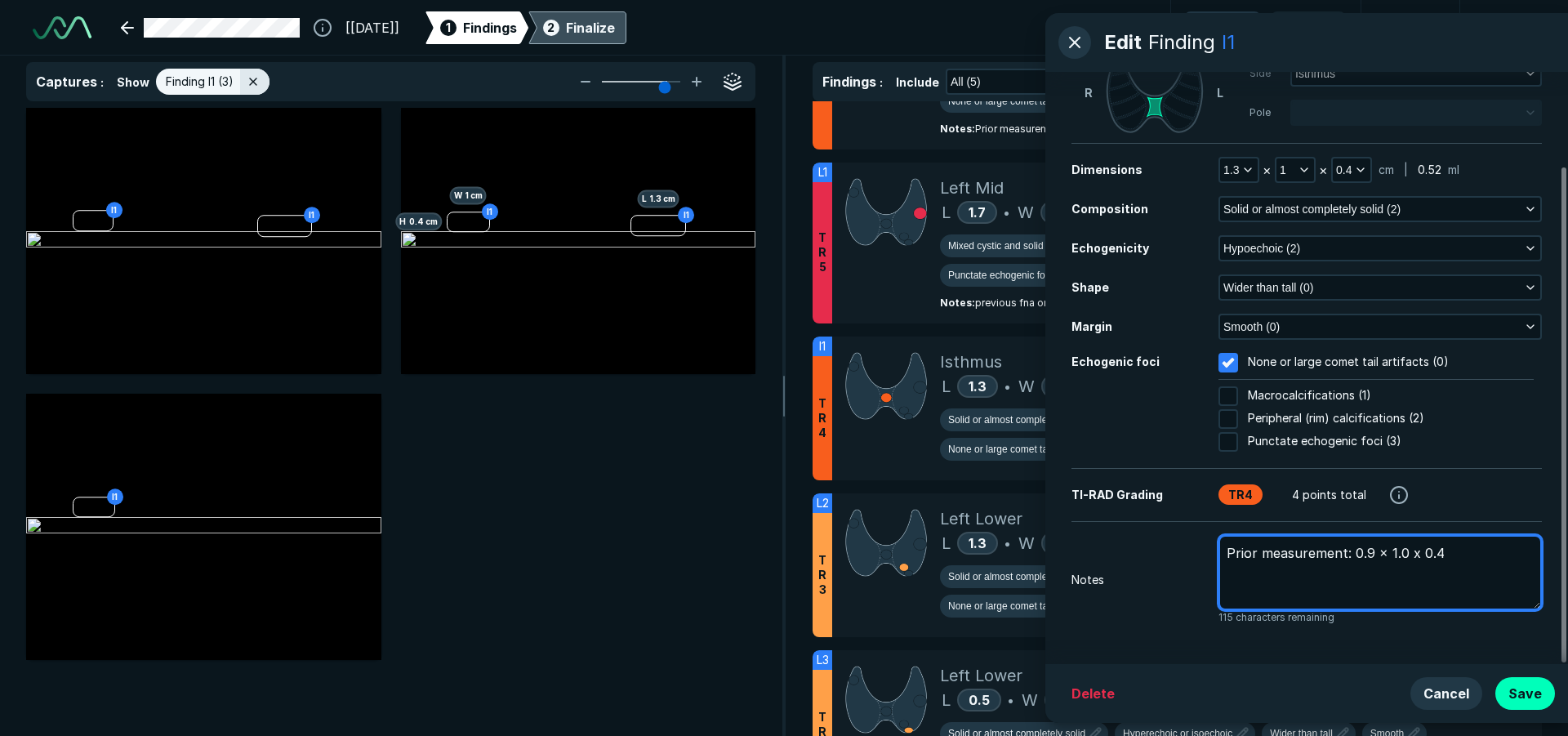
type textarea "Prior measurement: 0.9 x 1.0 x 0.4 c"
type textarea "x"
type textarea "Prior measurement: 0.9 x 1.0 x 0.4 cm"
type textarea "x"
type textarea "Prior measurement: 0.9 x 1.0 x 0.4 cm"
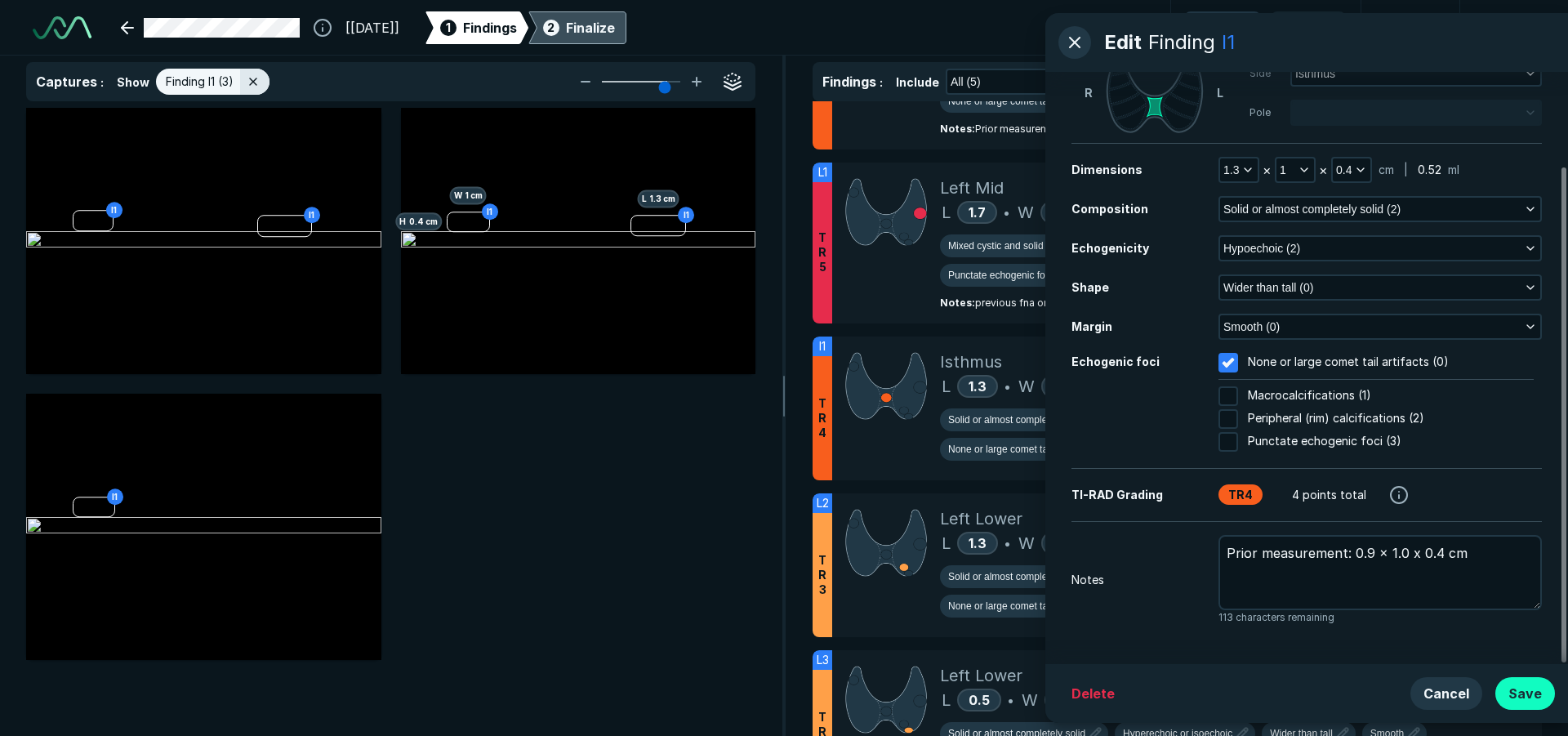
click at [1505, 688] on button "Save" at bounding box center [1525, 693] width 60 height 32
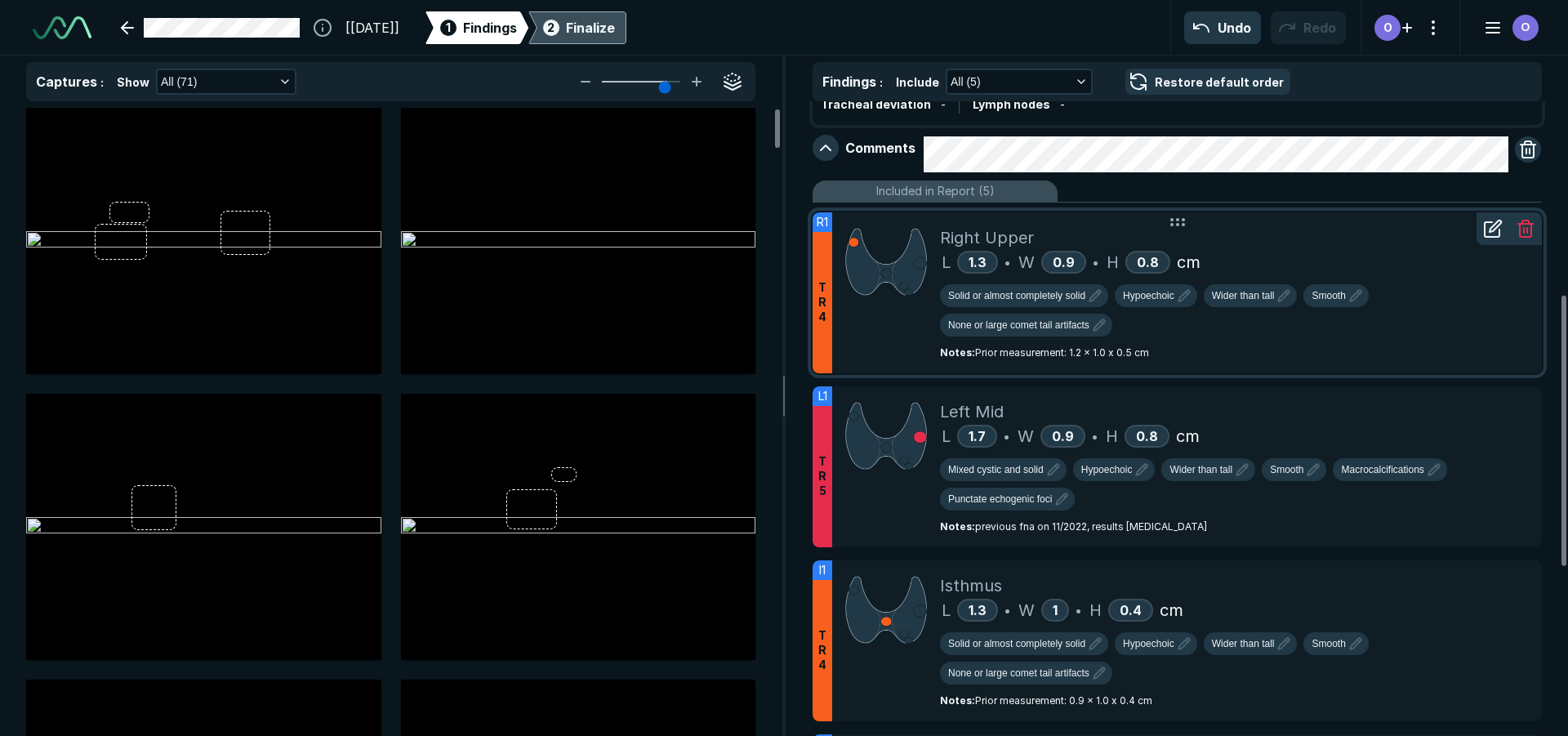
scroll to position [490, 0]
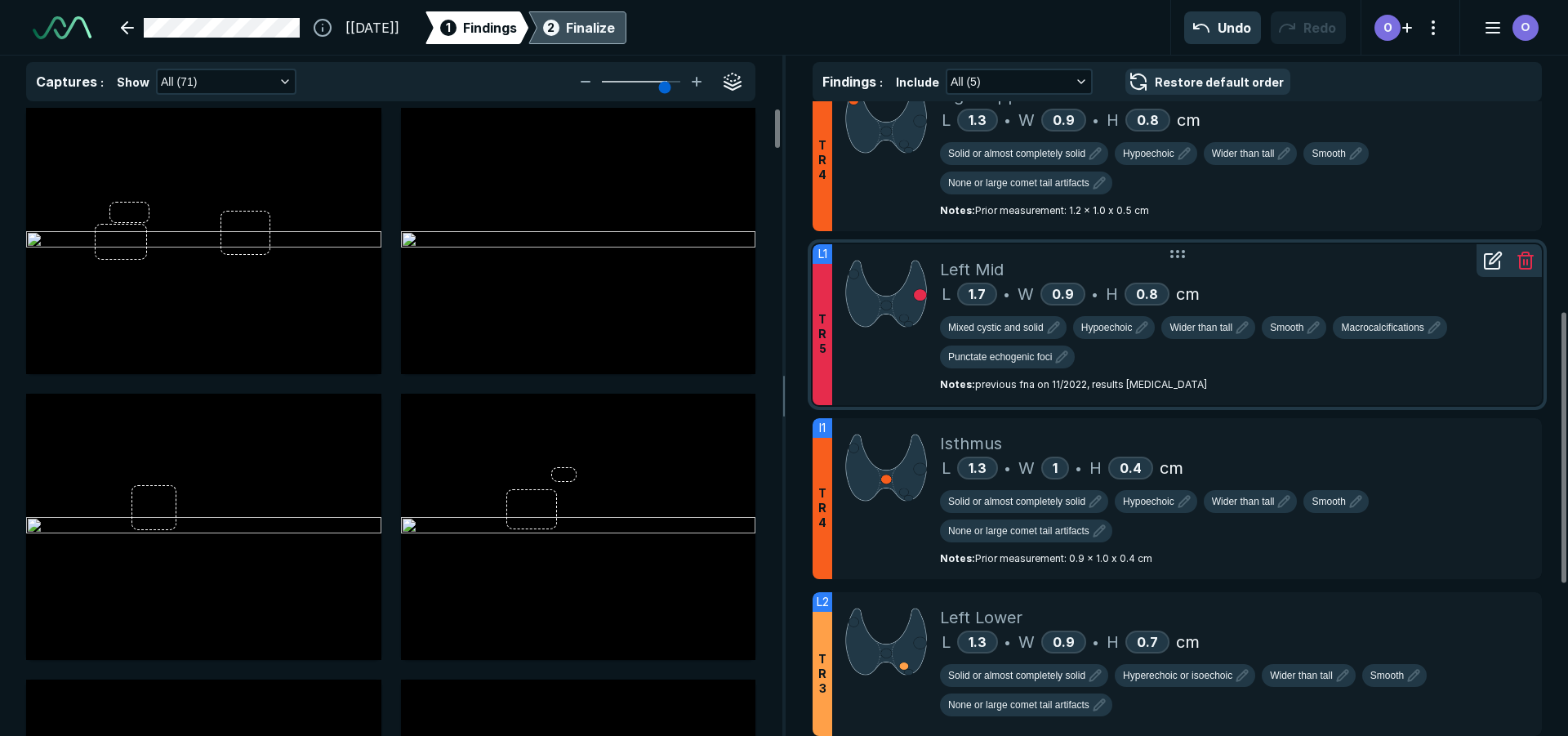
click at [1252, 285] on div "L 1.7 • W 0.9 • H 0.8 cm" at bounding box center [1235, 294] width 589 height 25
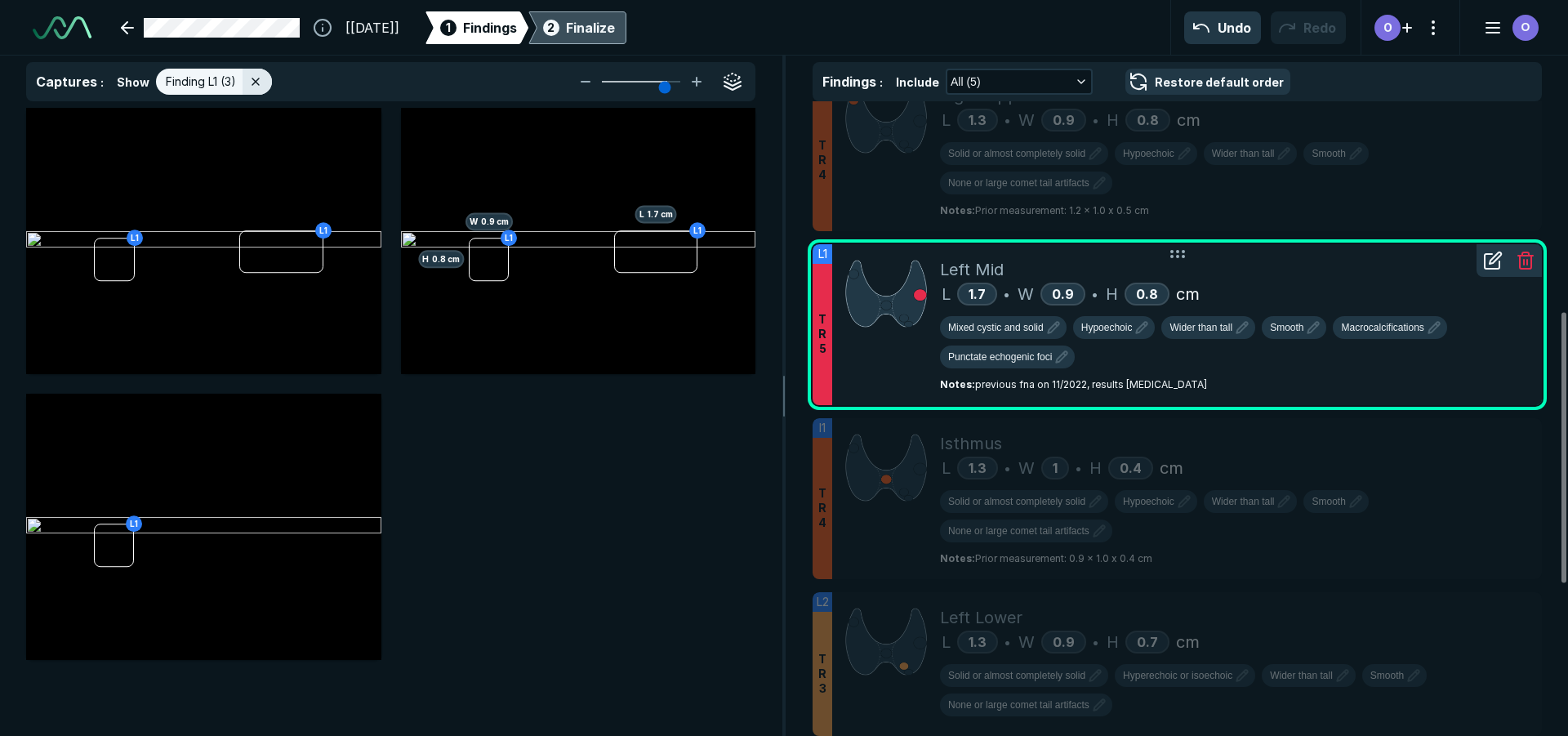
scroll to position [4746, 5356]
click at [1500, 265] on icon at bounding box center [1492, 260] width 15 height 15
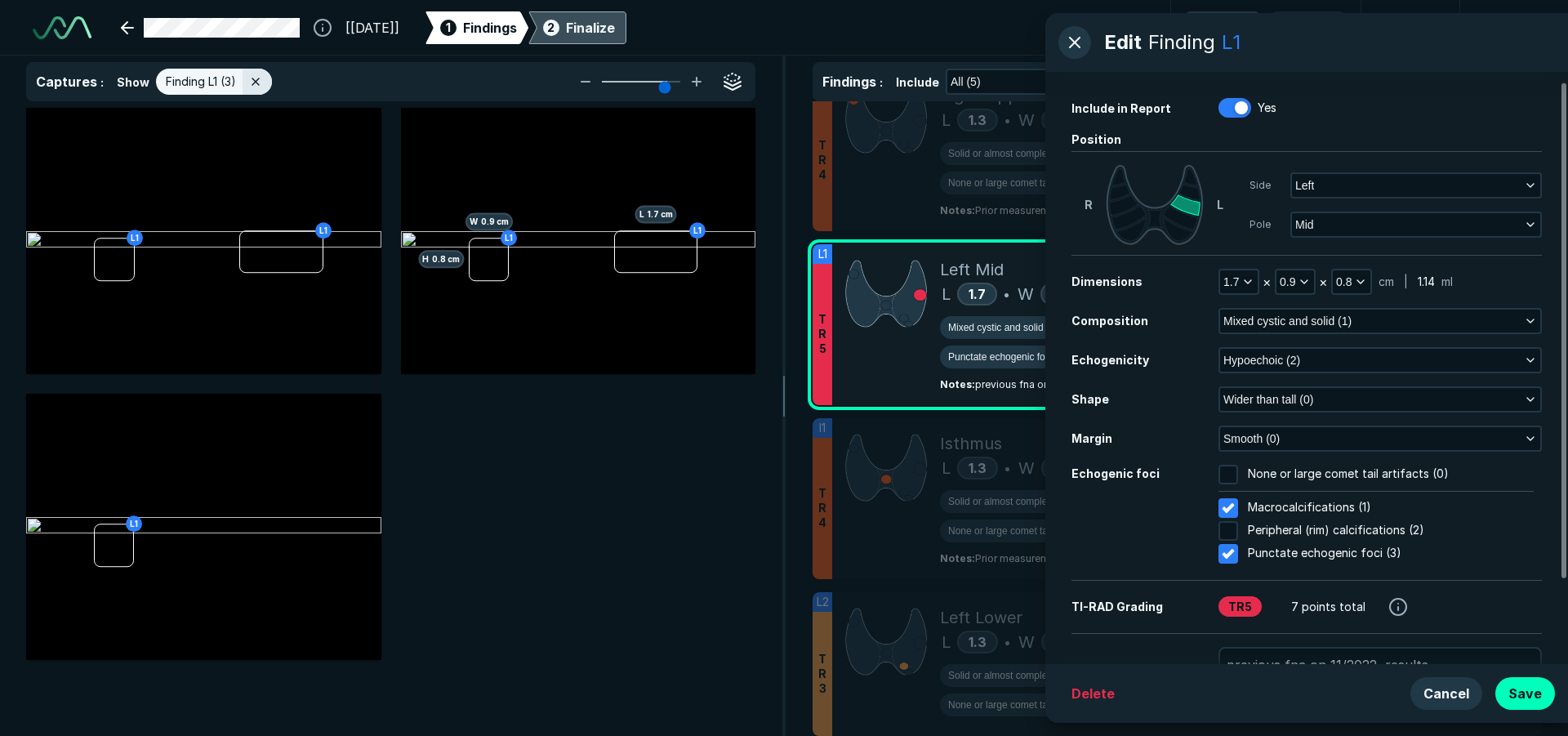
scroll to position [112, 0]
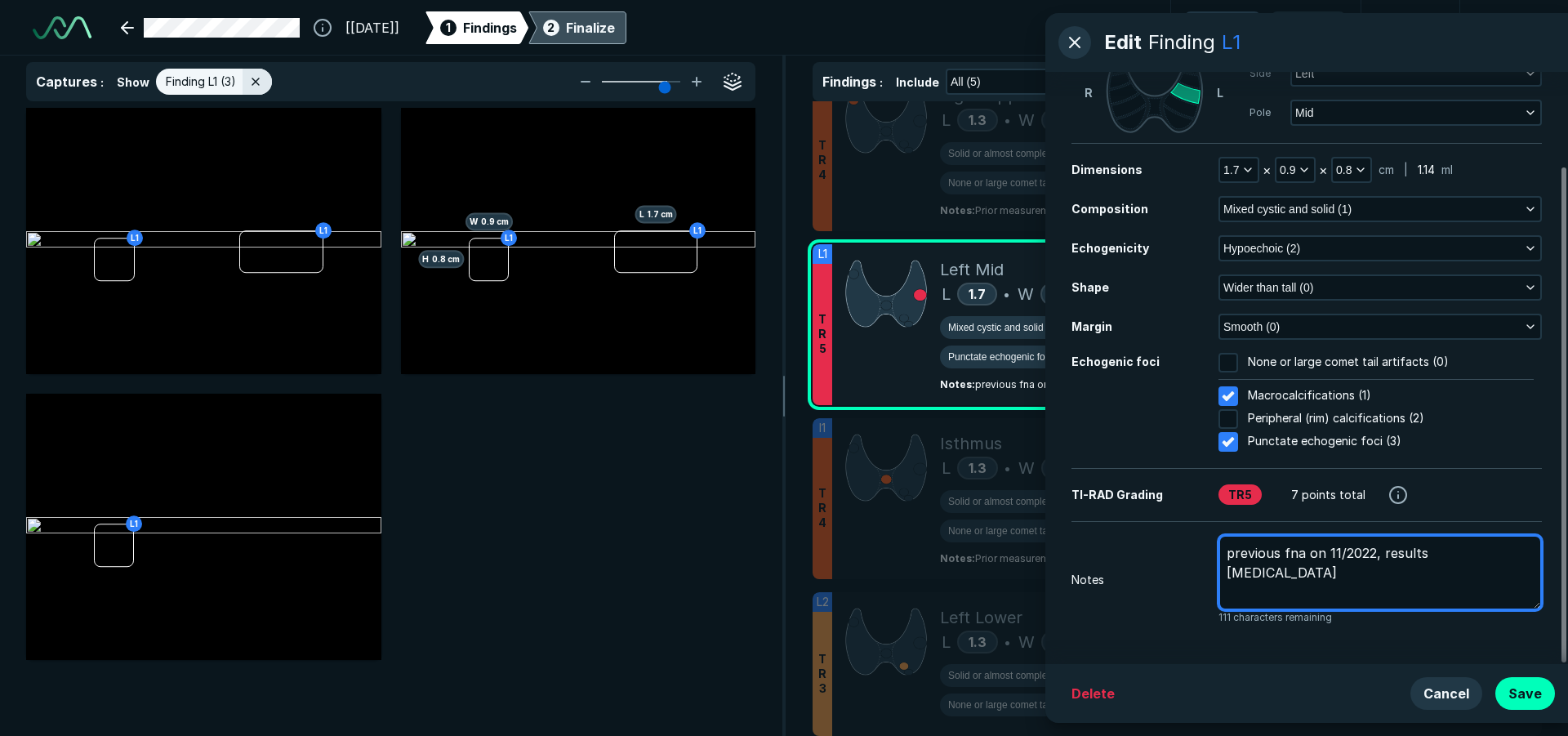
click at [1498, 552] on textarea "previous fna on 11/2022, results [MEDICAL_DATA]" at bounding box center [1380, 572] width 324 height 75
click at [1235, 552] on textarea "previous fna on 11/2022, results [MEDICAL_DATA]" at bounding box center [1380, 572] width 324 height 75
type textarea "x"
type textarea "revious fna on 11/2022, results [MEDICAL_DATA]"
type textarea "x"
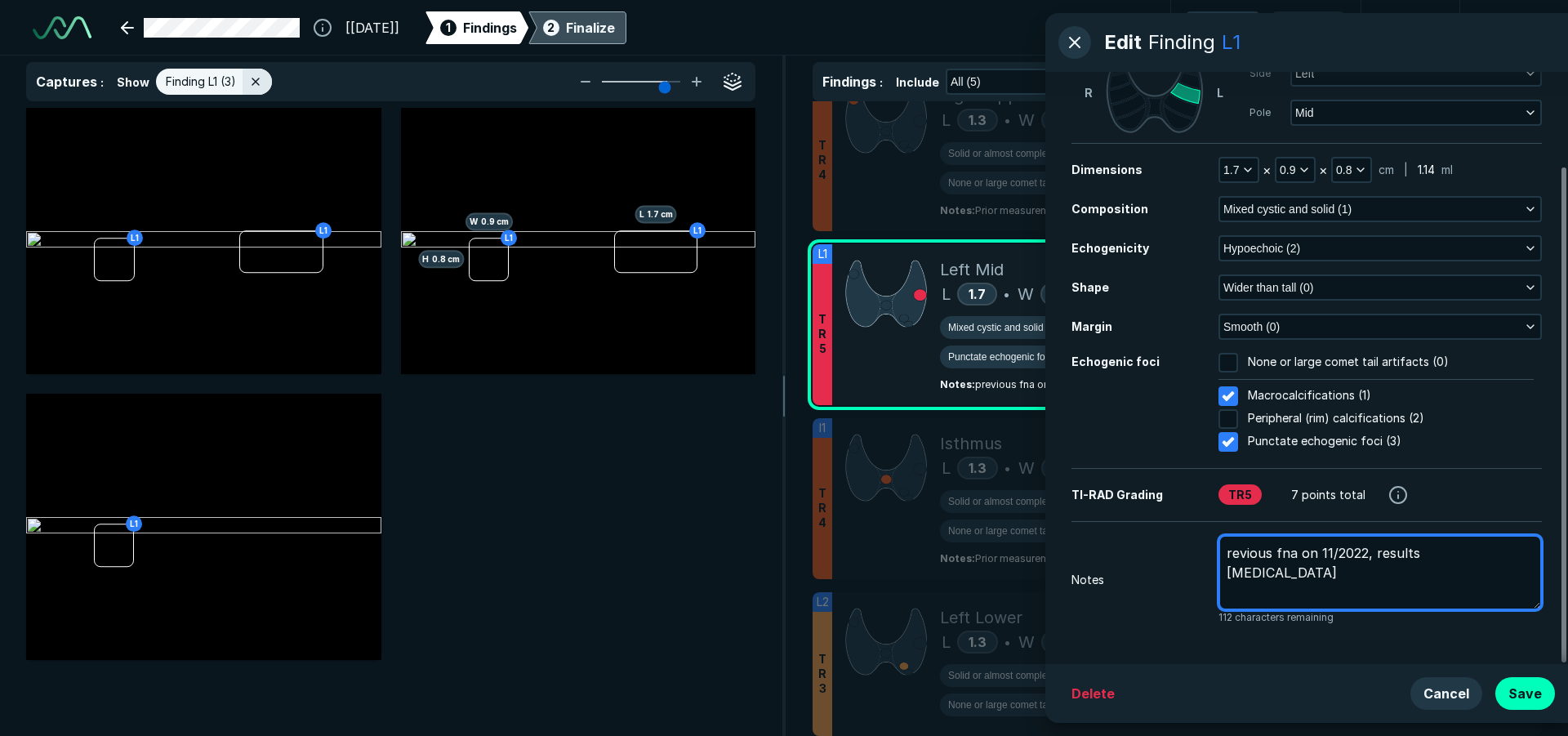
type textarea "Previous fna on 11/2022, results [MEDICAL_DATA]"
type textarea "x"
type textarea "Previous fna on 11/2022, results [MEDICAL_DATA]"
type textarea "x"
type textarea "P Previous fna on 11/2022, results [MEDICAL_DATA]"
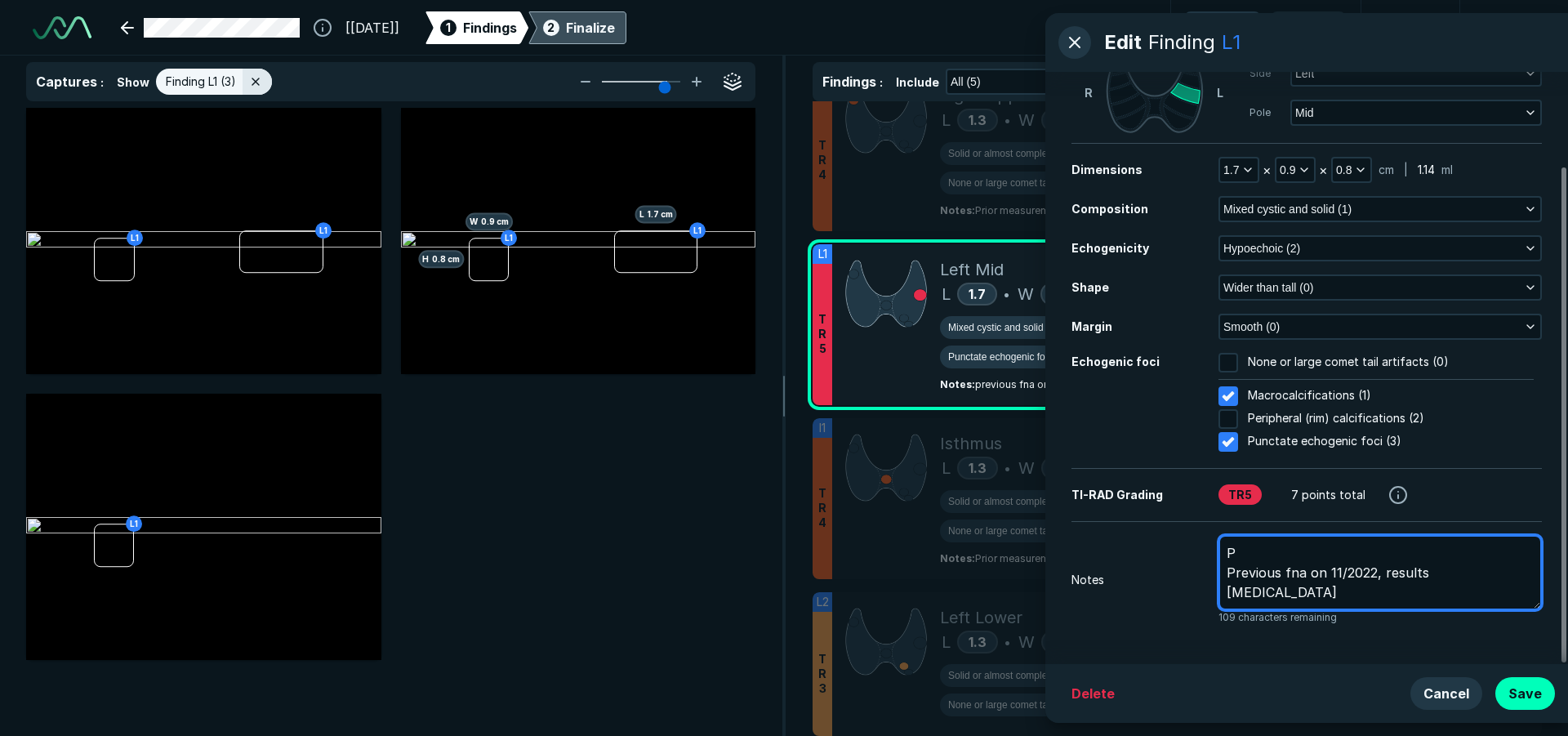
type textarea "x"
type textarea "Pr Previous fna on 11/2022, results [MEDICAL_DATA]"
type textarea "x"
type textarea "Pri Previous fna on 11/2022, results [MEDICAL_DATA]"
type textarea "x"
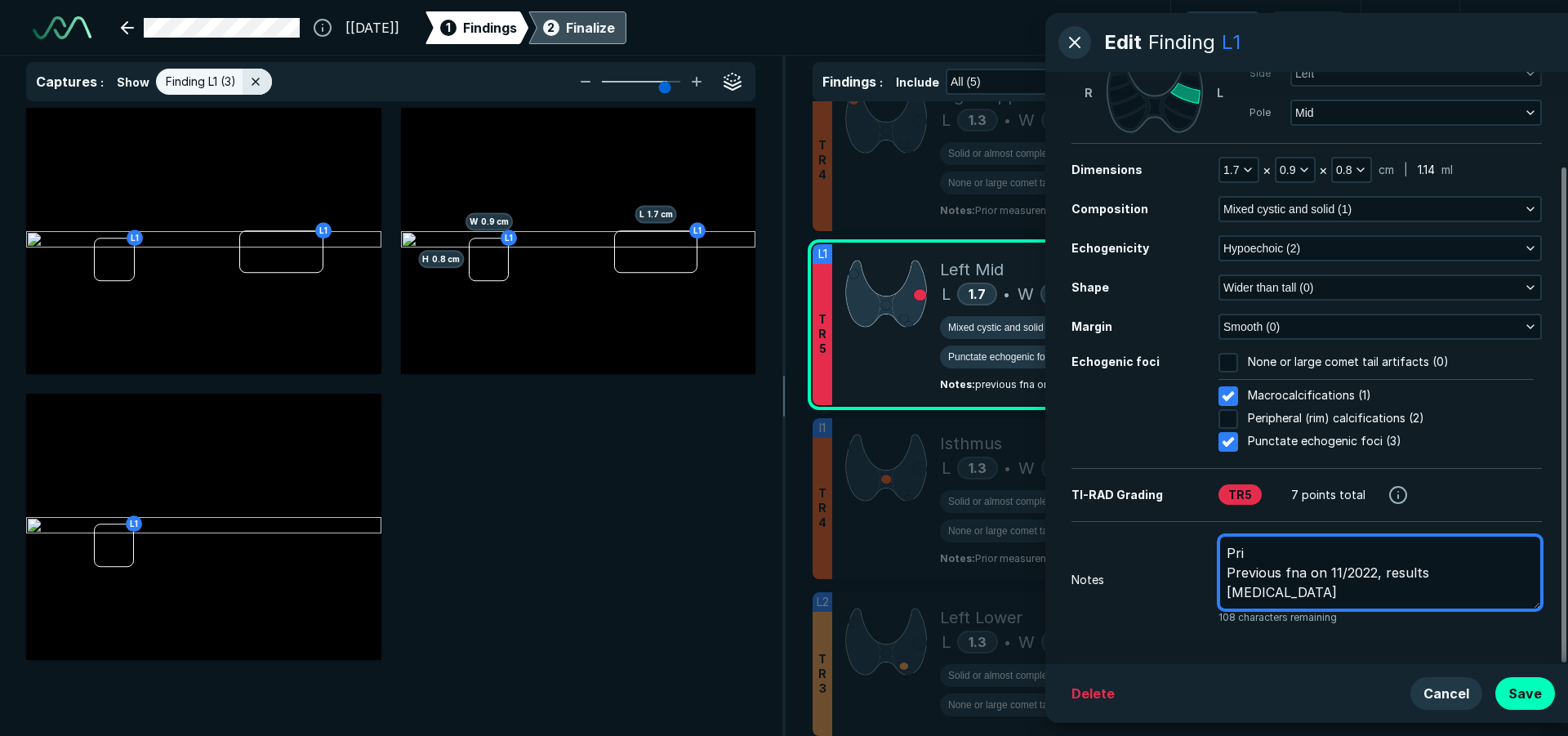
type textarea "Prio Previous fna on 11/2022, results [MEDICAL_DATA]"
type textarea "x"
type textarea "Prior Previous fna on 11/2022, results [MEDICAL_DATA]"
type textarea "x"
type textarea "Prior Previous fna on 11/2022, results [MEDICAL_DATA]"
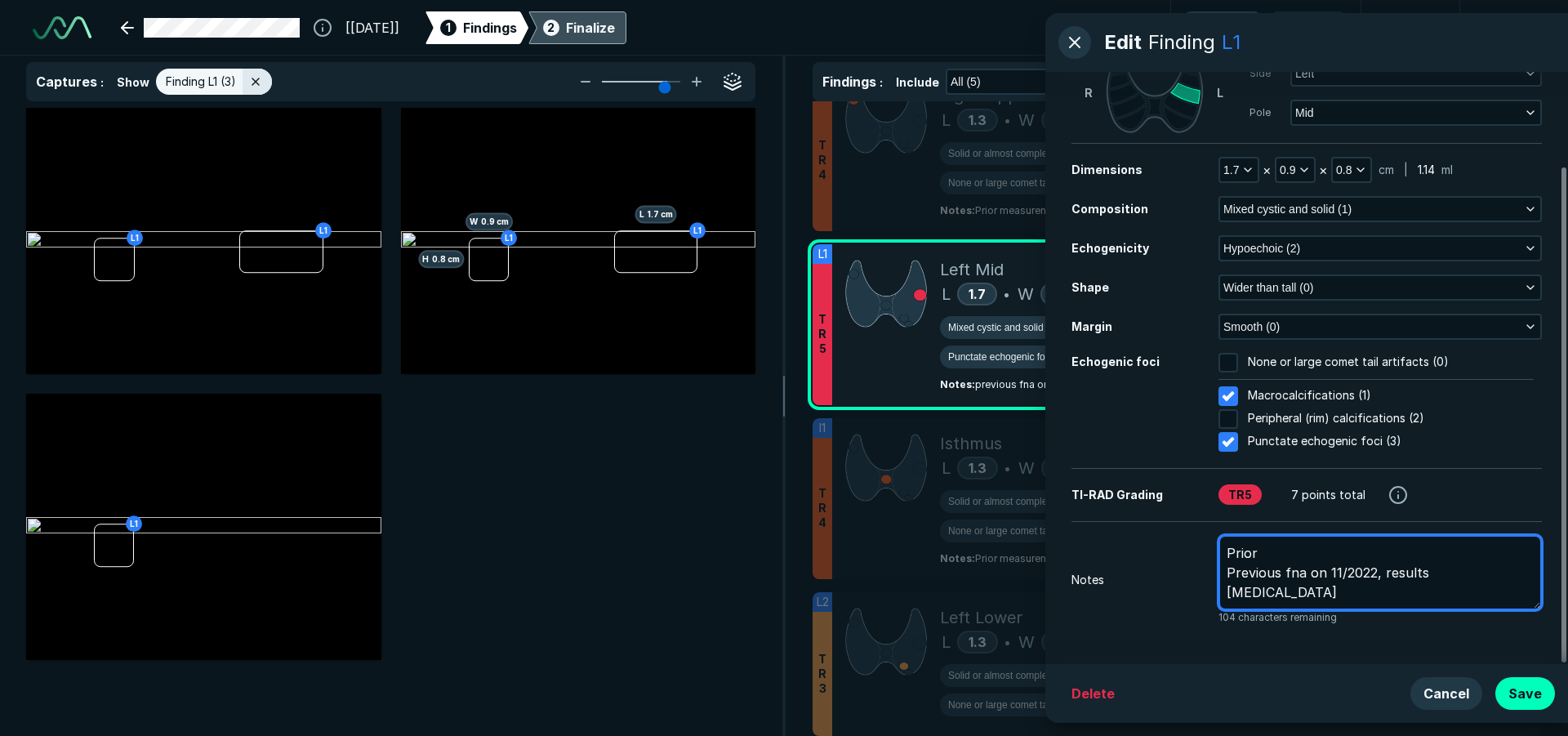
type textarea "x"
type textarea "Prior m Previous fna on 11/2022, results [MEDICAL_DATA]"
type textarea "x"
type textarea "Prior me Previous fna on 11/2022, results [MEDICAL_DATA]"
type textarea "x"
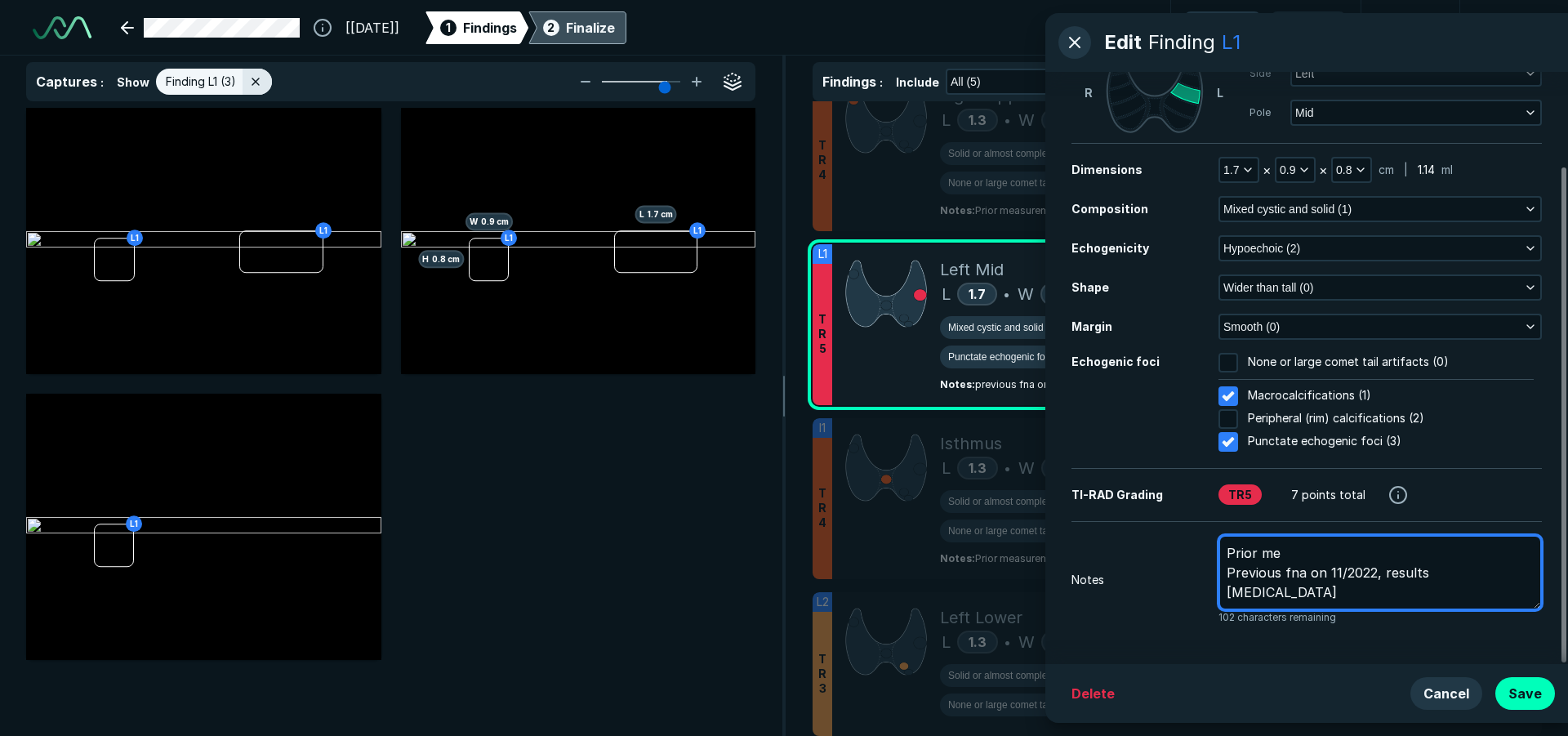
type textarea "Prior mea Previous fna on 11/2022, results [MEDICAL_DATA]"
type textarea "x"
type textarea "Prior meas Previous fna on 11/2022, results [MEDICAL_DATA]"
type textarea "x"
type textarea "Prior measu Previous fna on 11/2022, results [MEDICAL_DATA]"
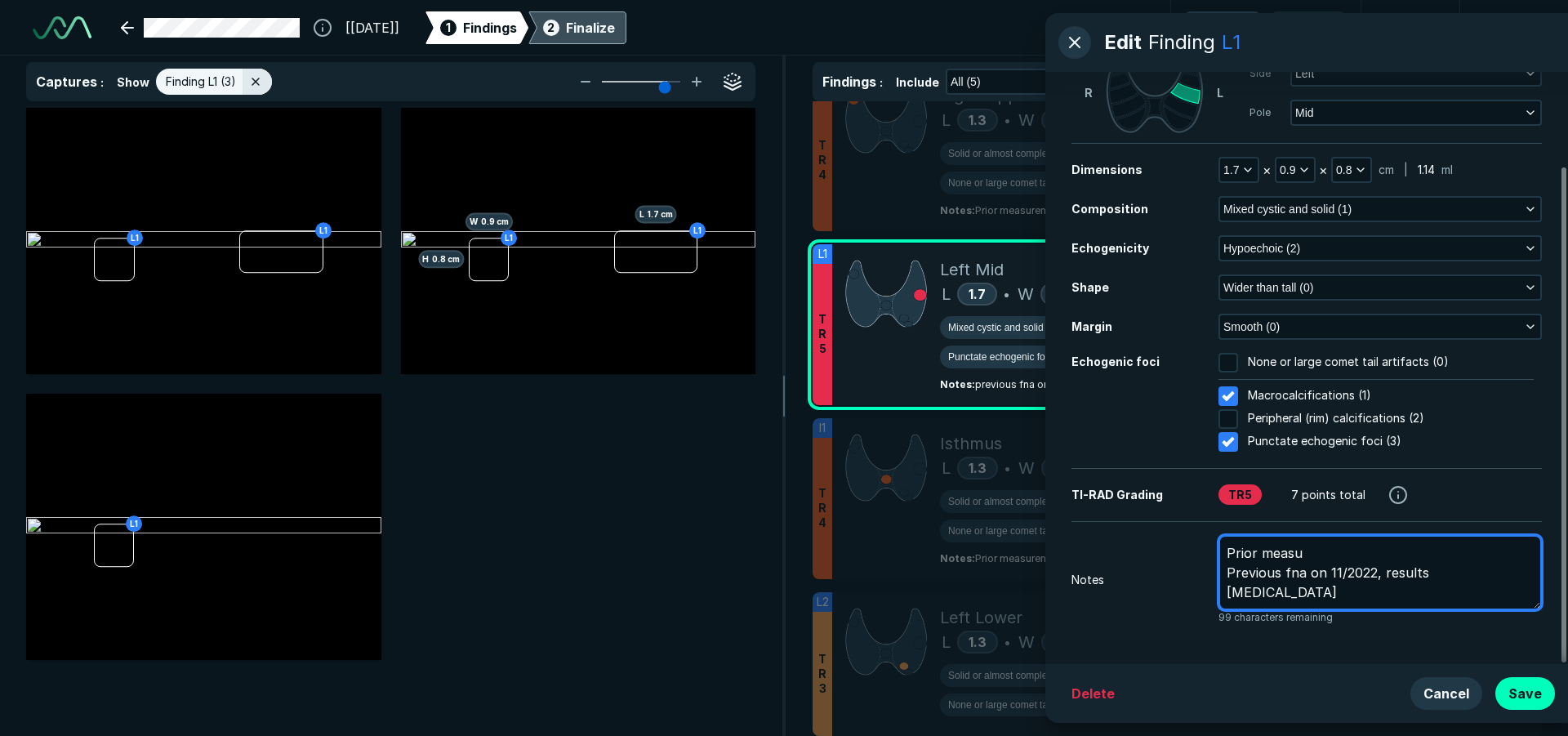
type textarea "x"
type textarea "Prior measur Previous fna on 11/2022, results [MEDICAL_DATA]"
type textarea "x"
type textarea "Prior measure Previous fna on 11/2022, results [MEDICAL_DATA]"
type textarea "x"
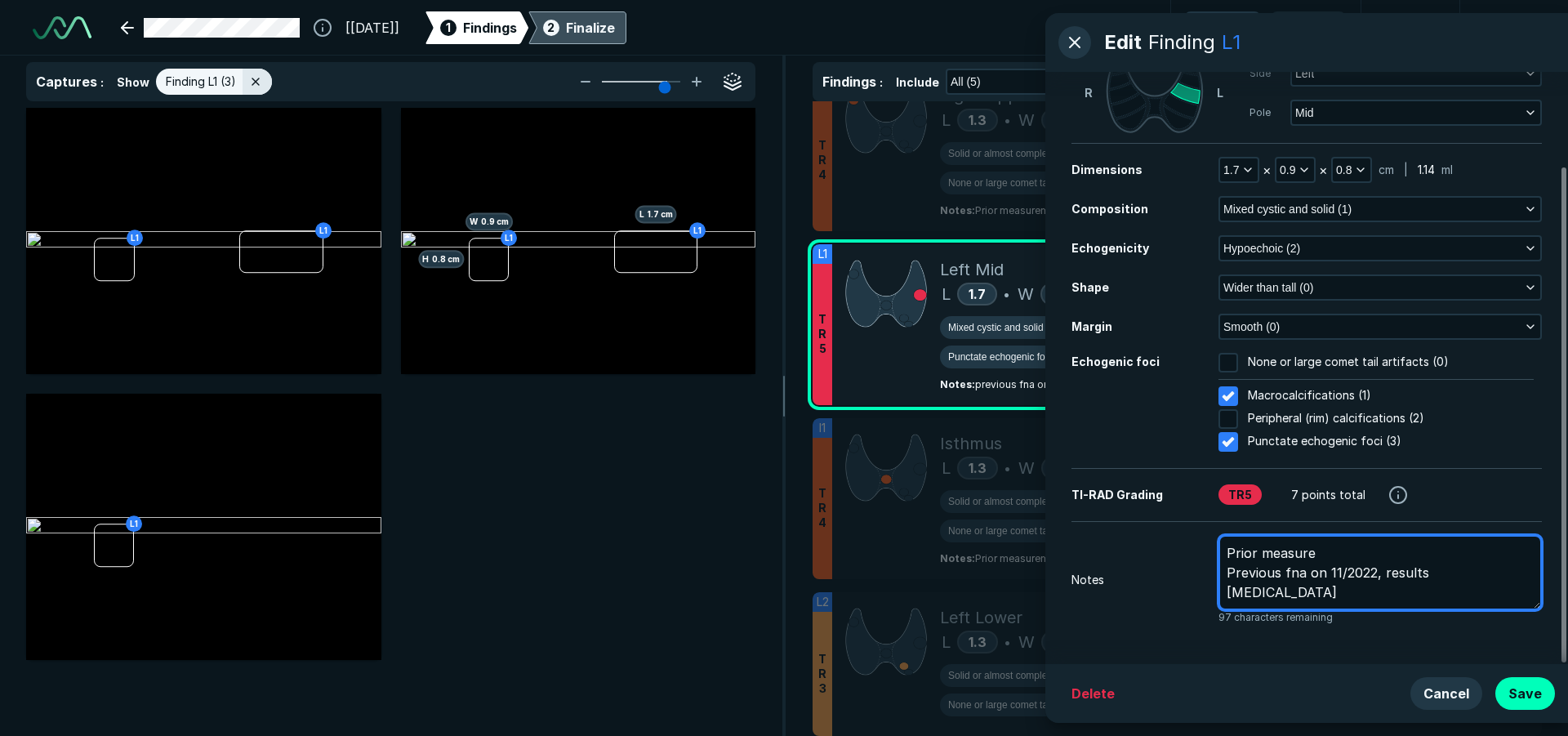
type textarea "Prior measurem Previous fna on 11/2022, results [MEDICAL_DATA]"
type textarea "x"
type textarea "Prior measureme Previous fna on 11/2022, results [MEDICAL_DATA]"
type textarea "x"
type textarea "Prior measuremen Previous fna on 11/2022, results [MEDICAL_DATA]"
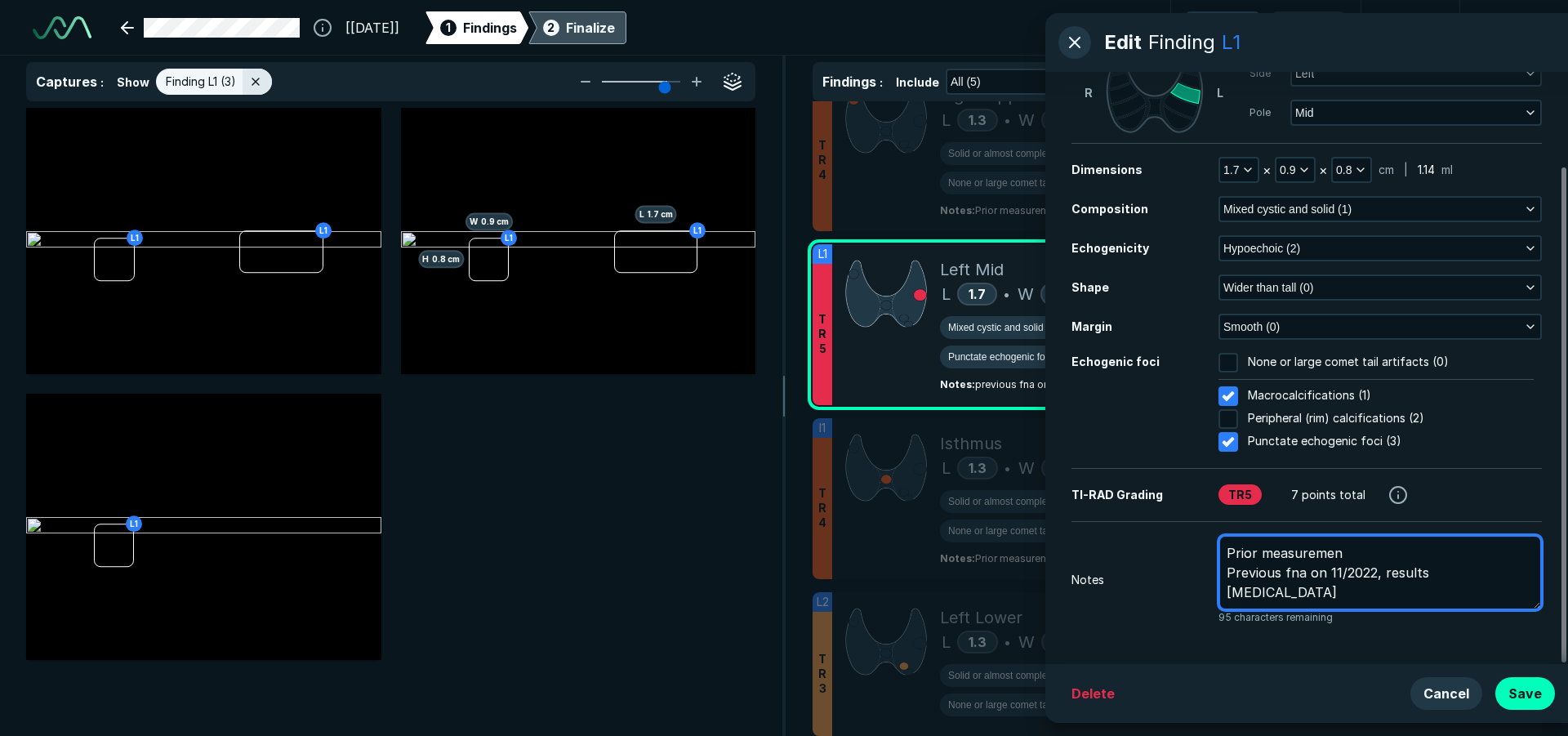
type textarea "x"
type textarea "Prior measurement Previous fna on 11/2022, results [MEDICAL_DATA]"
type textarea "x"
type textarea "Prior measurements Previous fna on 11/2022, results [MEDICAL_DATA]"
type textarea "x"
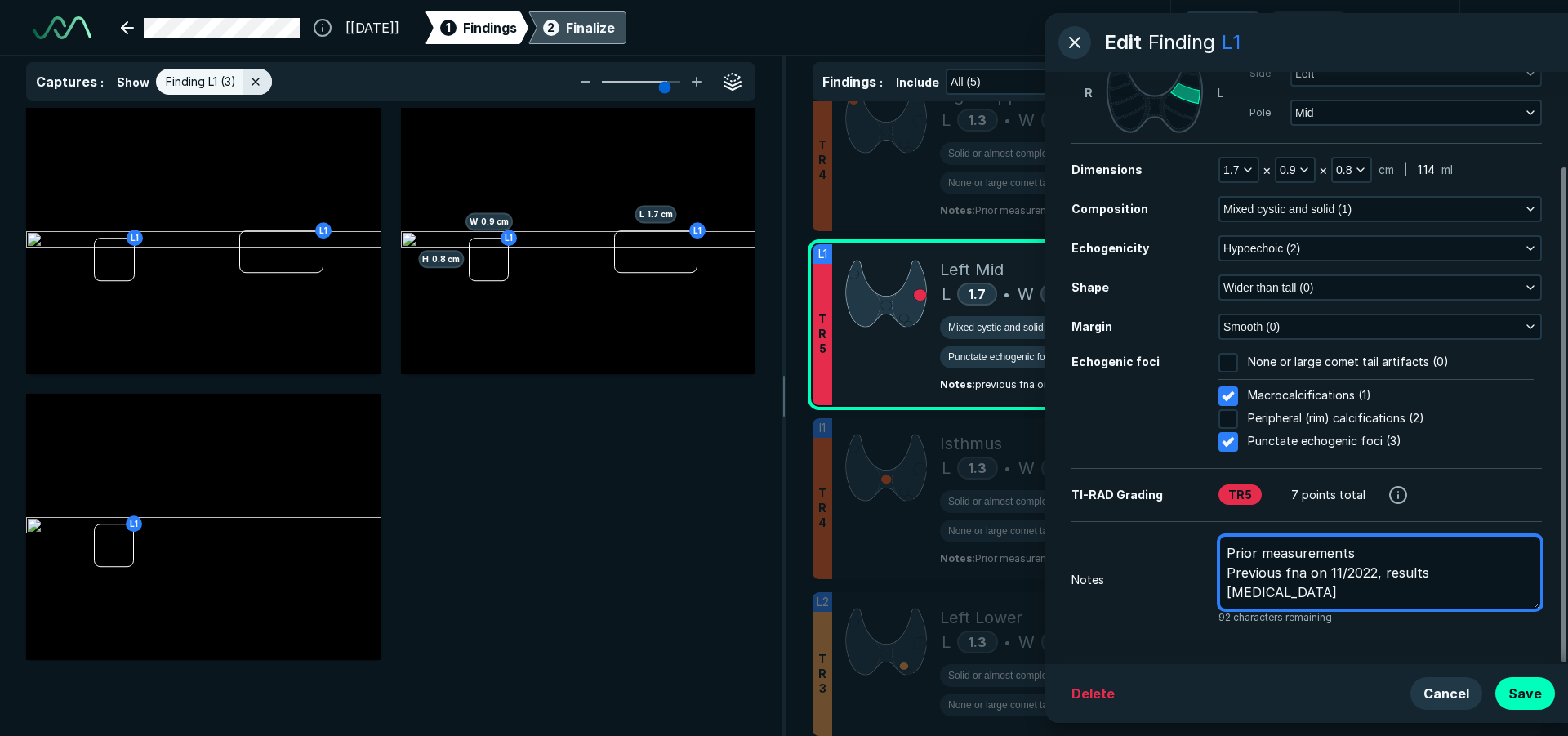
type textarea "Prior measurements: Previous fna on 11/2022, results [MEDICAL_DATA]"
type textarea "x"
type textarea "Prior measurements: Previous fna on 11/2022, results [MEDICAL_DATA]"
type textarea "x"
type textarea "Prior measurements: 1 Previous fna on 11/2022, results [MEDICAL_DATA]"
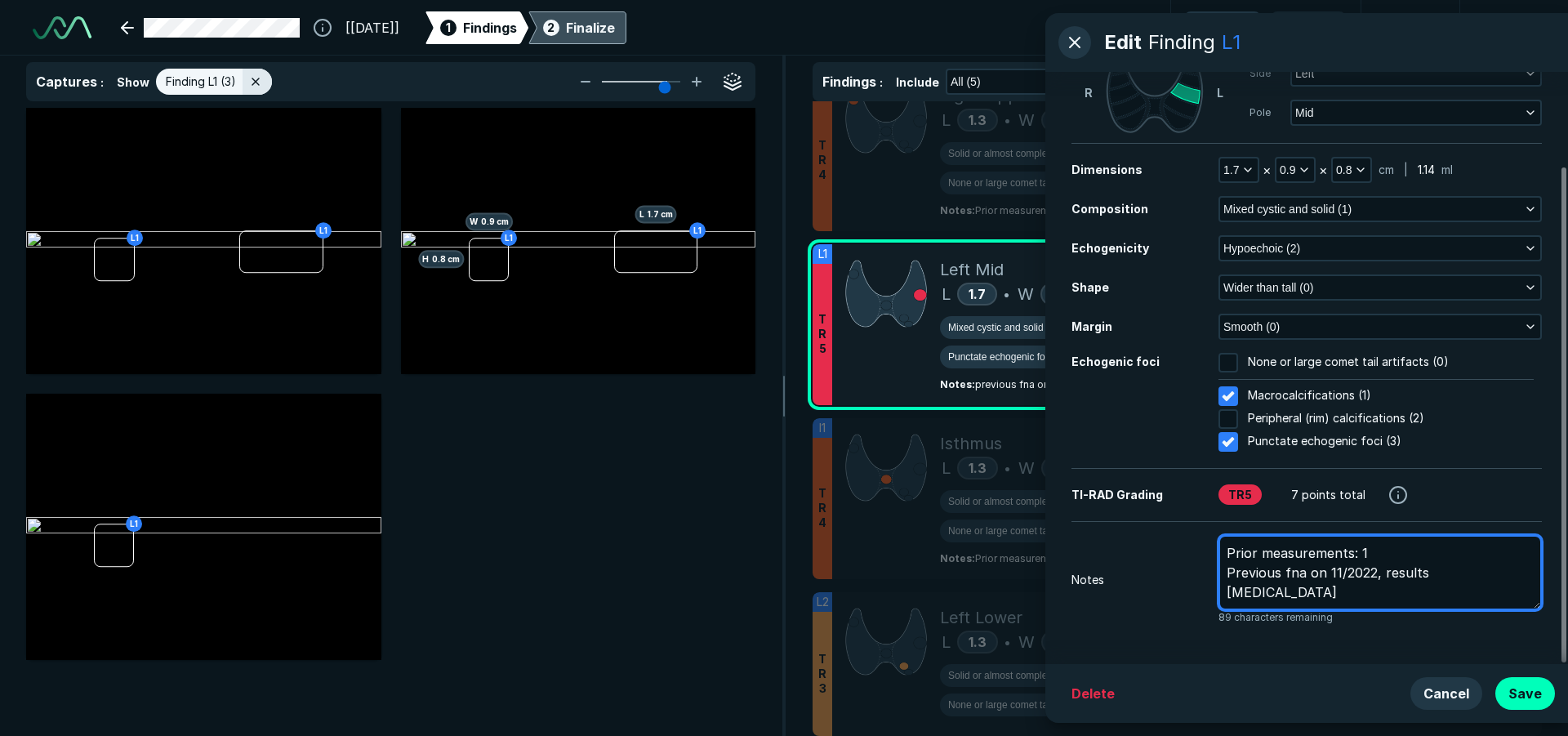
type textarea "x"
type textarea "Prior measurements: 1. Previous fna on 11/2022, results [MEDICAL_DATA]"
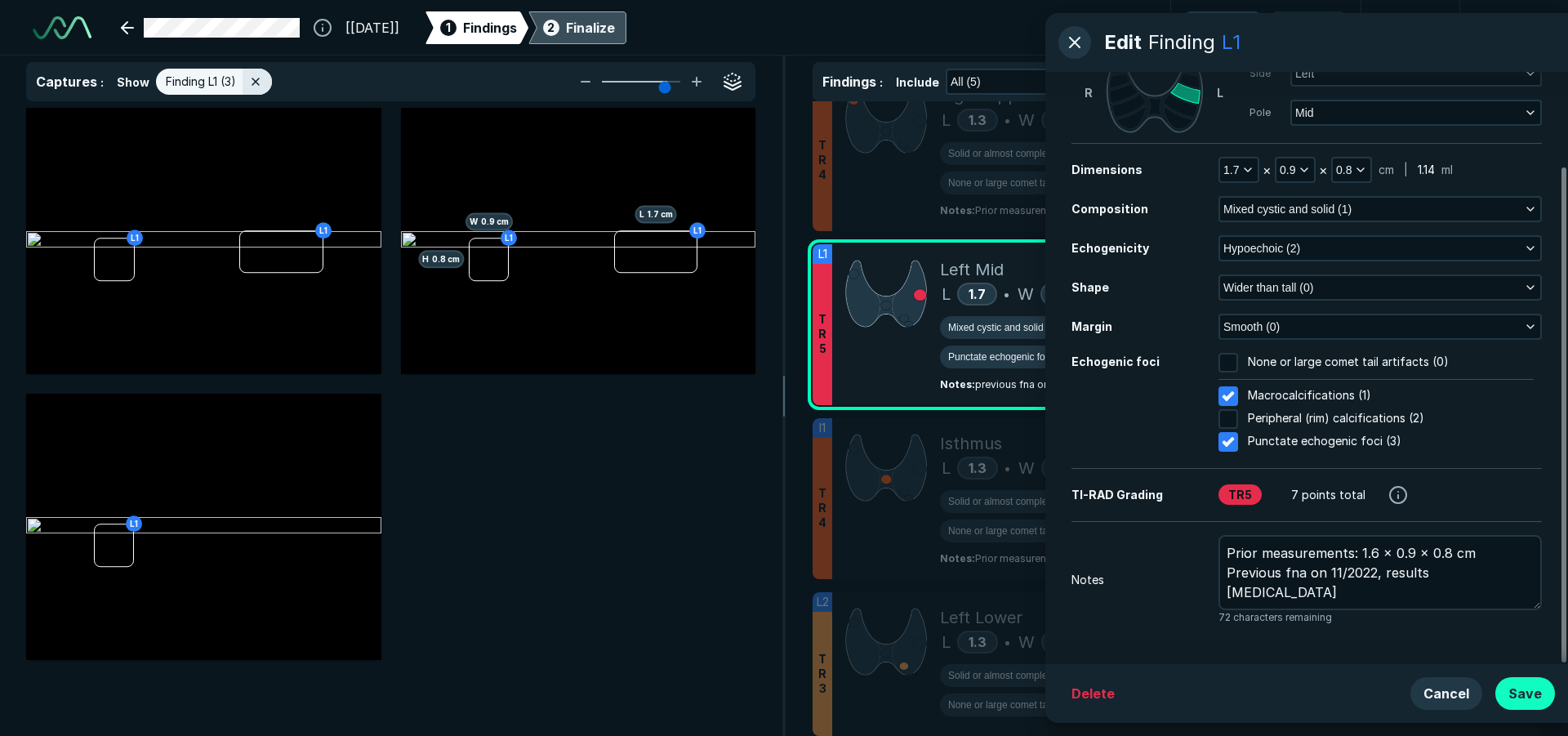
click at [1540, 677] on div "Cancel Save" at bounding box center [1483, 693] width 144 height 32
click at [1523, 696] on button "Save" at bounding box center [1525, 693] width 60 height 32
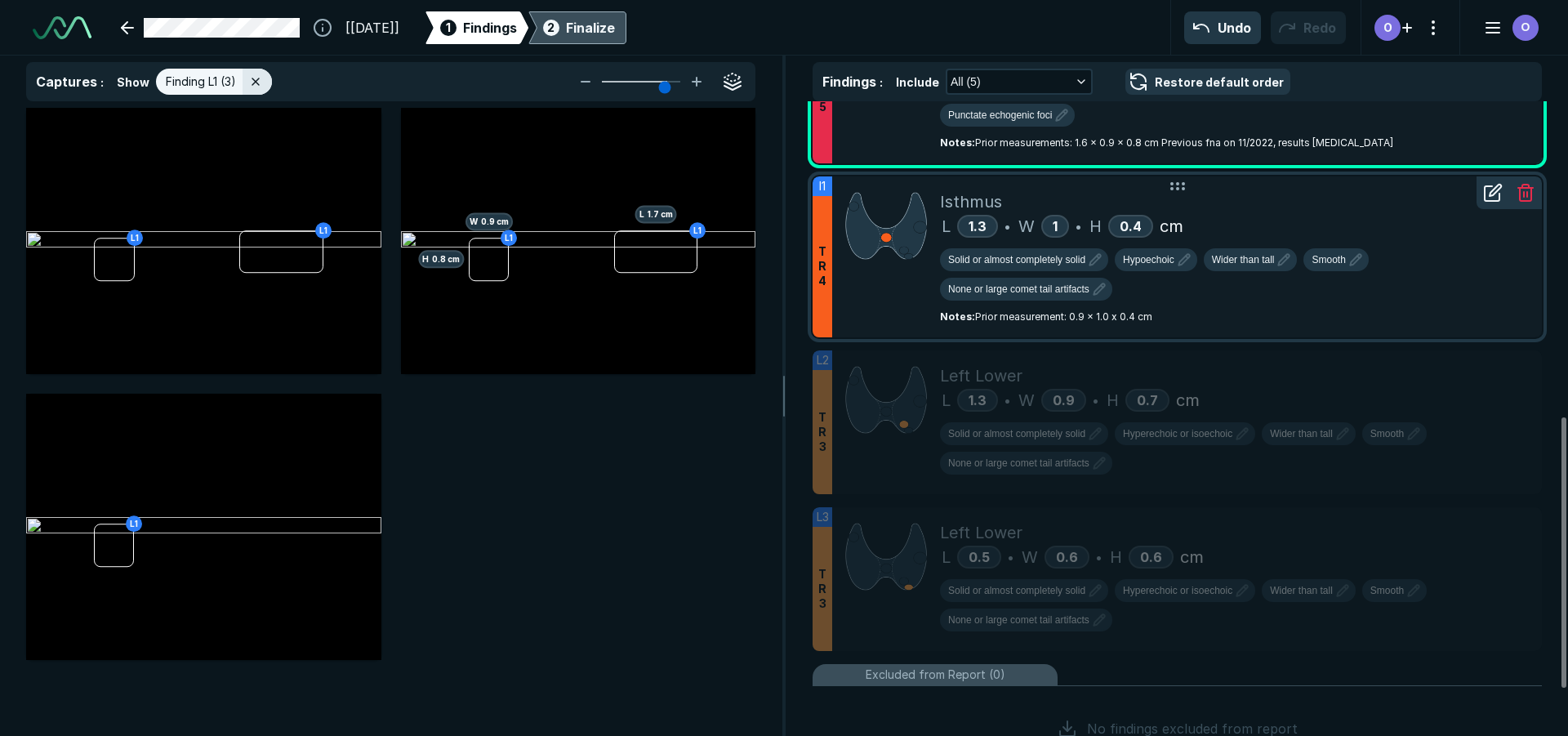
scroll to position [735, 0]
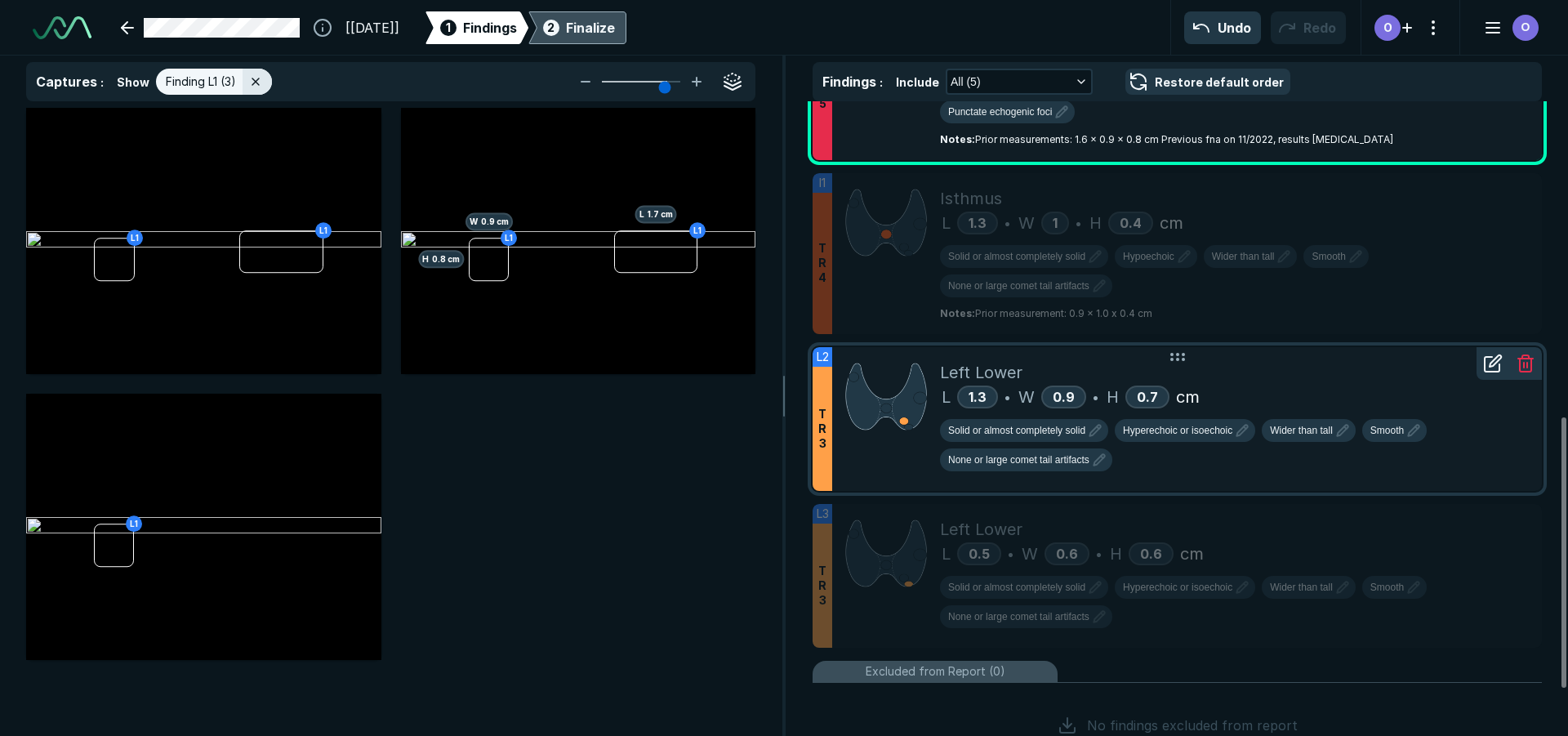
click at [1308, 385] on div "L 1.3 • W 0.9 • H 0.7 cm" at bounding box center [1235, 396] width 589 height 25
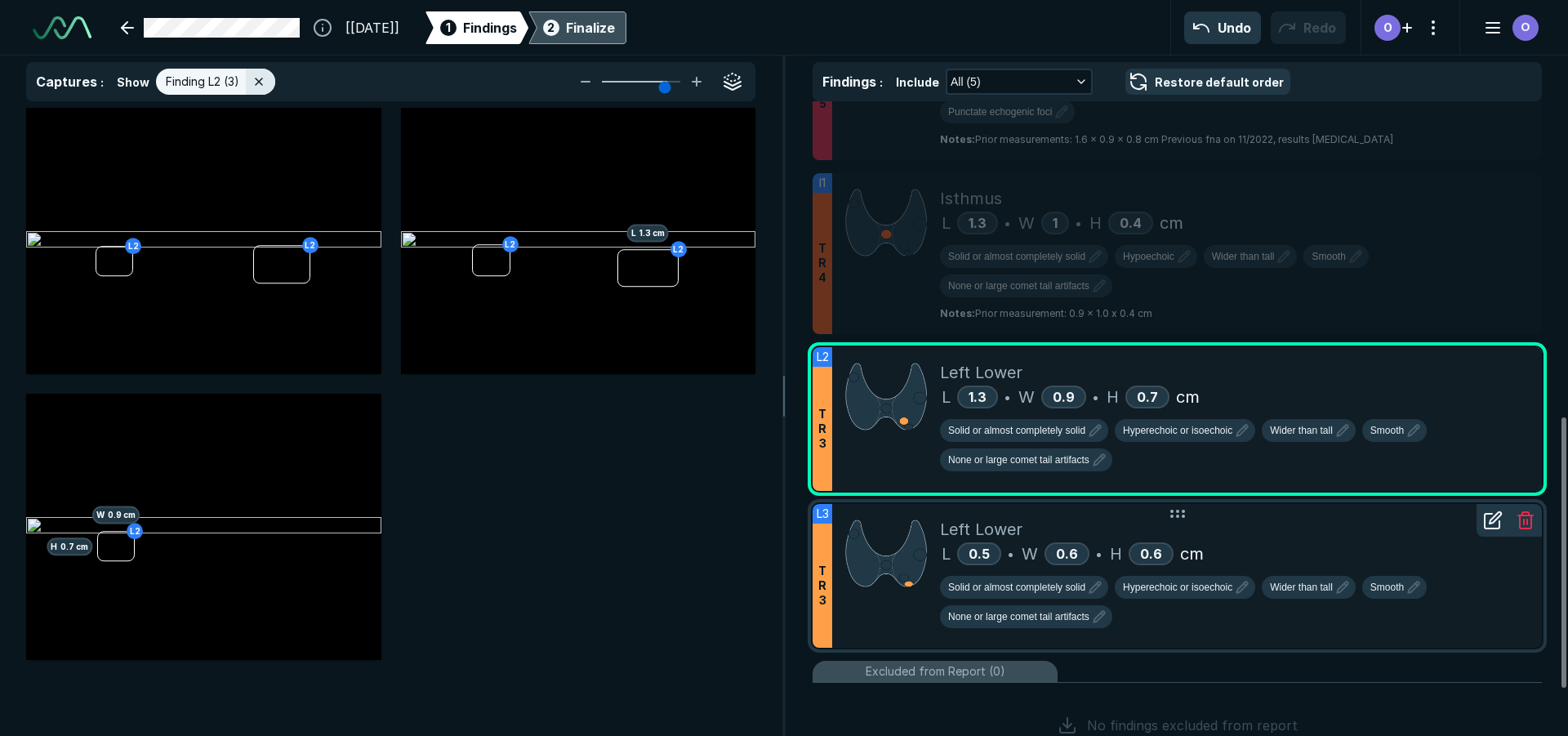
click at [881, 618] on div at bounding box center [886, 575] width 108 height 143
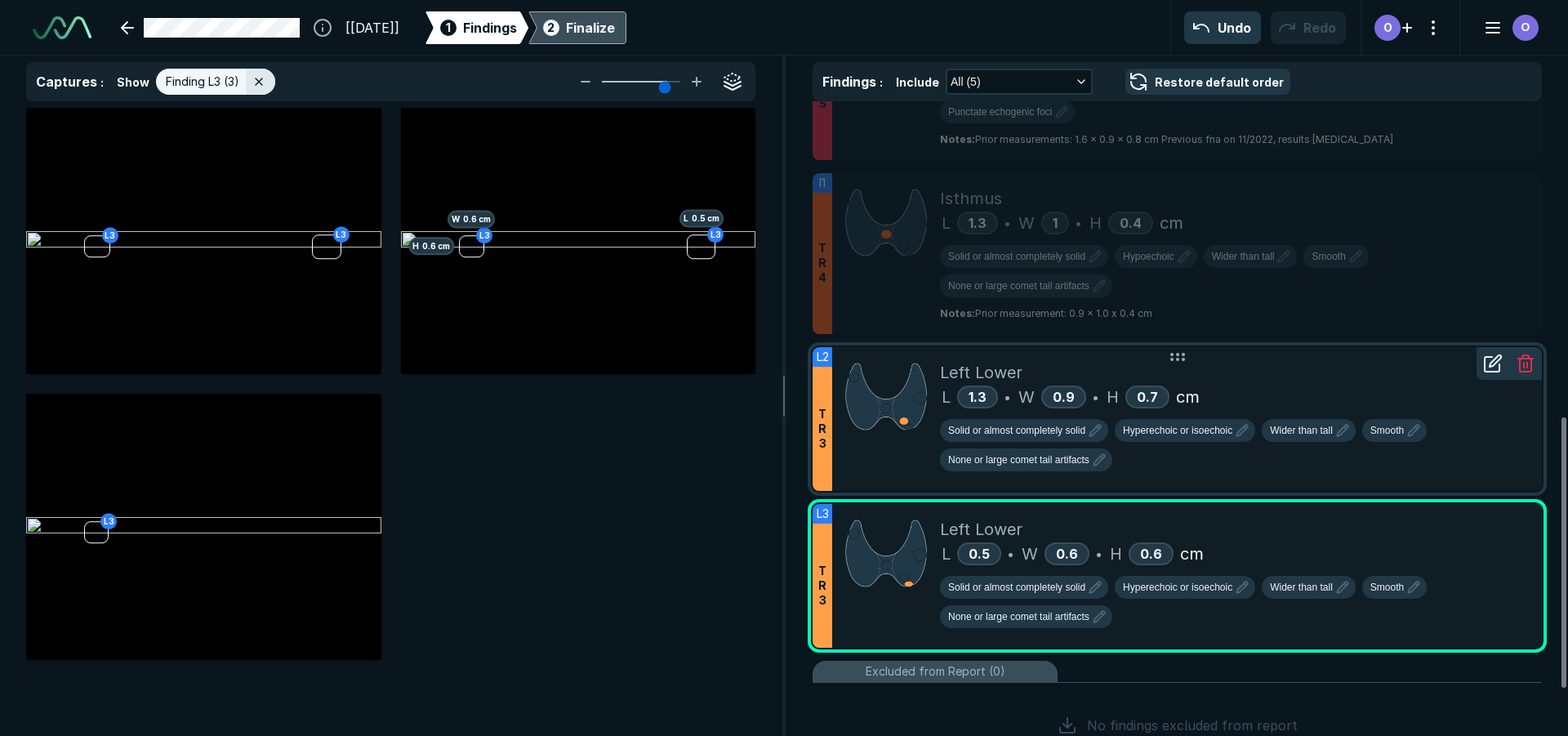
click at [890, 465] on div at bounding box center [886, 418] width 108 height 143
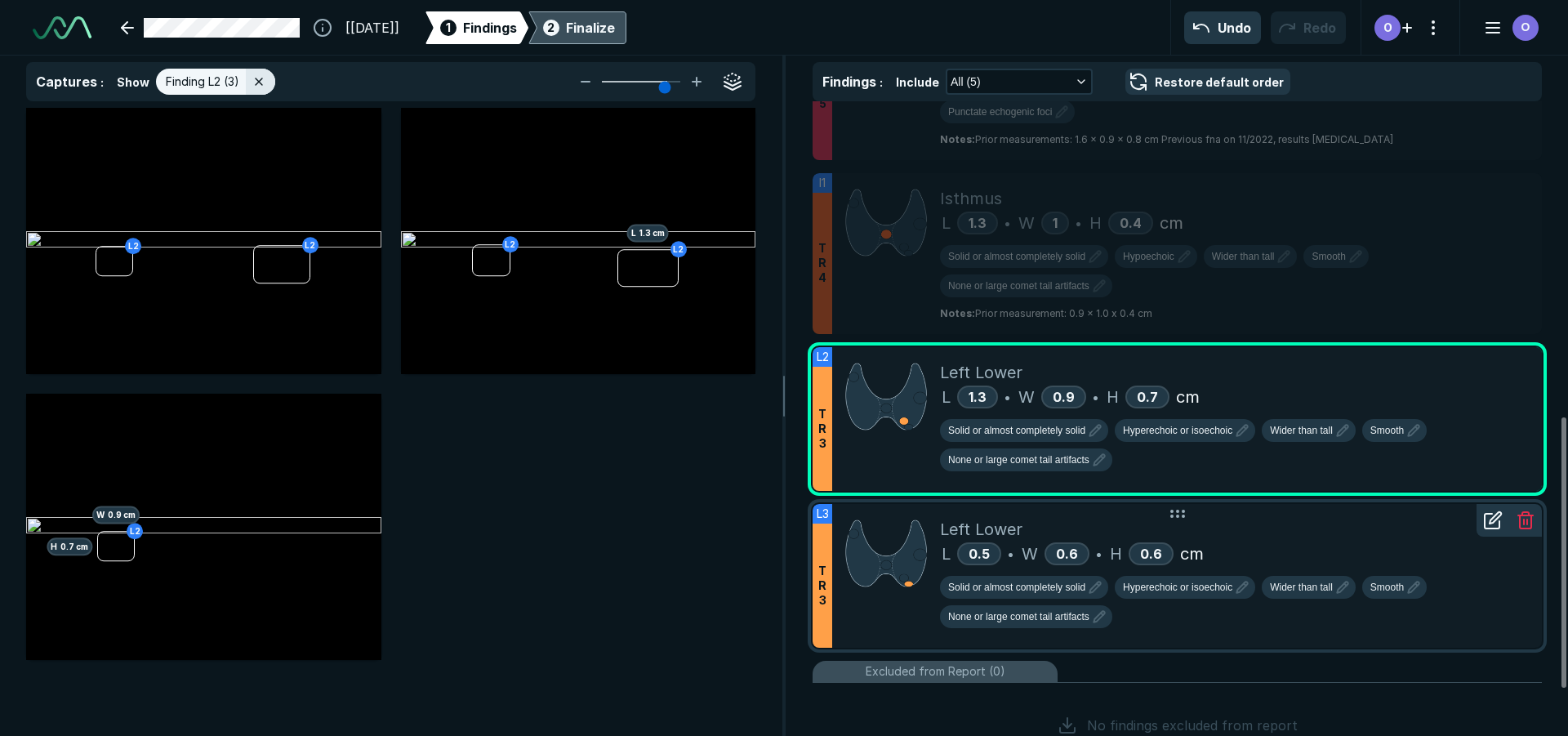
click at [1126, 510] on div "Left Lower L 0.5 • W 0.6 • H 0.6 cm Solid or almost completely solid Hyperechoi…" at bounding box center [1235, 575] width 589 height 143
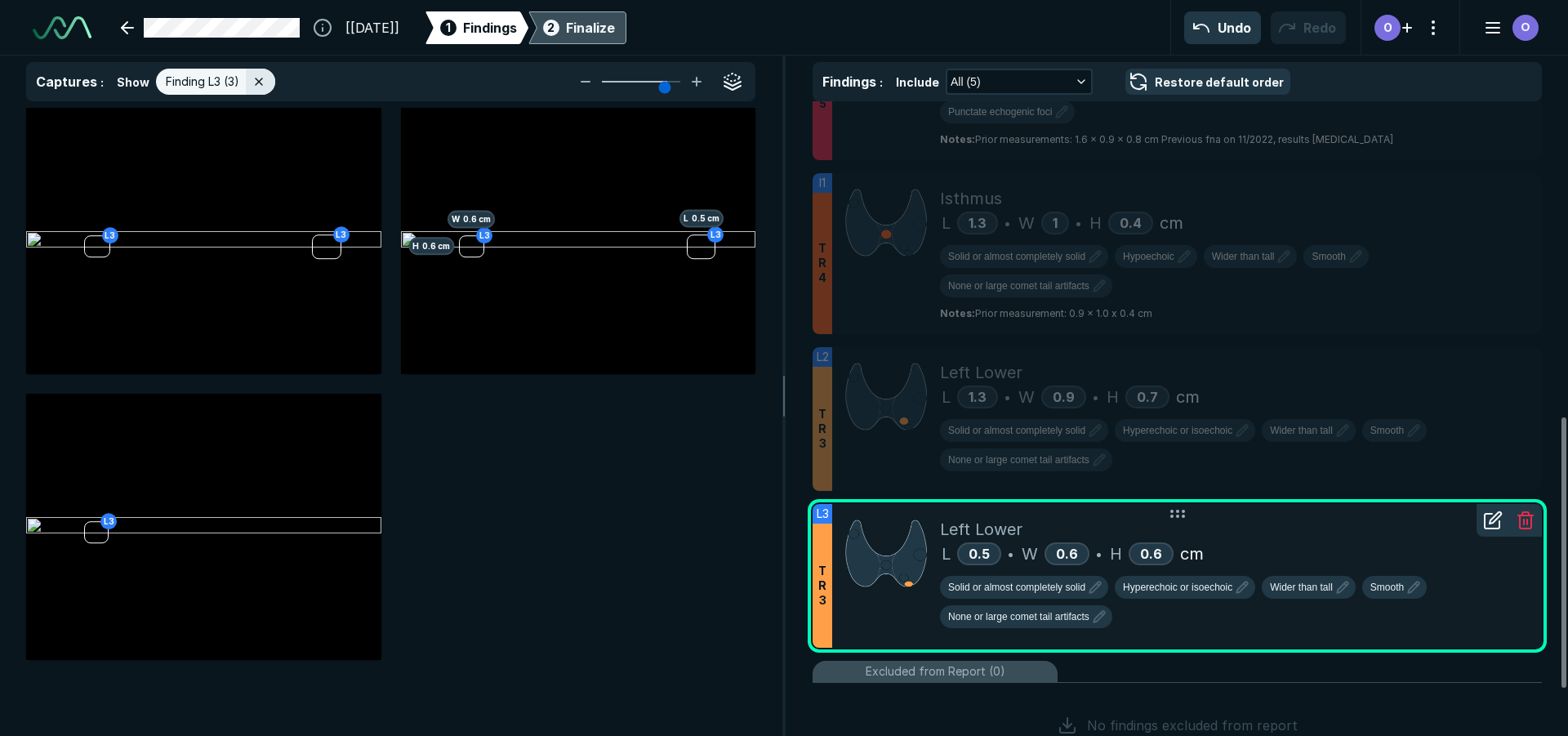
click at [1486, 509] on div at bounding box center [1493, 520] width 32 height 32
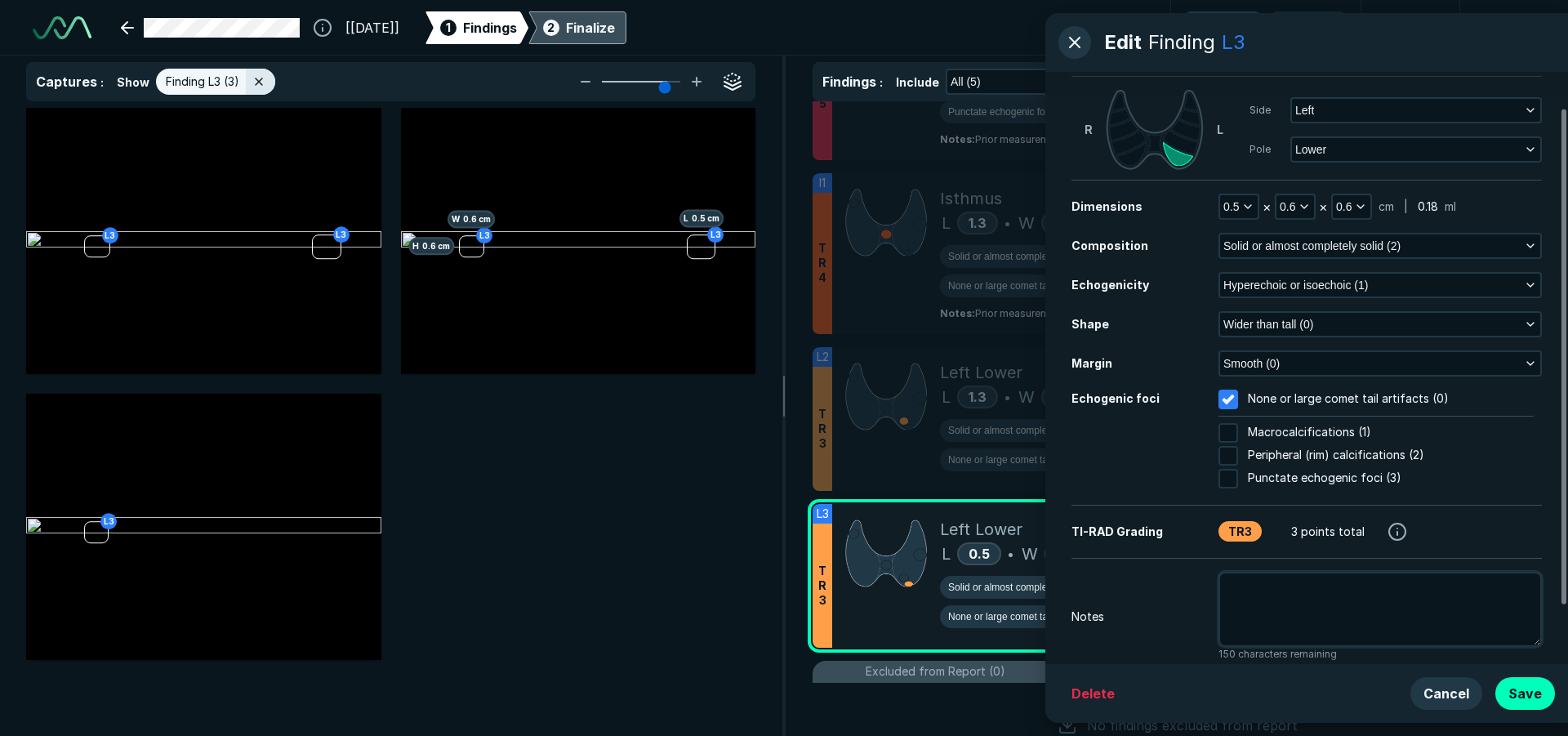
scroll to position [112, 0]
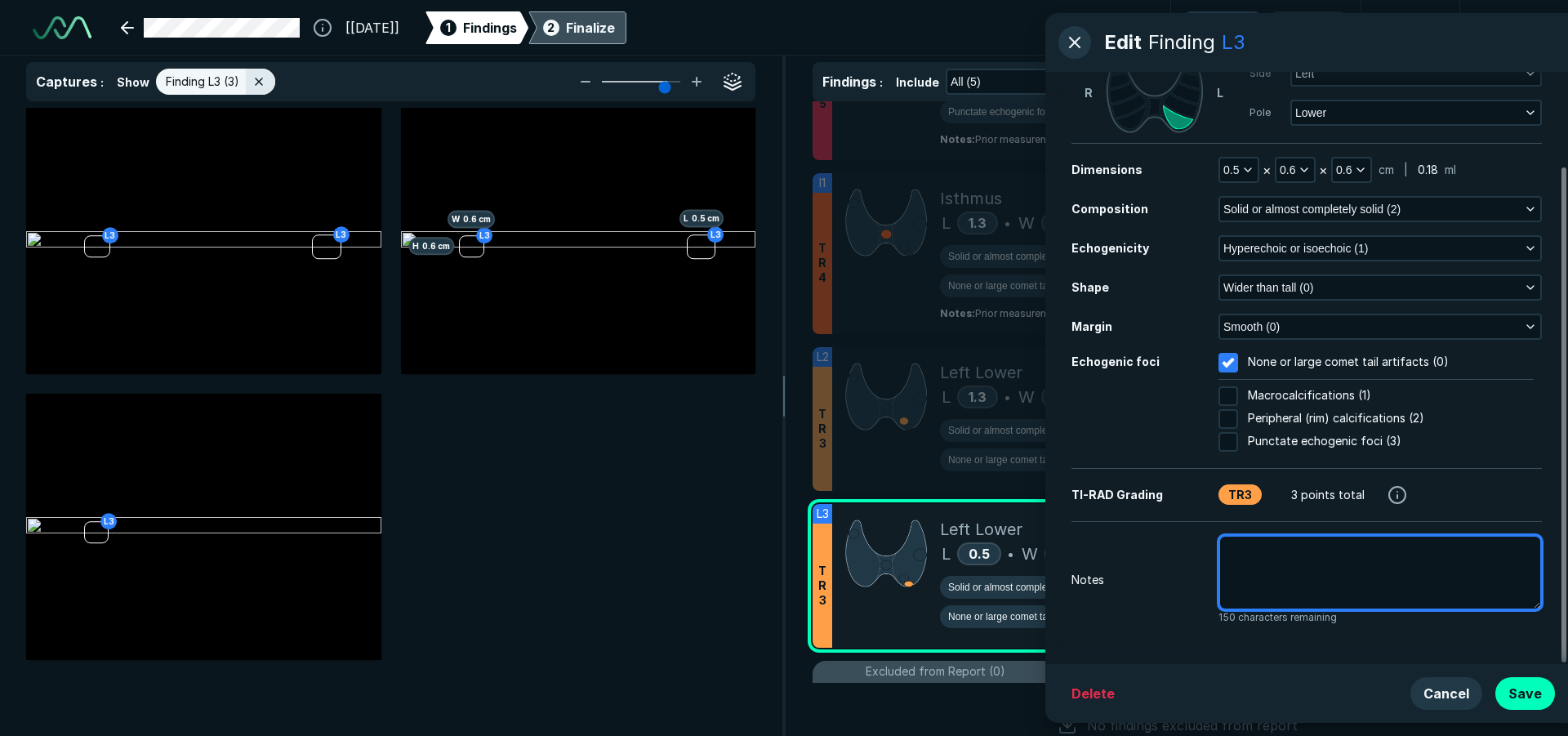
click at [1322, 578] on textarea at bounding box center [1380, 572] width 324 height 75
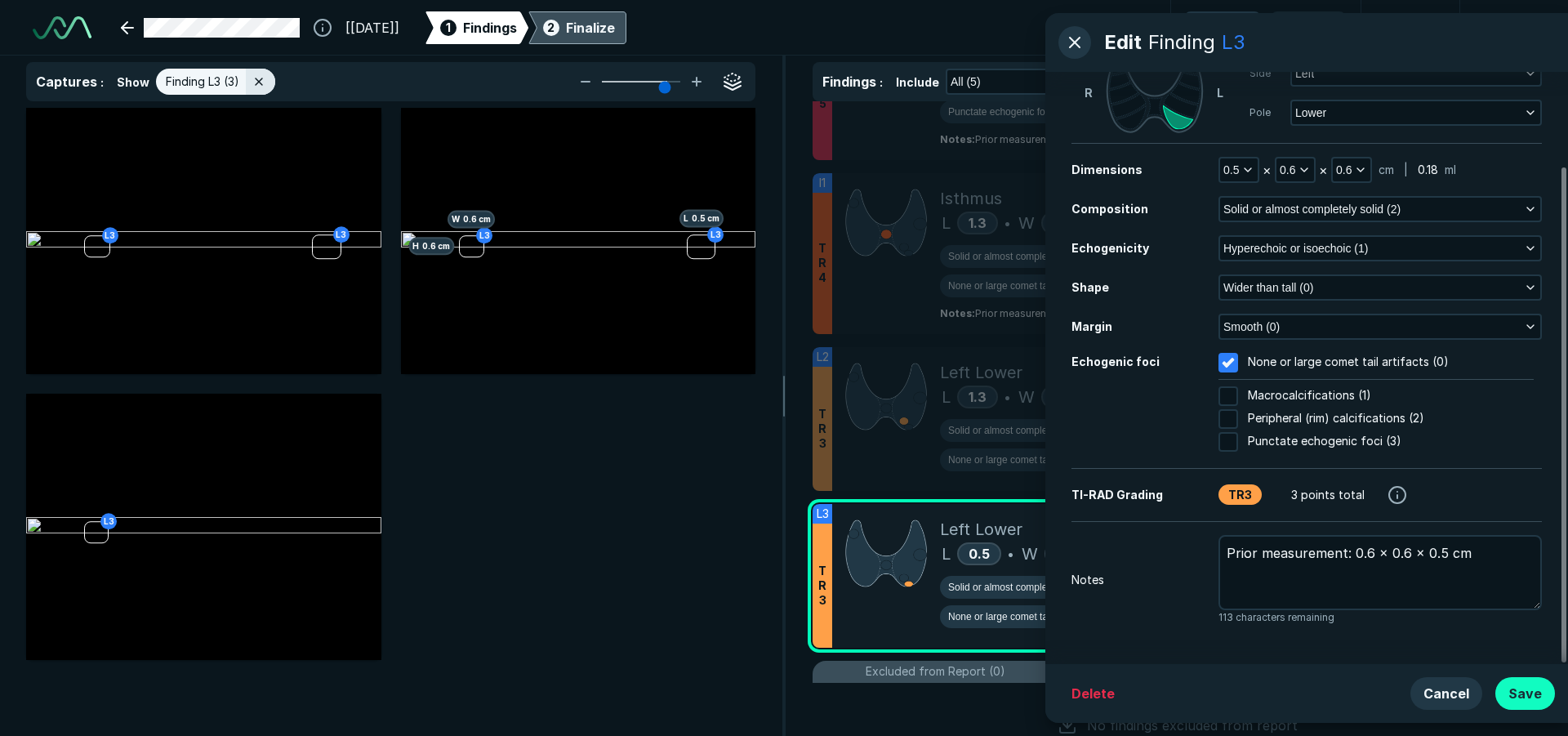
click at [1528, 704] on button "Save" at bounding box center [1525, 693] width 60 height 32
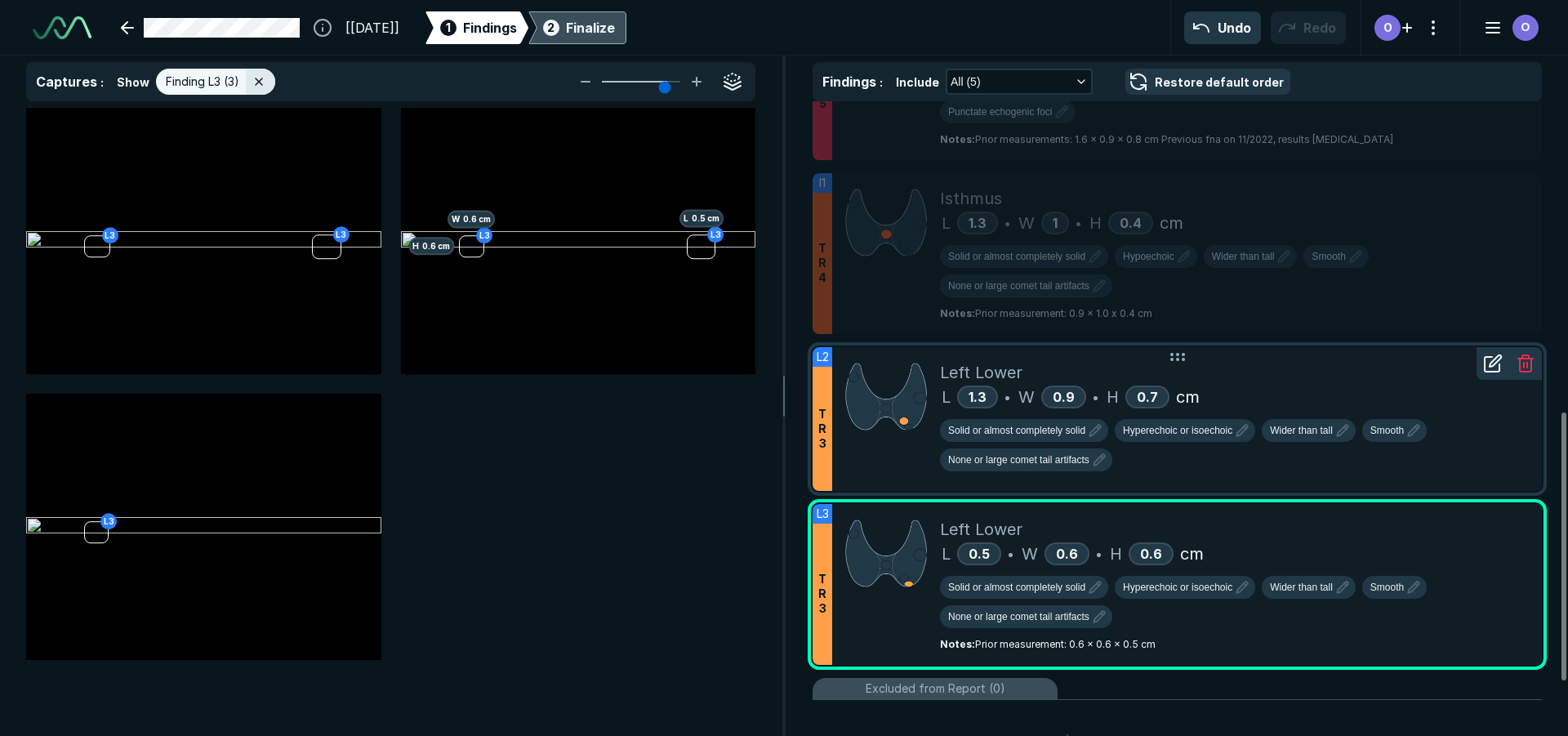
click at [1498, 365] on icon at bounding box center [1493, 363] width 20 height 20
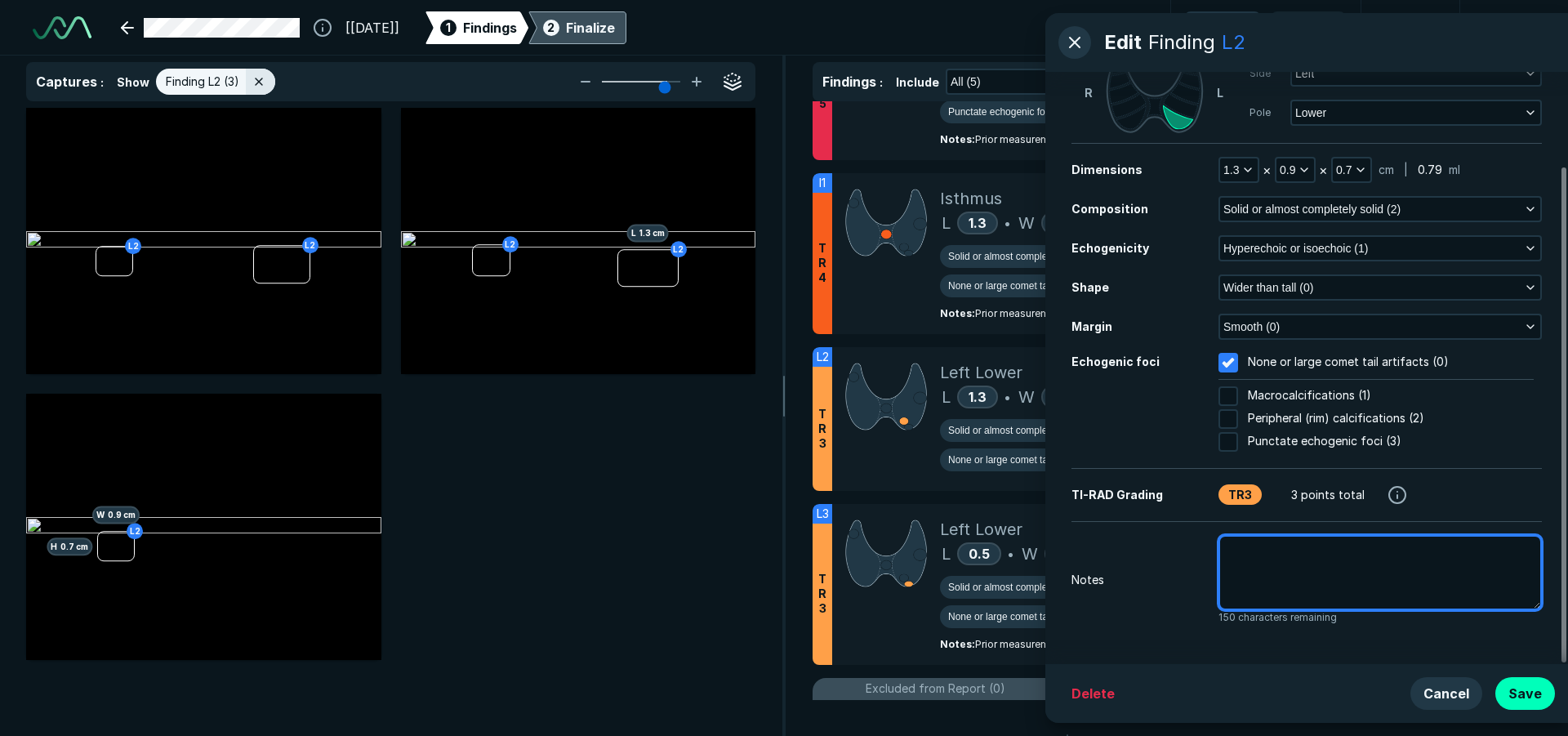
click at [1337, 566] on textarea at bounding box center [1380, 572] width 324 height 75
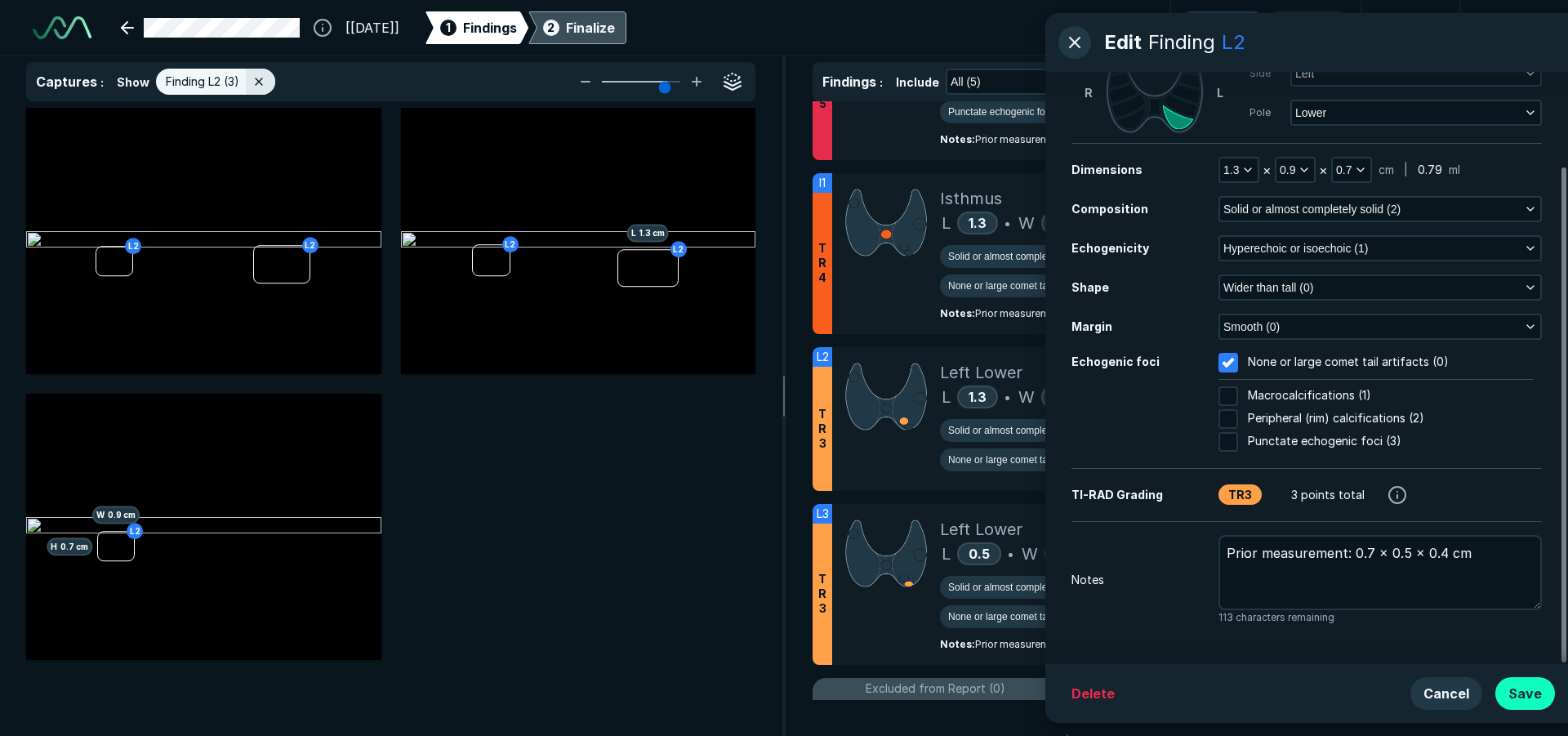
click at [1526, 688] on button "Save" at bounding box center [1525, 693] width 60 height 32
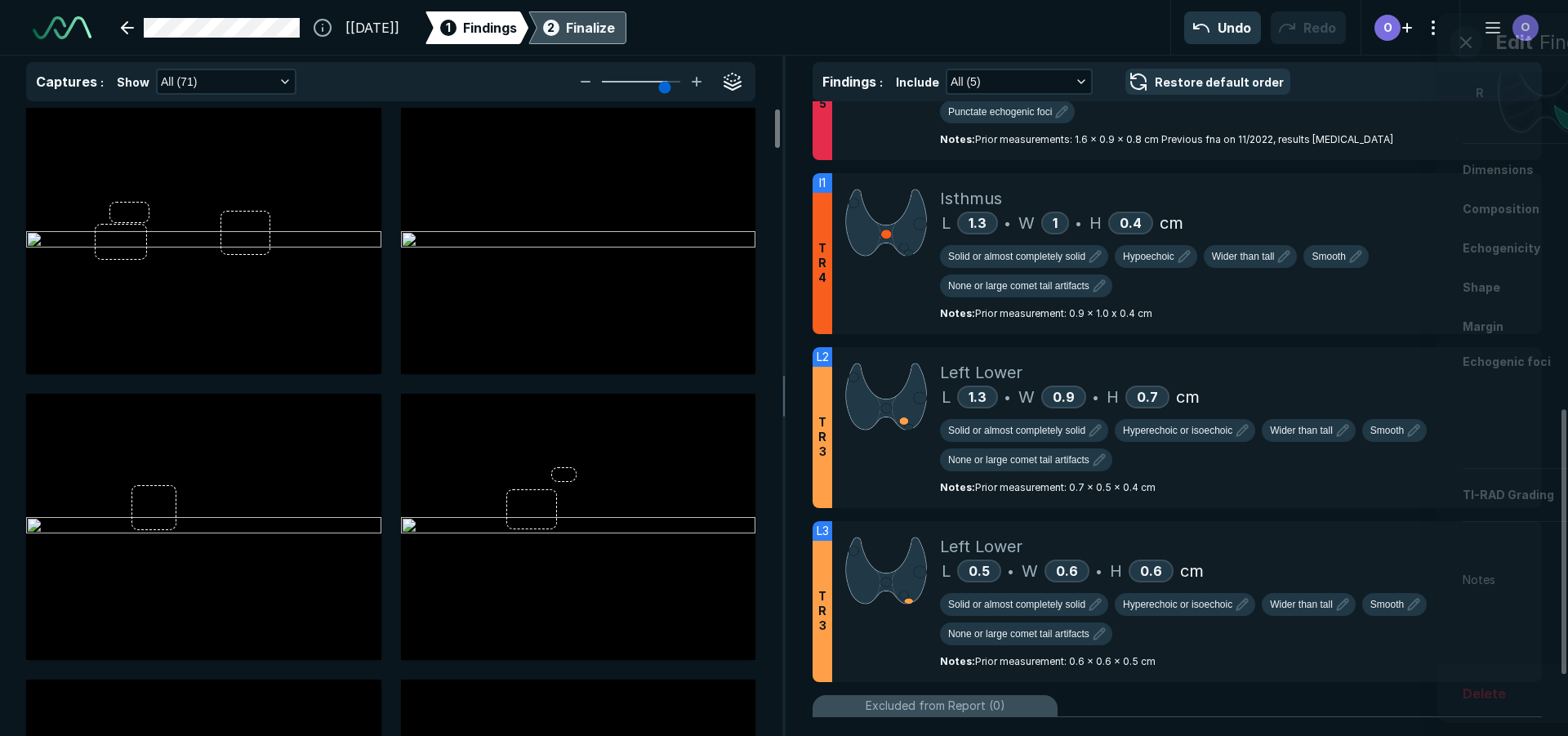
scroll to position [4746, 5356]
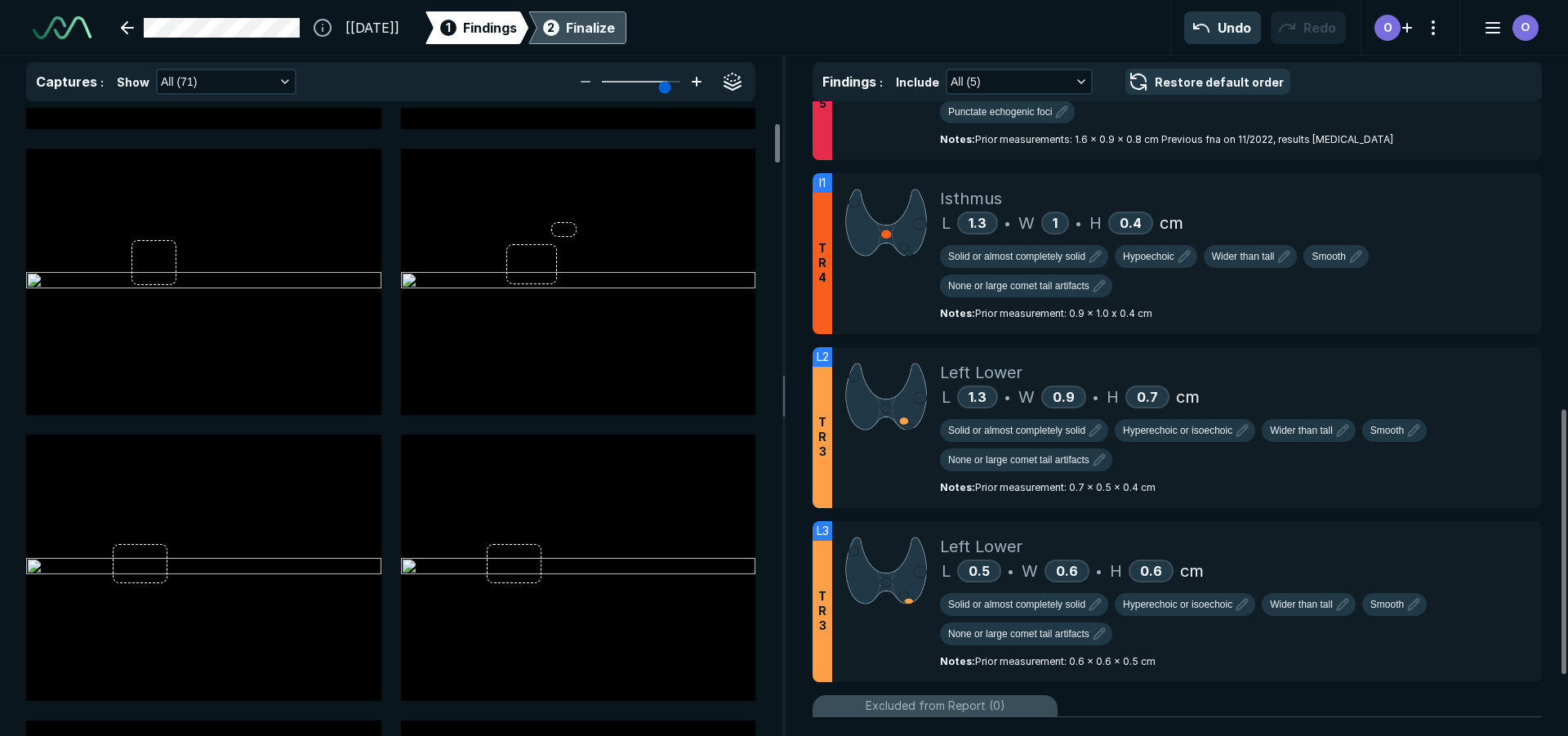
click at [698, 88] on icon at bounding box center [696, 81] width 20 height 20
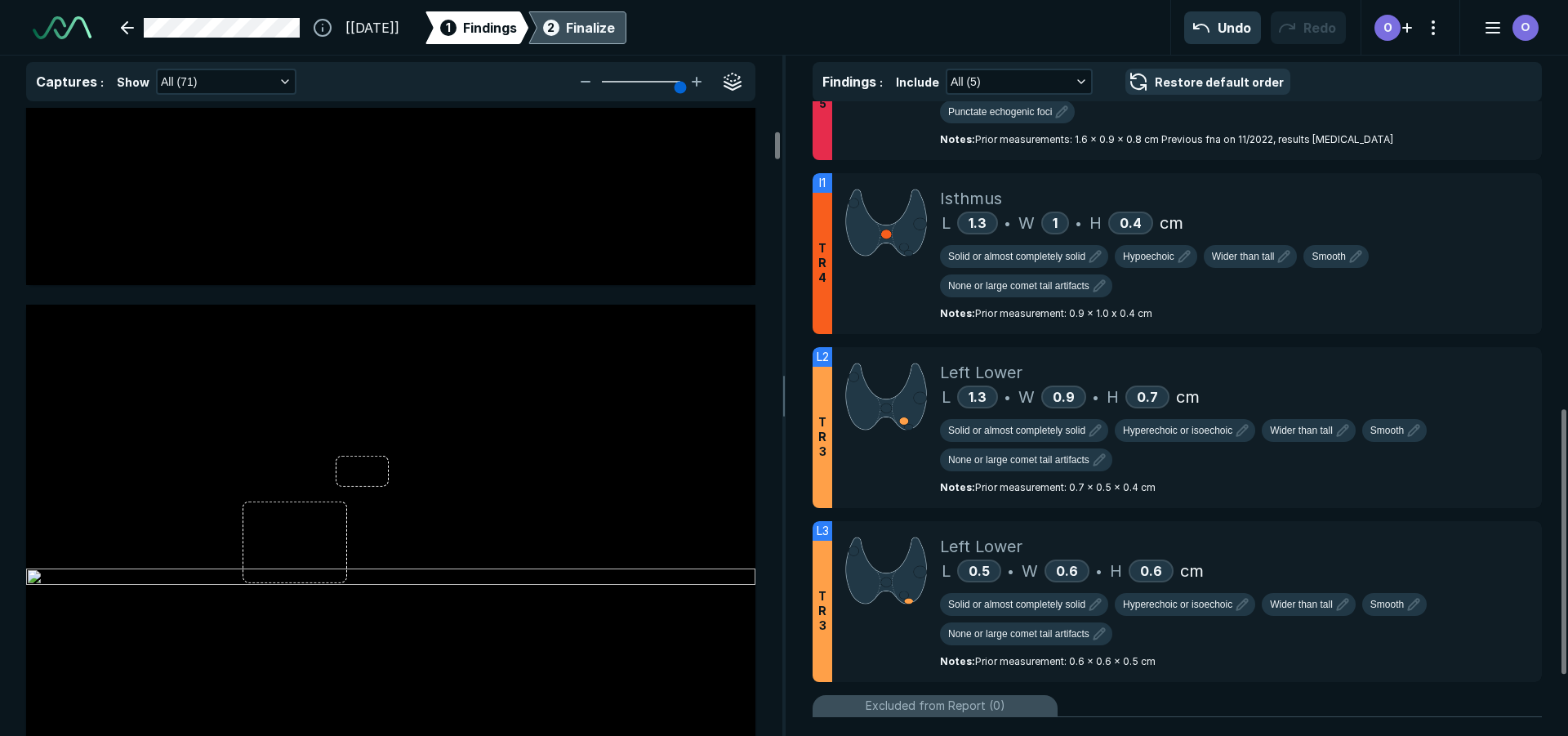
scroll to position [1584, 0]
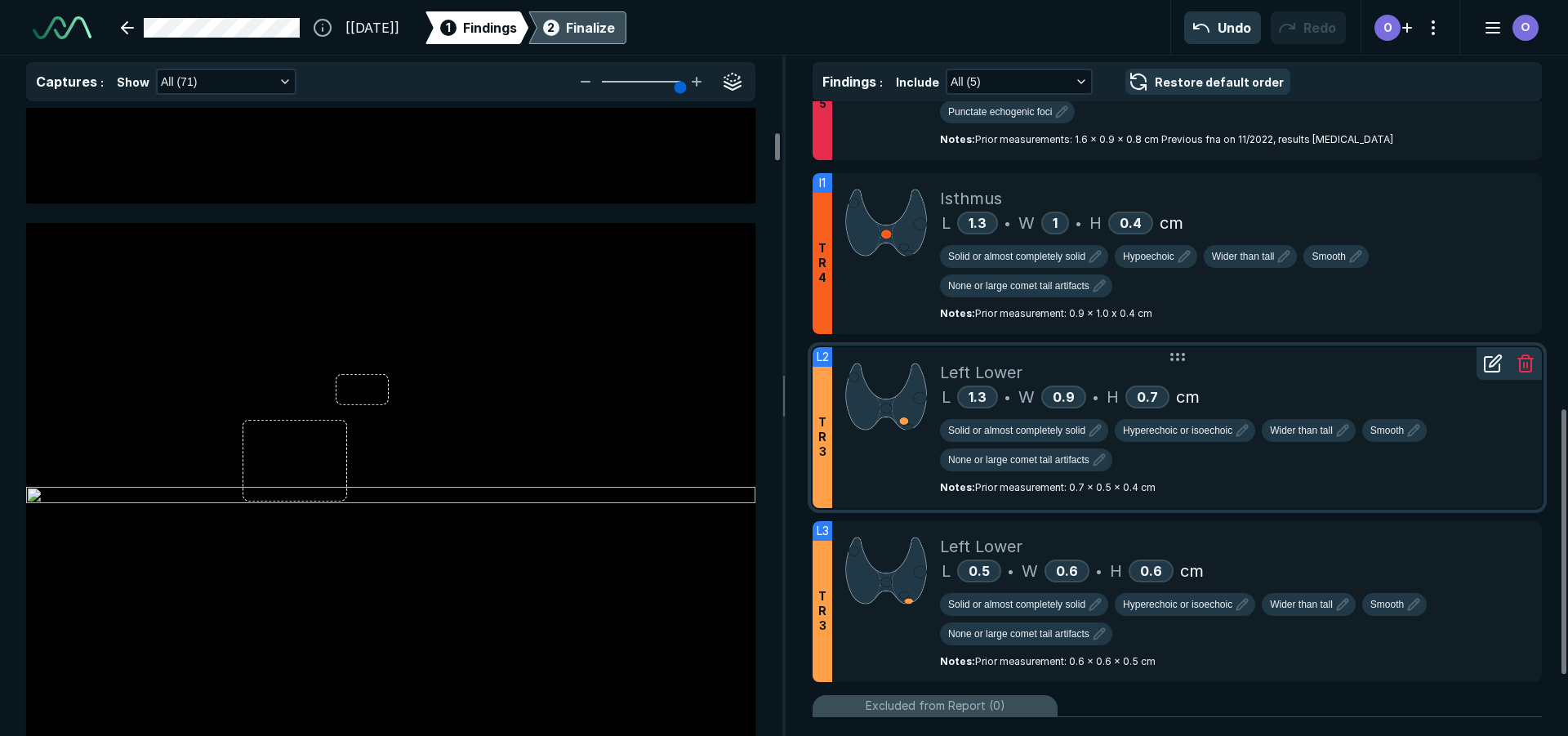
click at [1256, 379] on div "Left Lower" at bounding box center [1235, 372] width 589 height 25
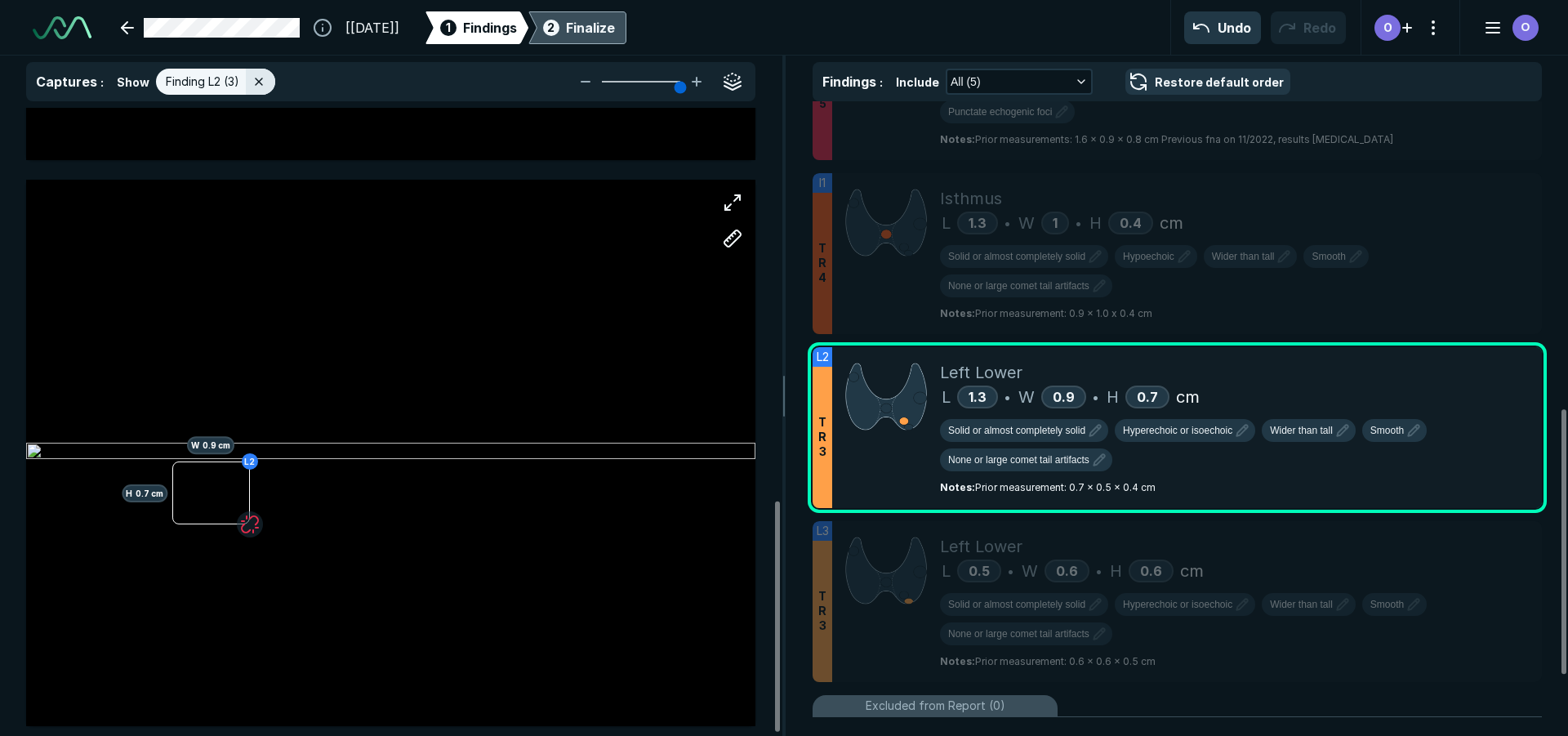
scroll to position [1078, 0]
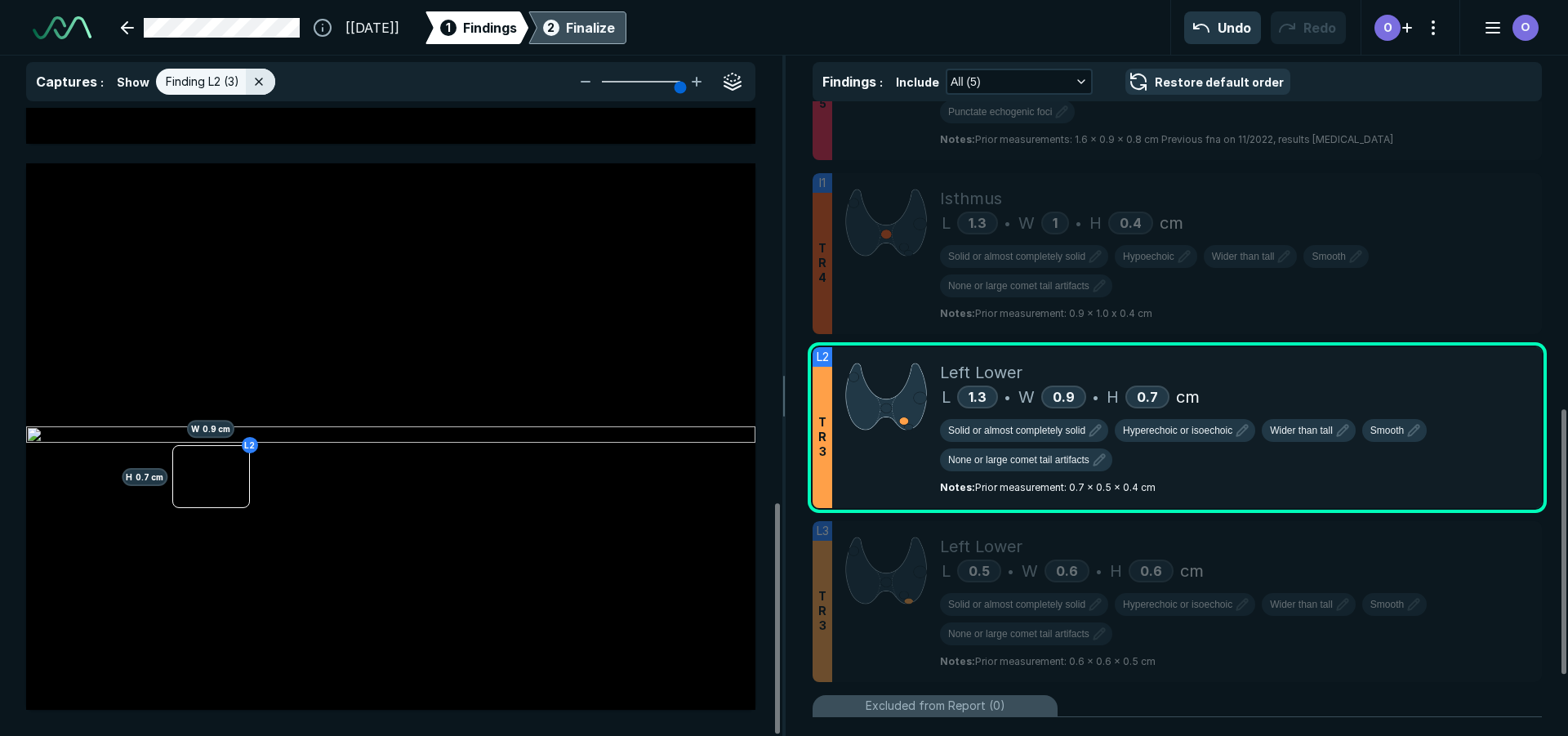
click at [615, 35] on div "Finalize" at bounding box center [590, 27] width 49 height 20
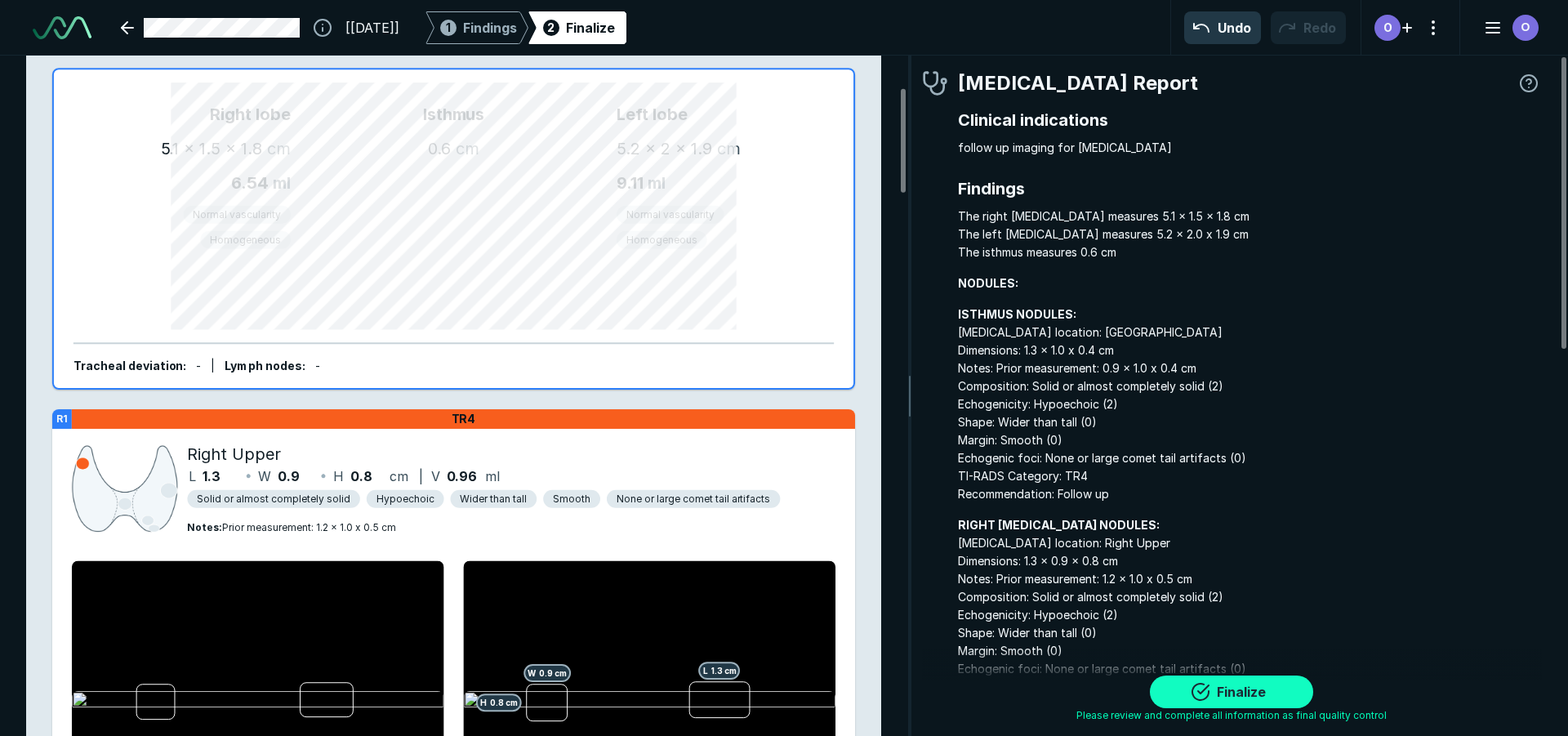
scroll to position [245, 0]
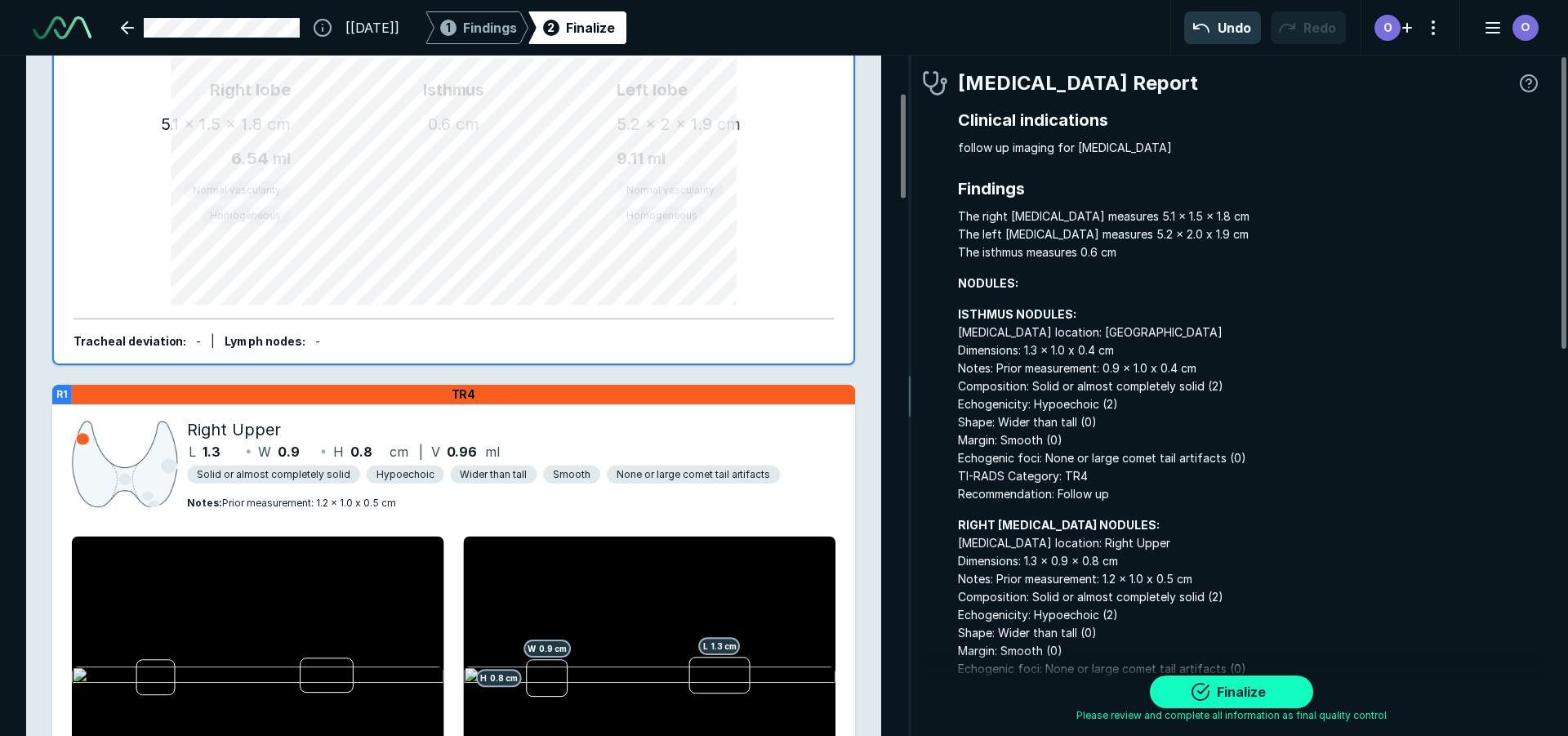
click at [1187, 684] on button "Finalize" at bounding box center [1232, 692] width 163 height 32
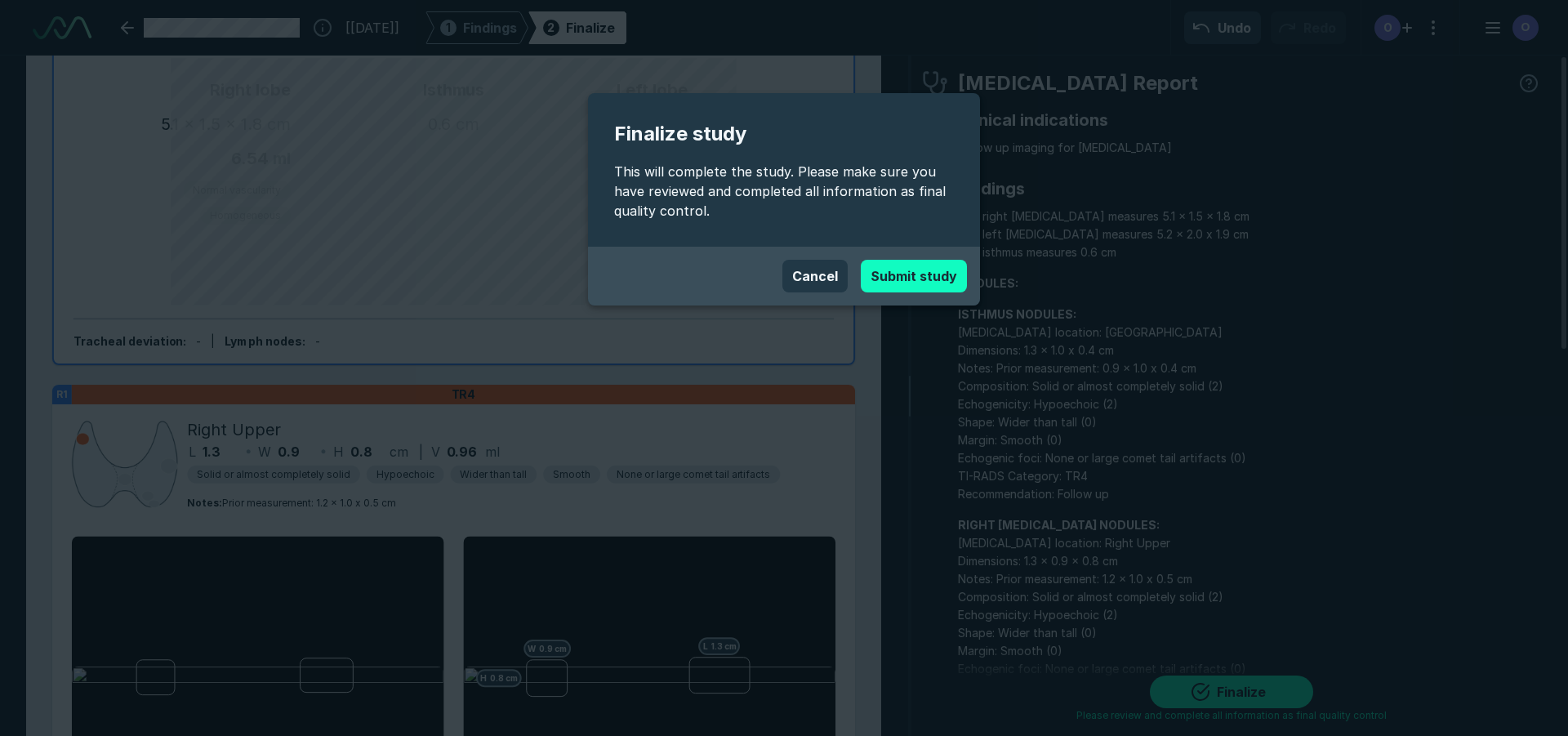
click at [925, 281] on button "Submit study" at bounding box center [914, 276] width 106 height 32
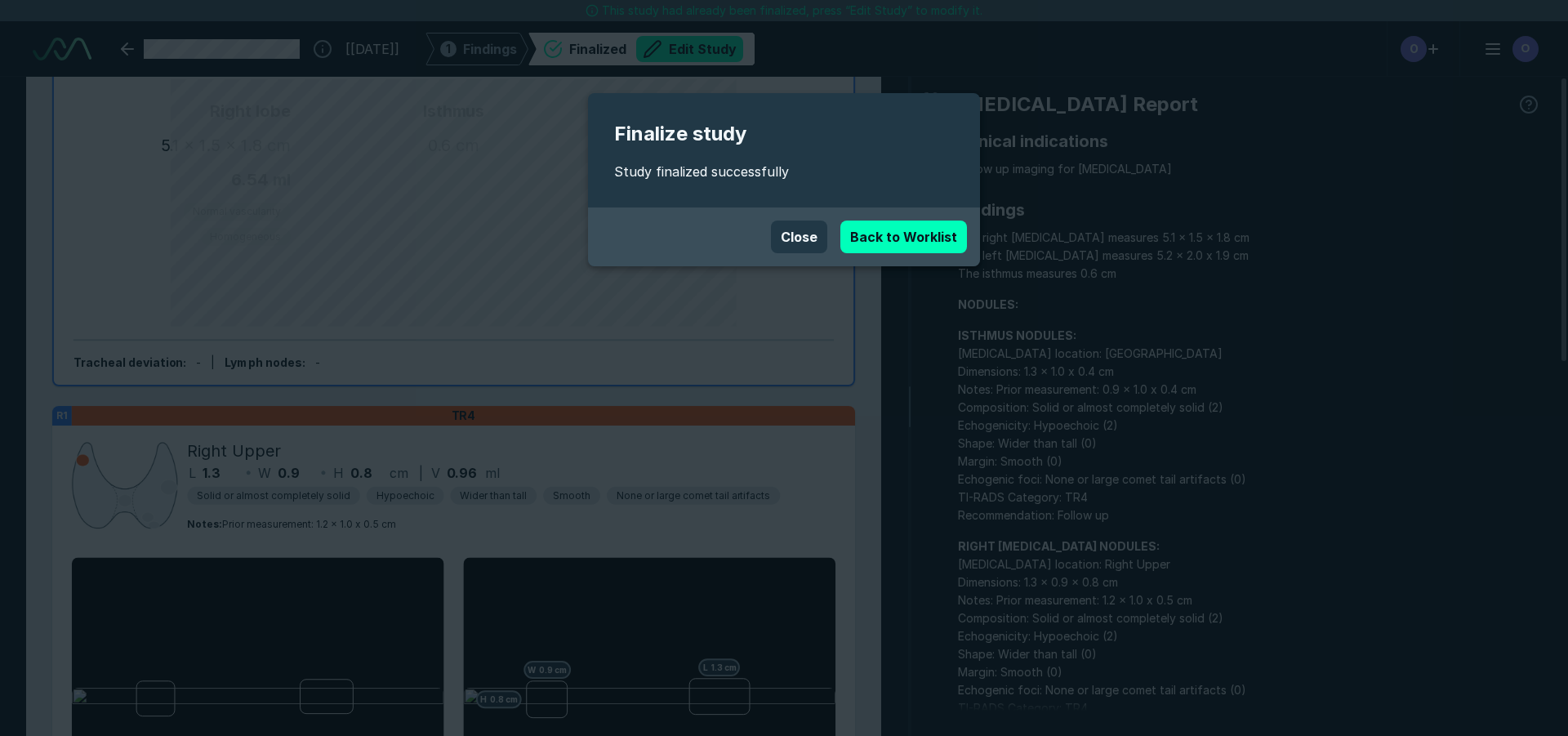
scroll to position [5029, 9156]
click at [900, 249] on link "Back to Worklist" at bounding box center [904, 237] width 126 height 32
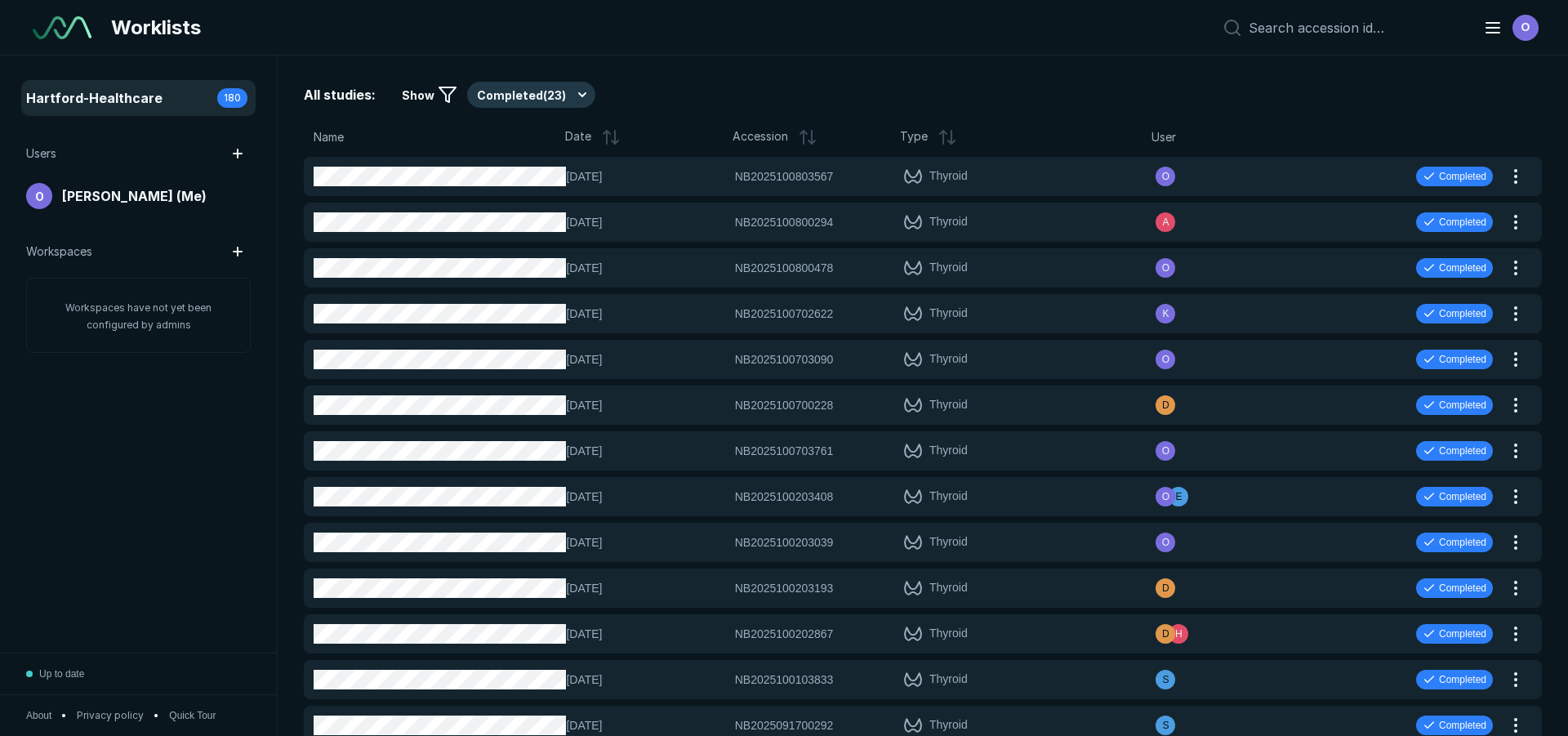
scroll to position [4863, 7645]
